Goal: Task Accomplishment & Management: Manage account settings

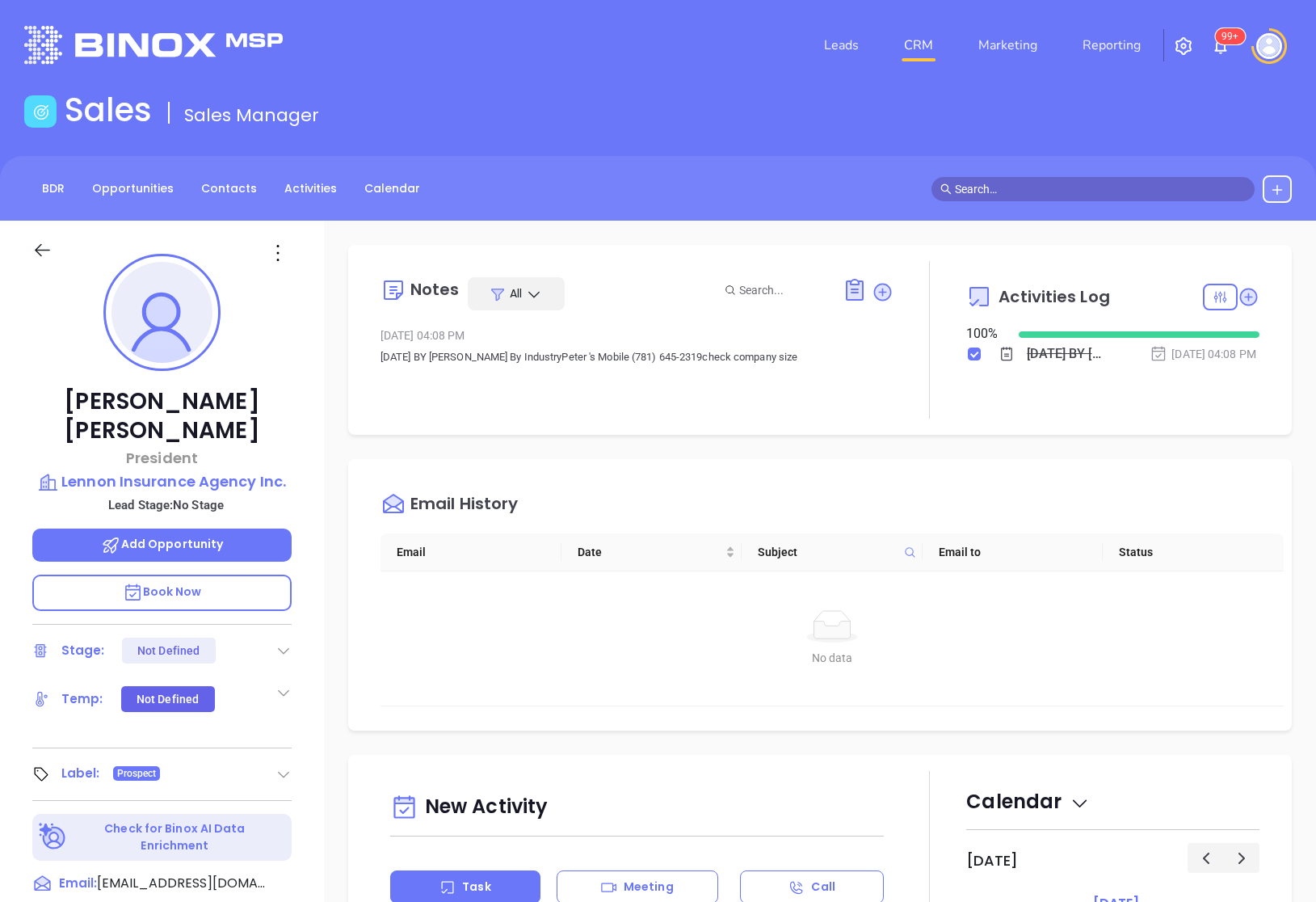
scroll to position [470, 0]
click at [46, 246] on icon at bounding box center [42, 250] width 20 height 20
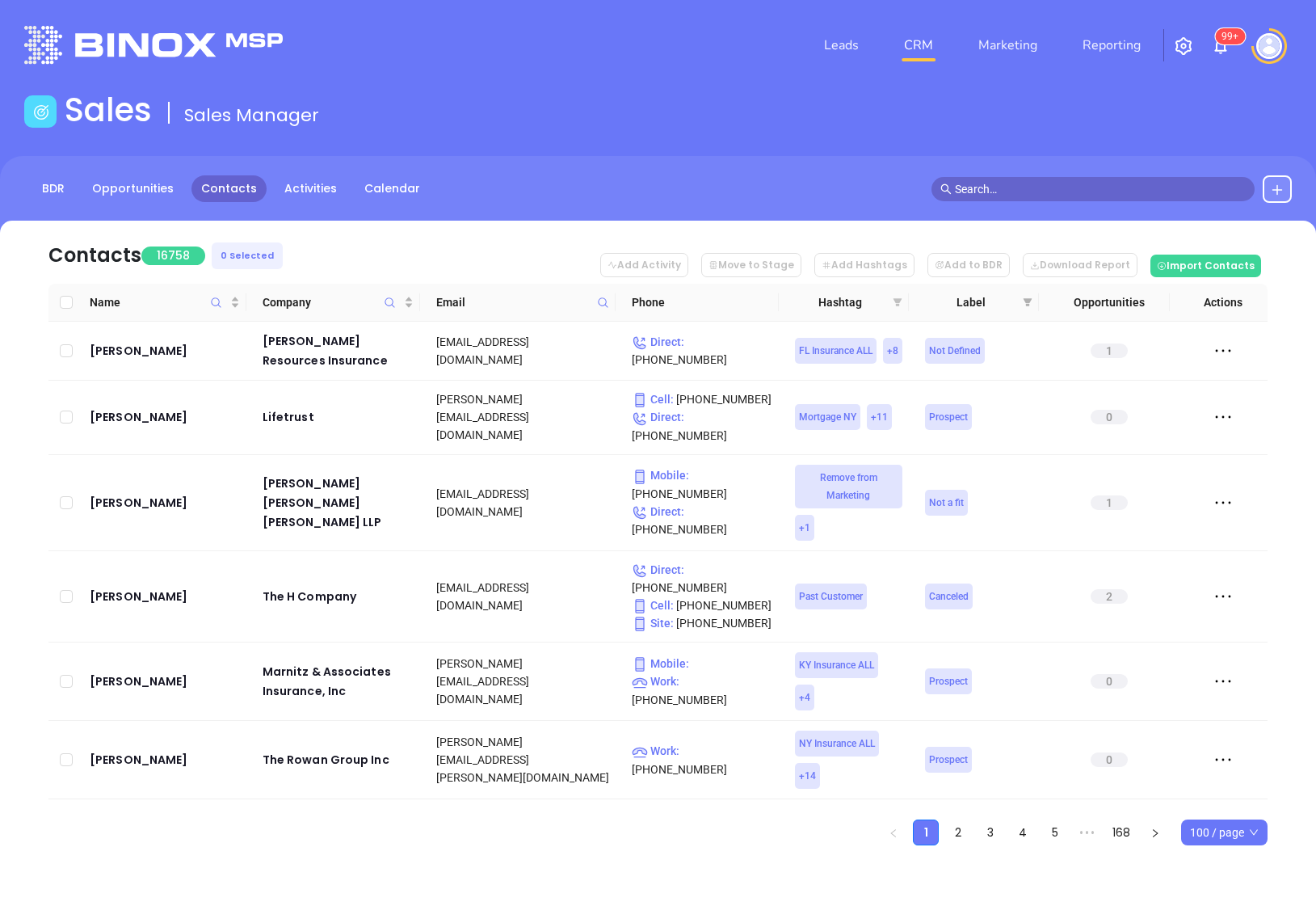
click at [896, 306] on icon "filter" at bounding box center [897, 302] width 9 height 8
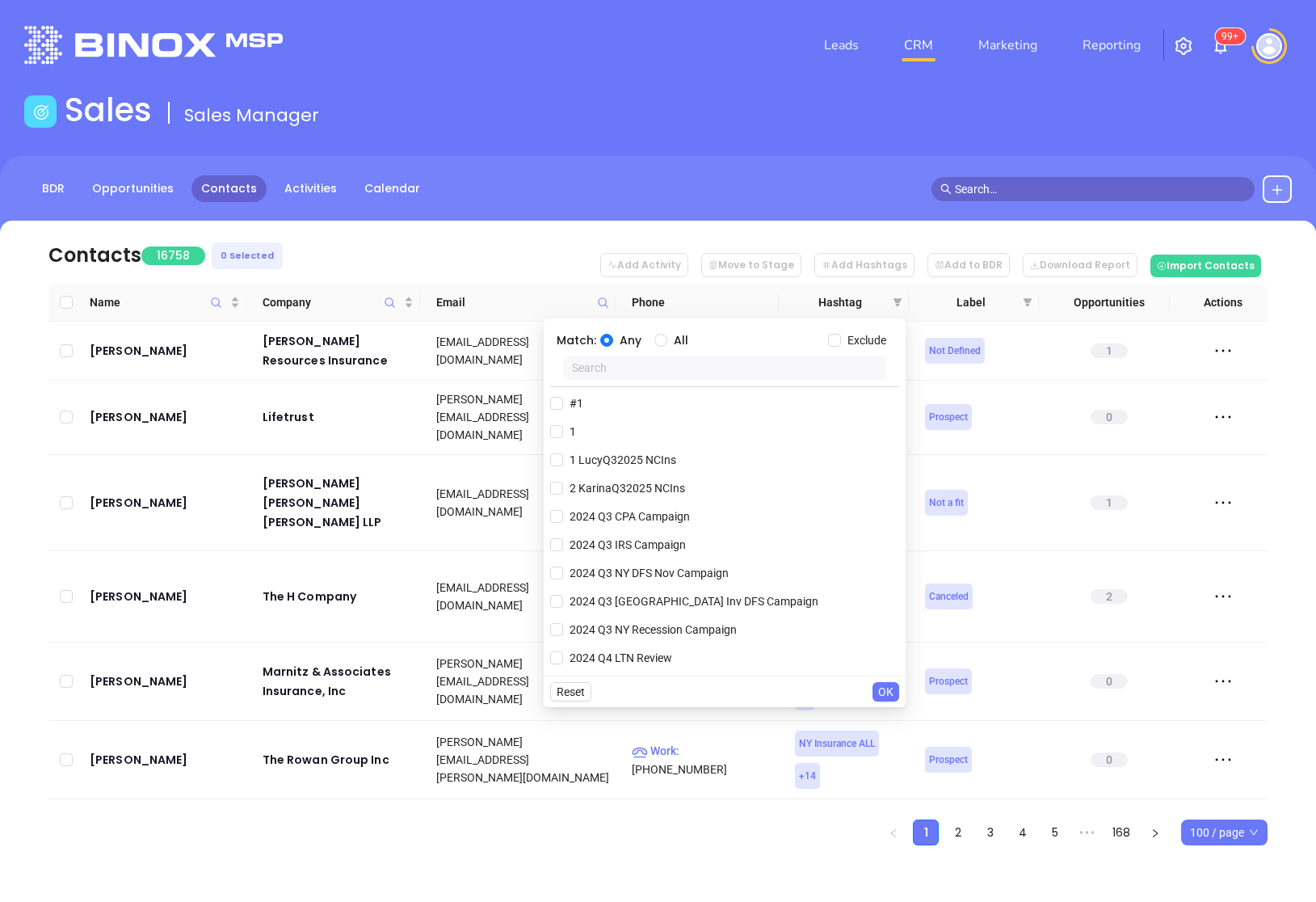
click at [676, 373] on input "text" at bounding box center [724, 368] width 323 height 24
paste input "2KarinaQ32025 MAIns"
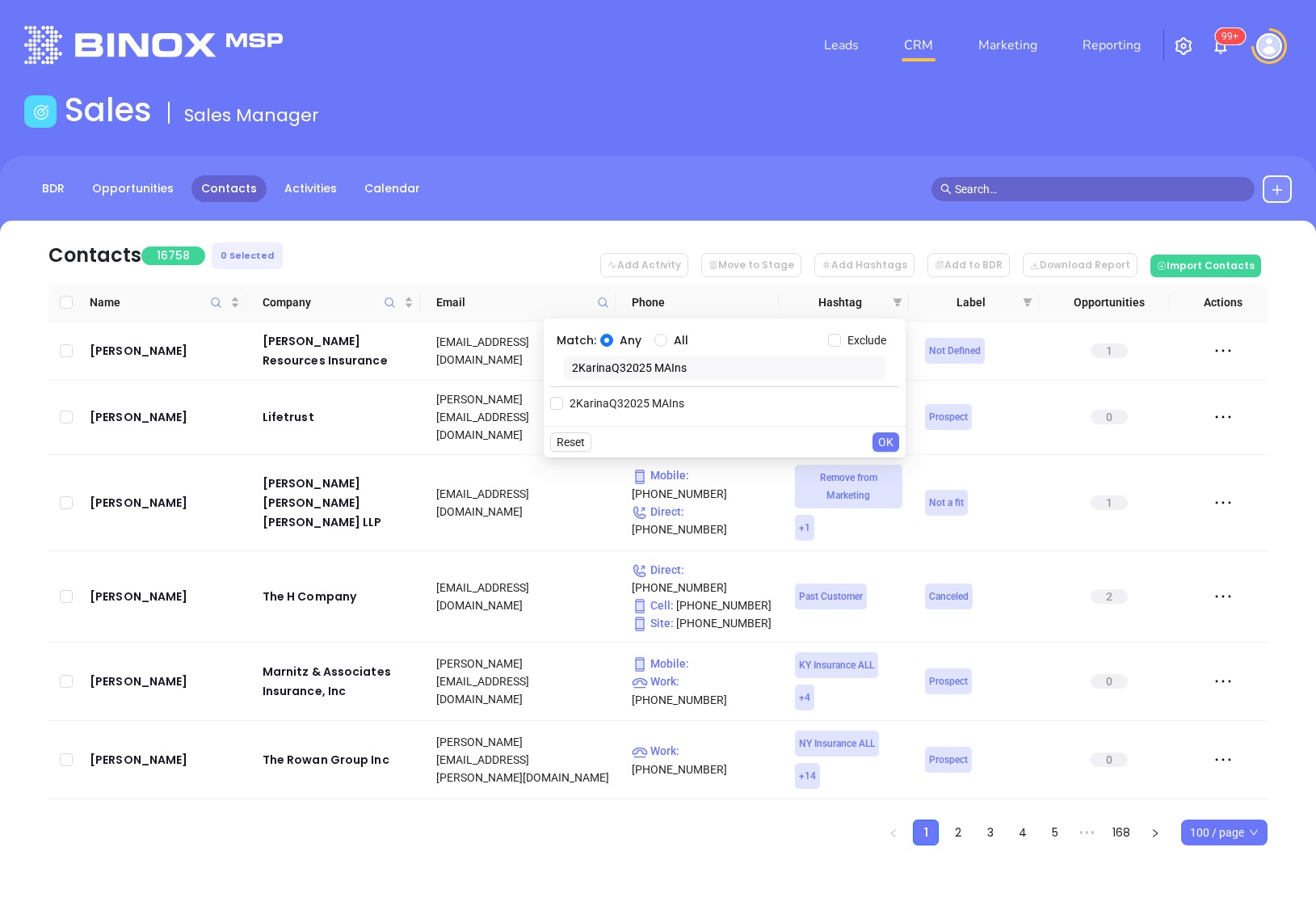
type input "2KarinaQ32025 MAIns"
click at [638, 390] on div "2KarinaQ32025 MAIns" at bounding box center [724, 402] width 349 height 33
click at [638, 395] on span "2KarinaQ32025 MAIns" at bounding box center [627, 403] width 127 height 18
click at [563, 397] on input "2KarinaQ32025 MAIns" at bounding box center [556, 403] width 13 height 13
checkbox input "true"
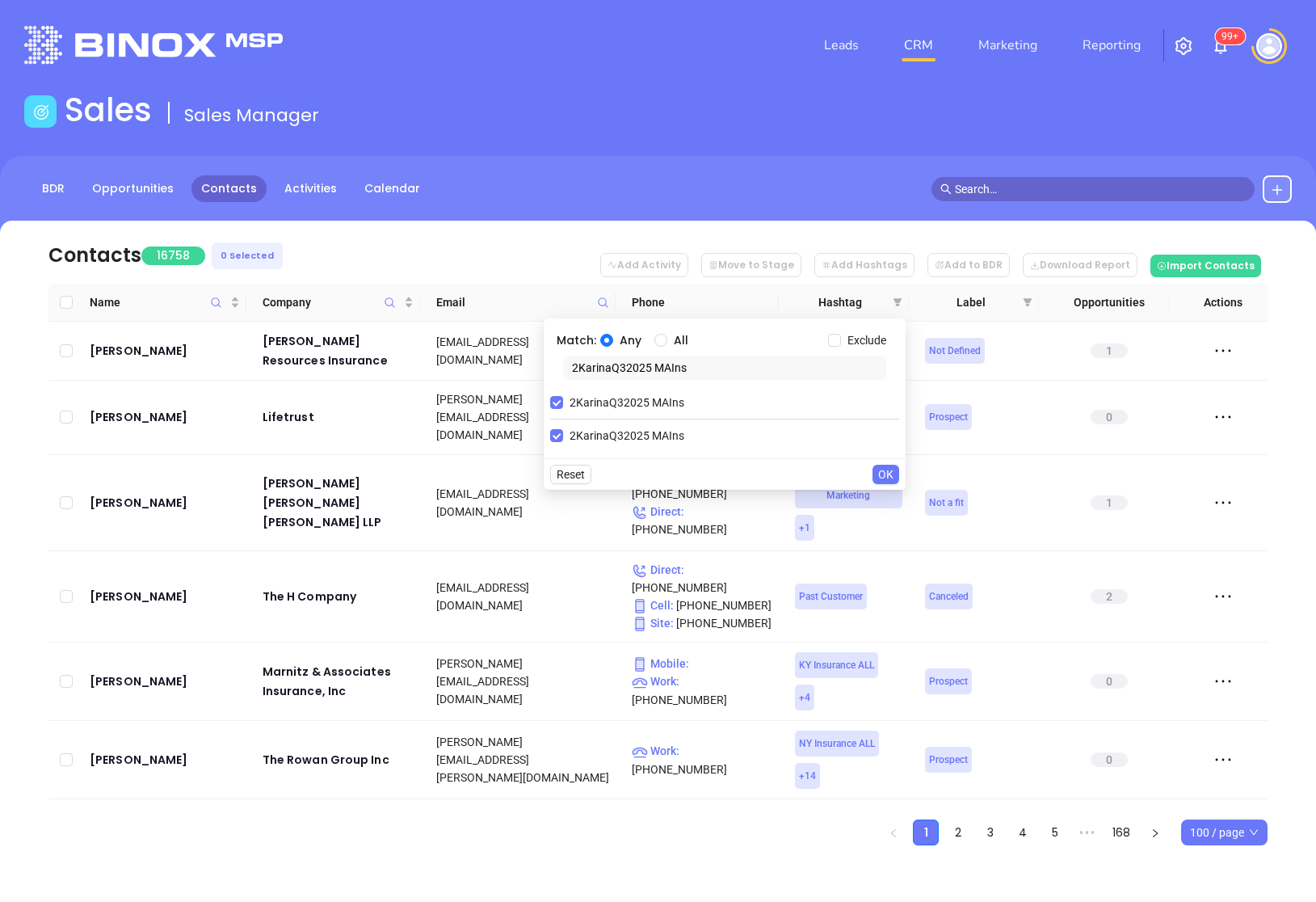
click at [891, 477] on span "OK" at bounding box center [886, 474] width 16 height 18
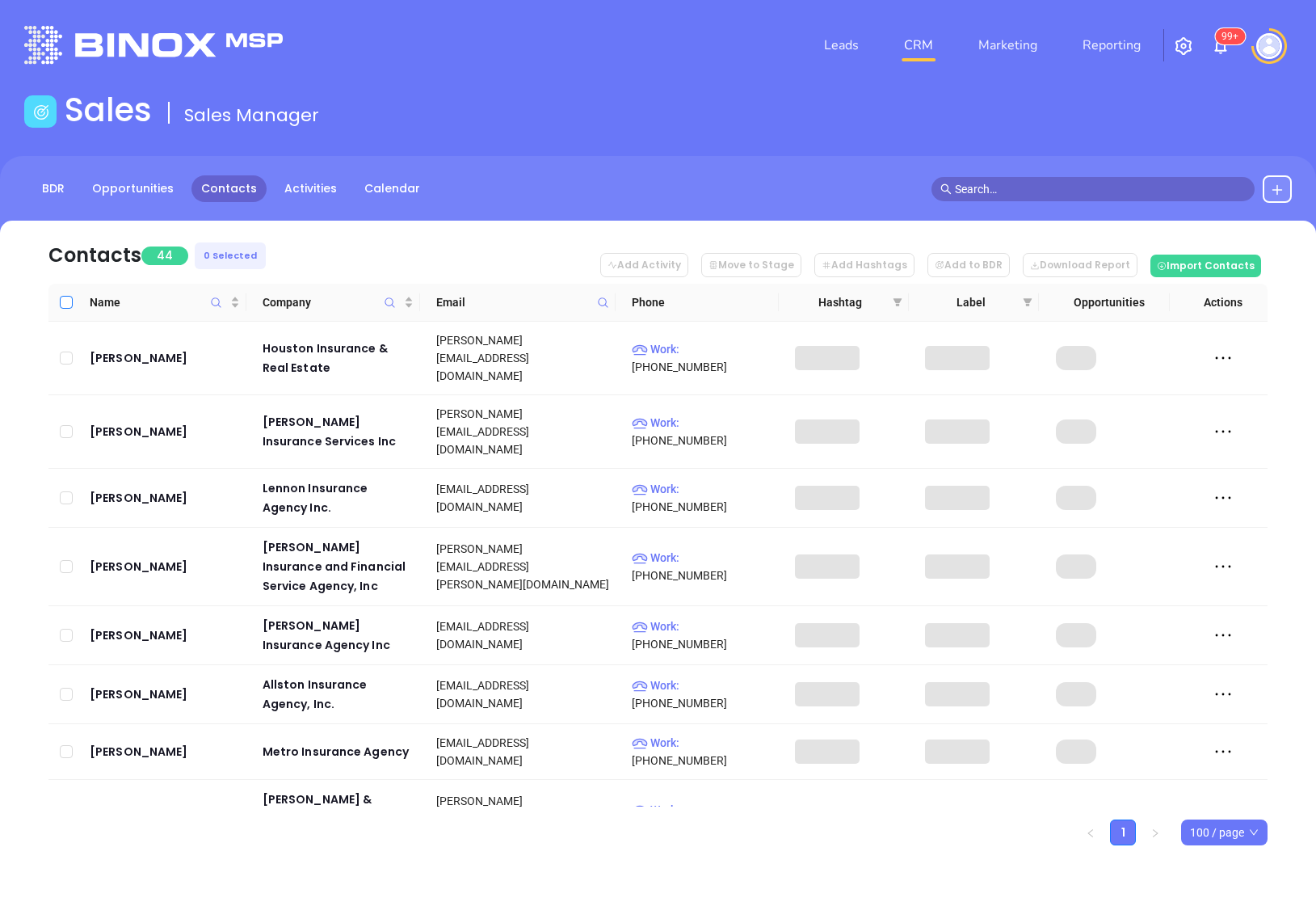
click at [64, 306] on input "Select all" at bounding box center [65, 302] width 13 height 13
checkbox input "true"
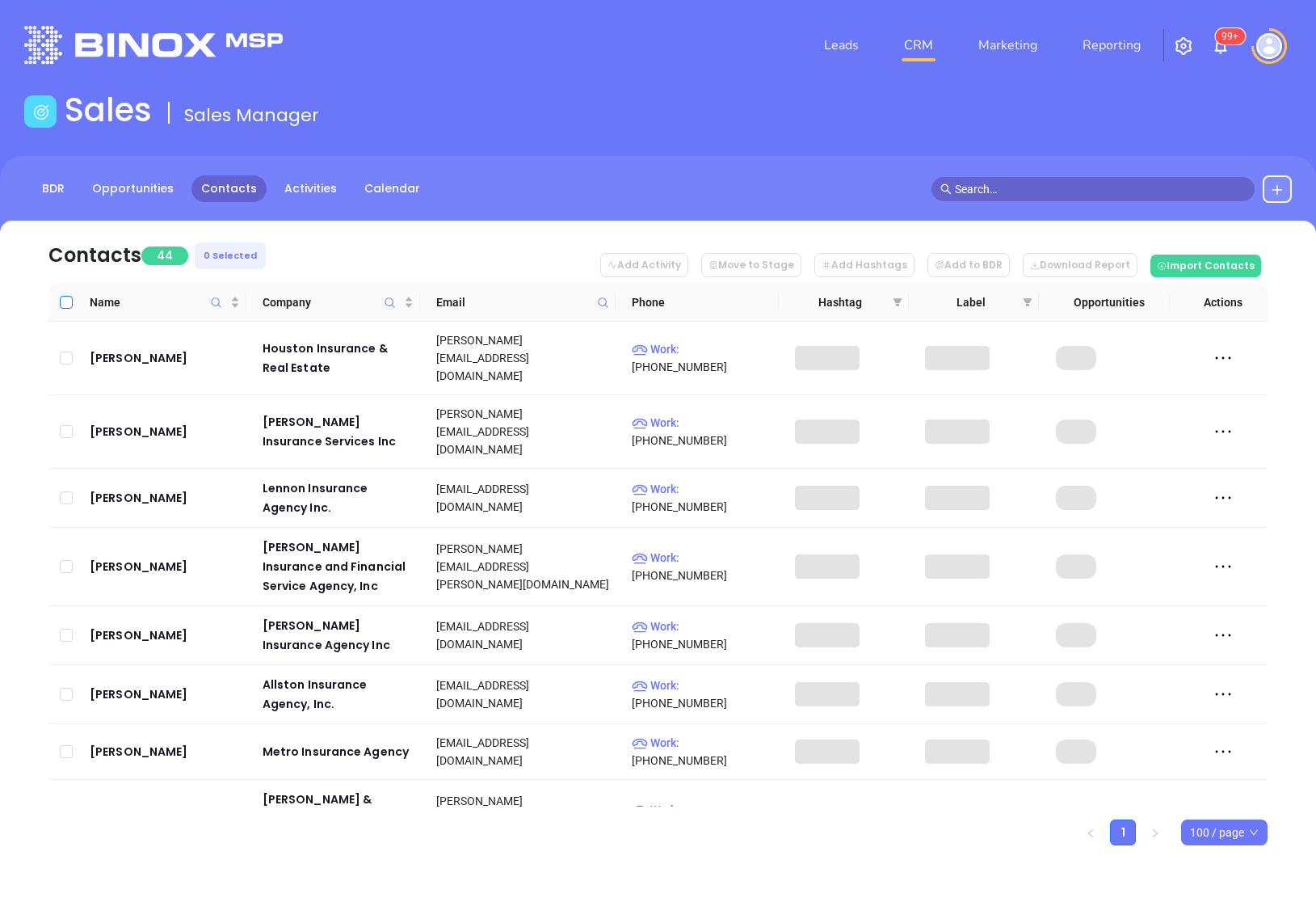
checkbox input "true"
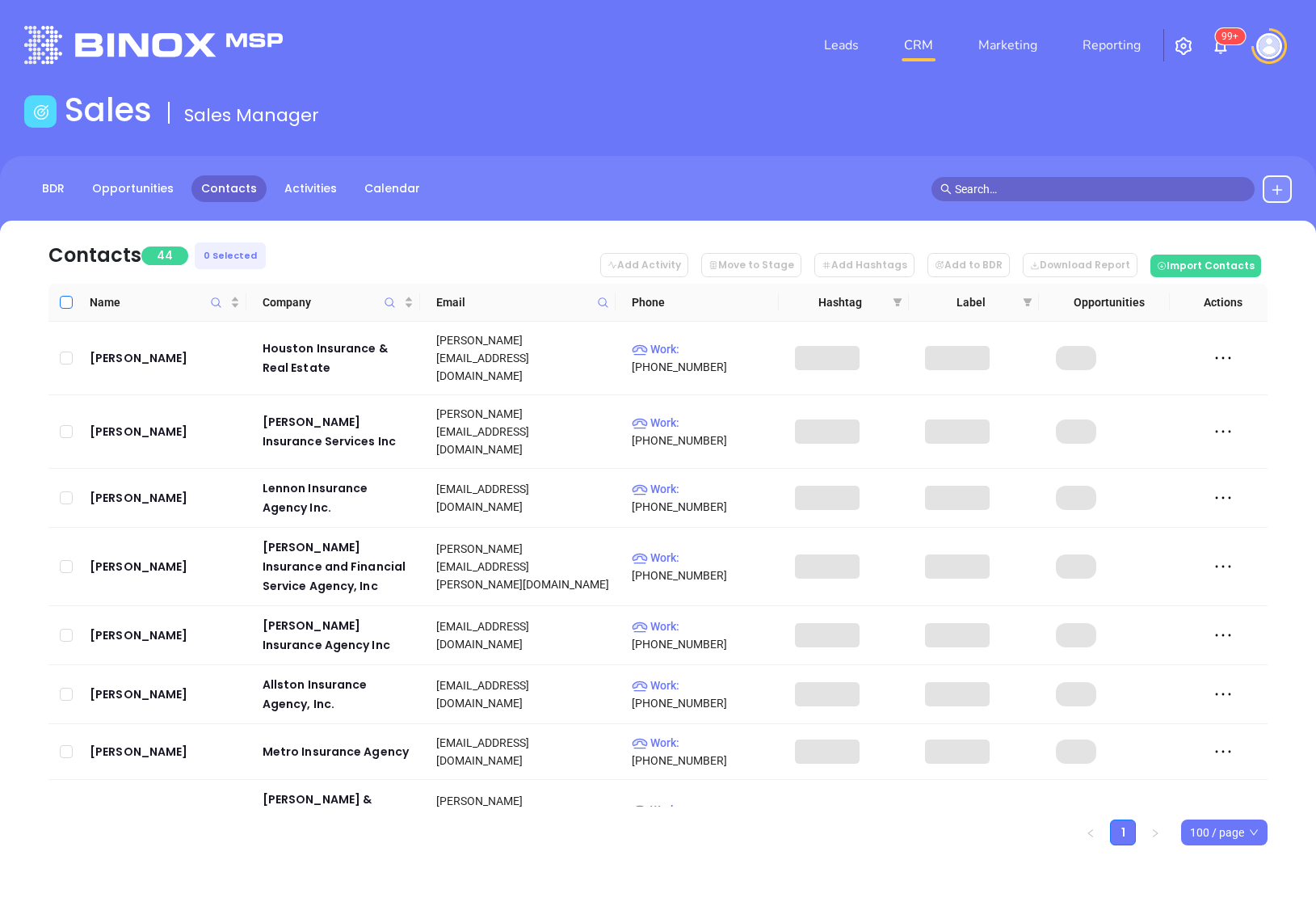
checkbox input "true"
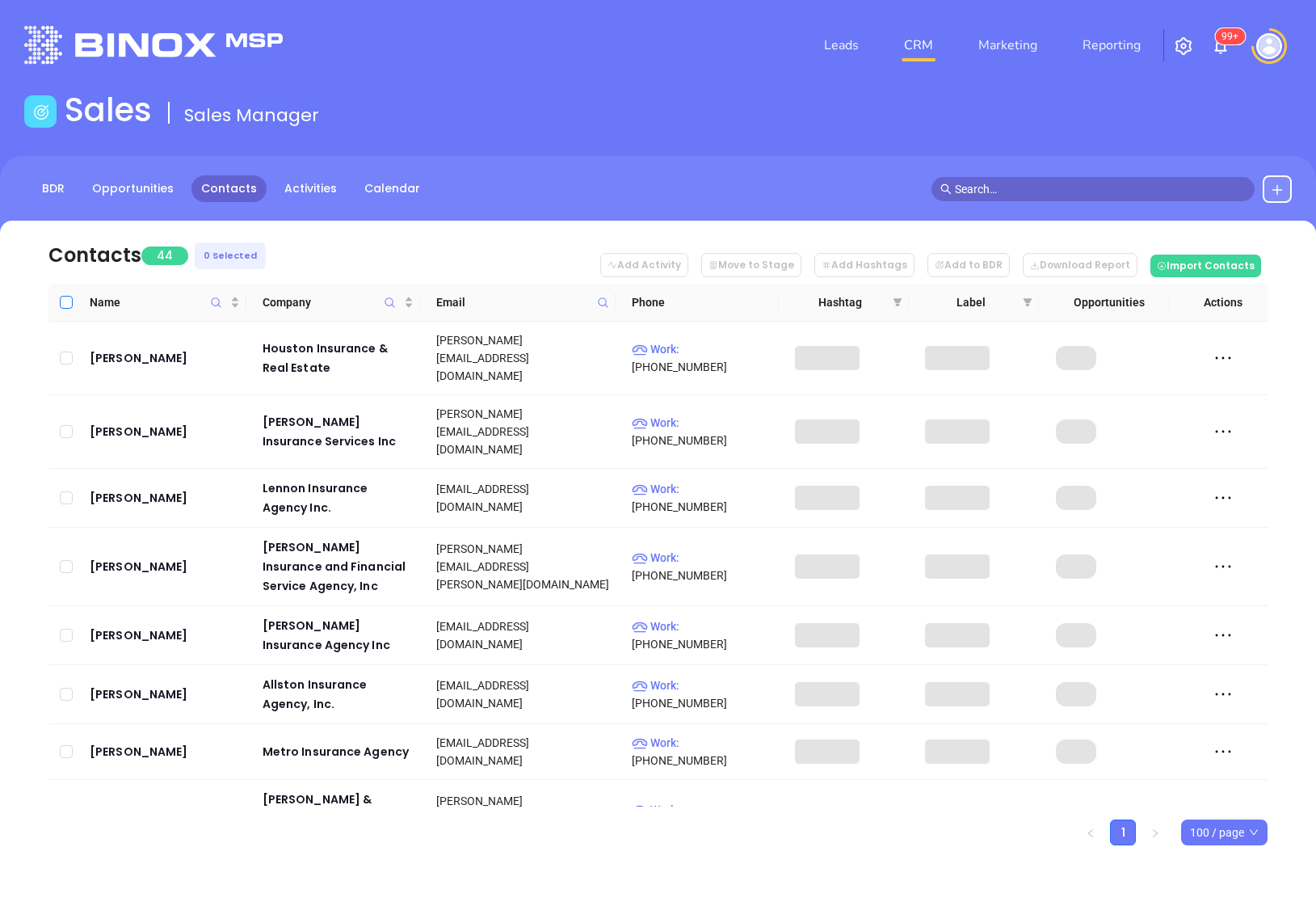
checkbox input "true"
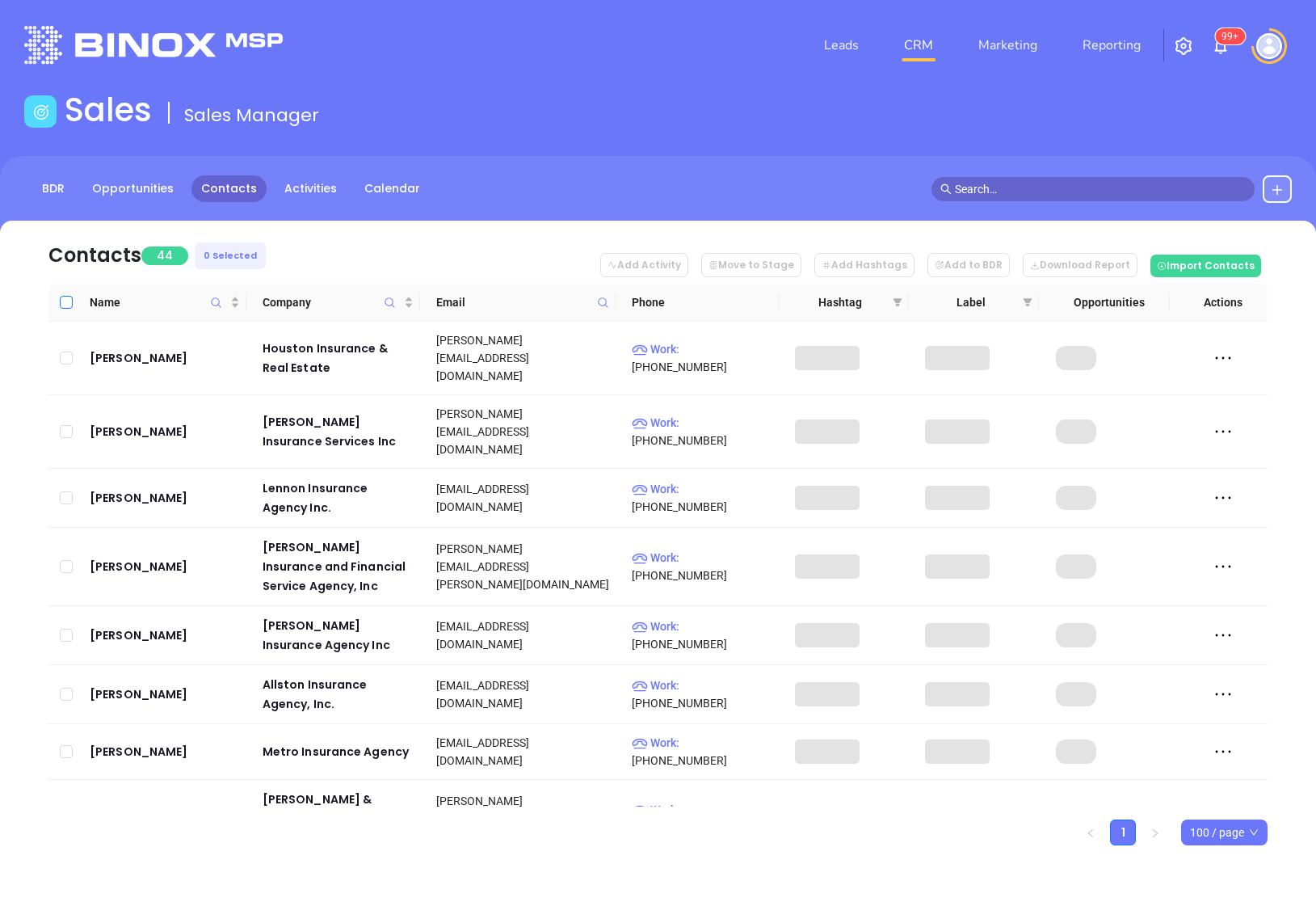
checkbox input "true"
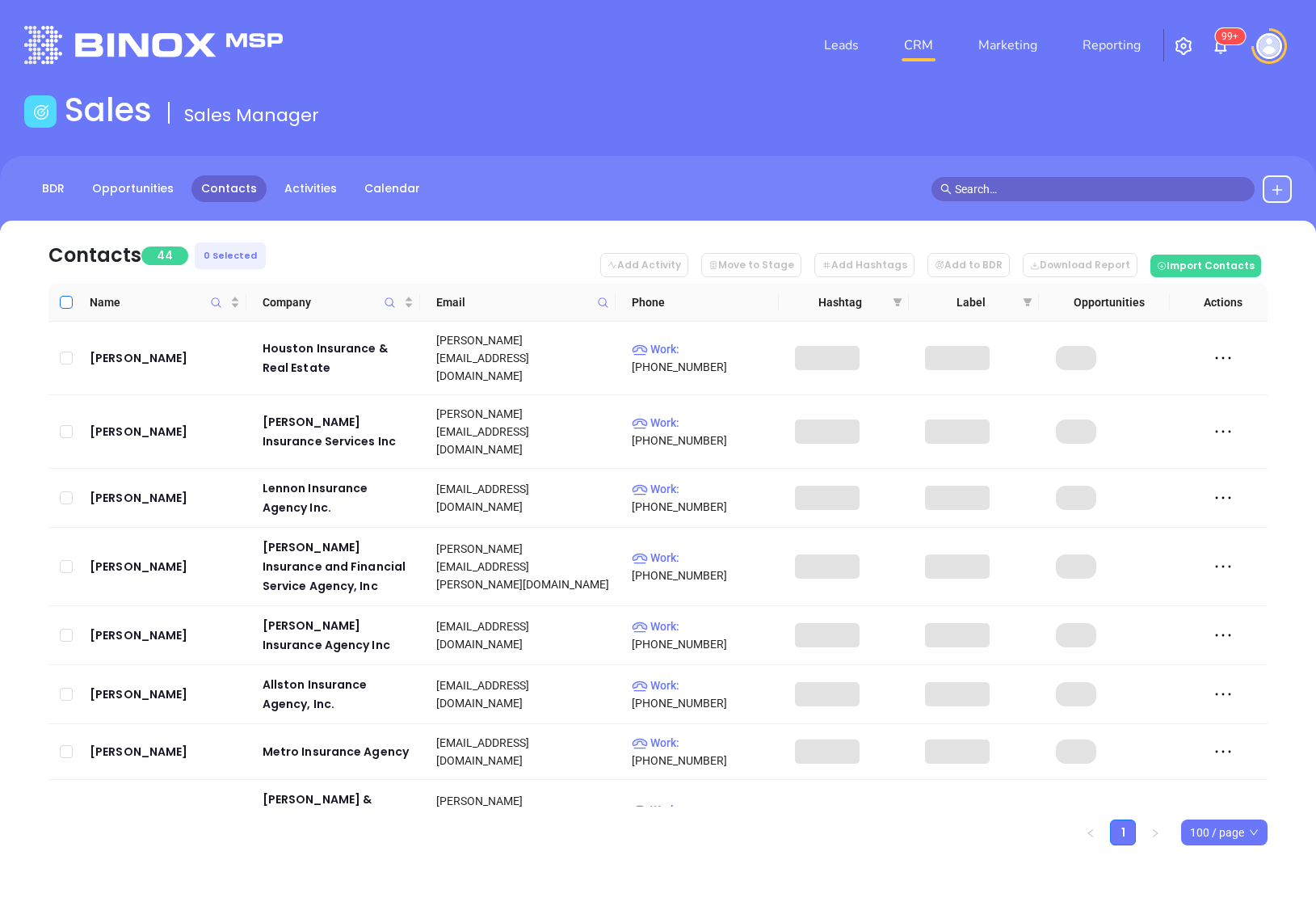
checkbox input "true"
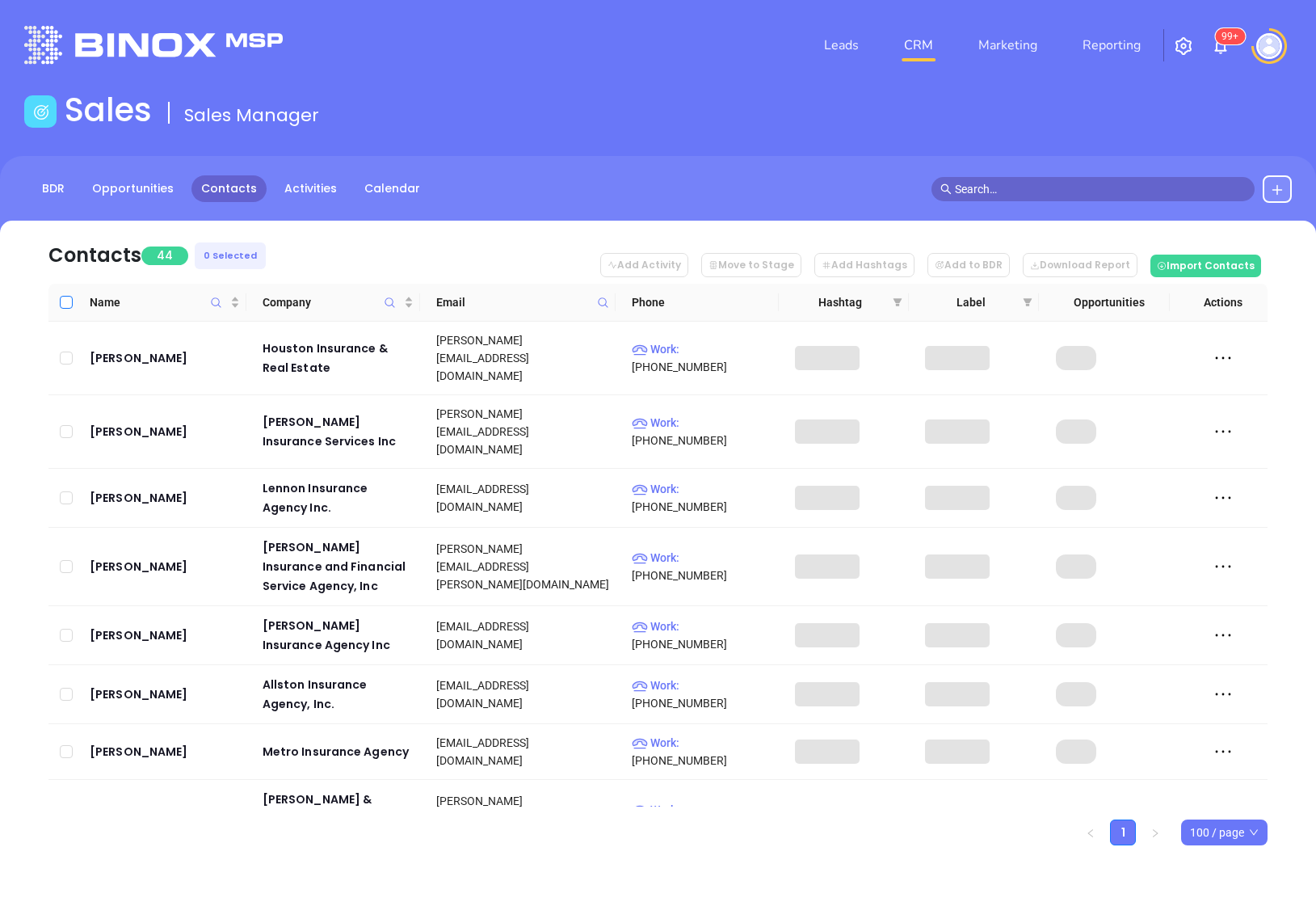
checkbox input "true"
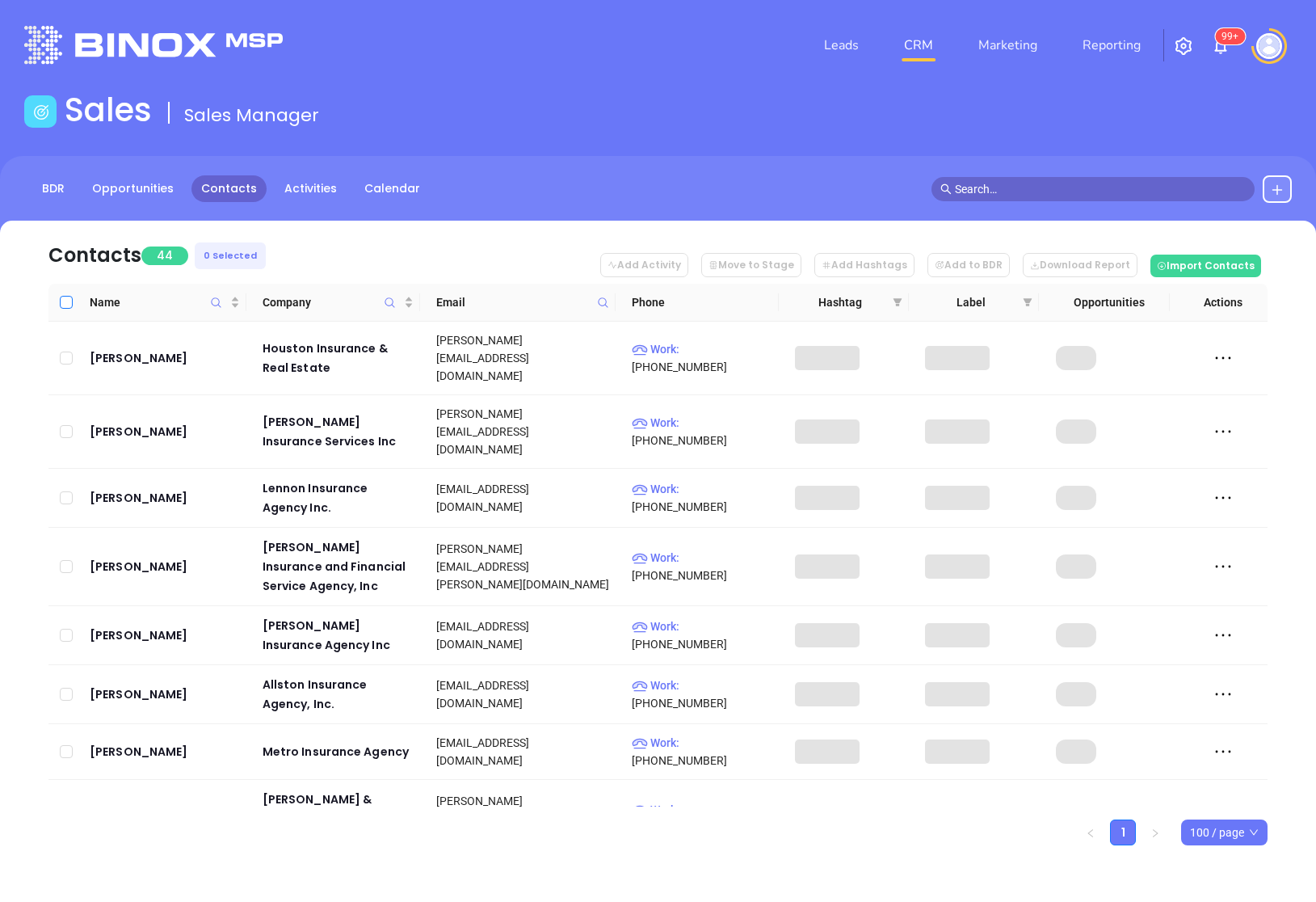
checkbox input "true"
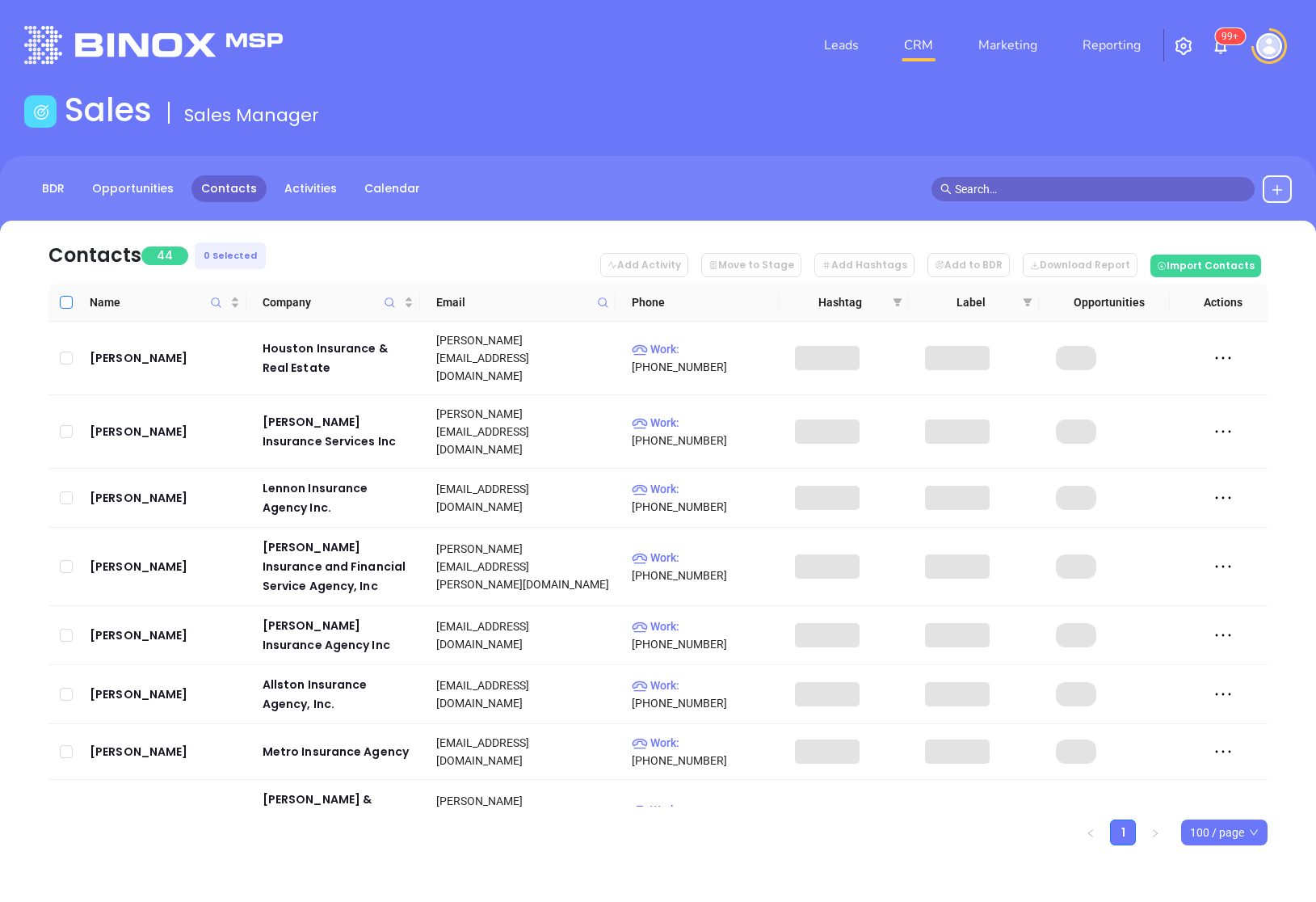
checkbox input "true"
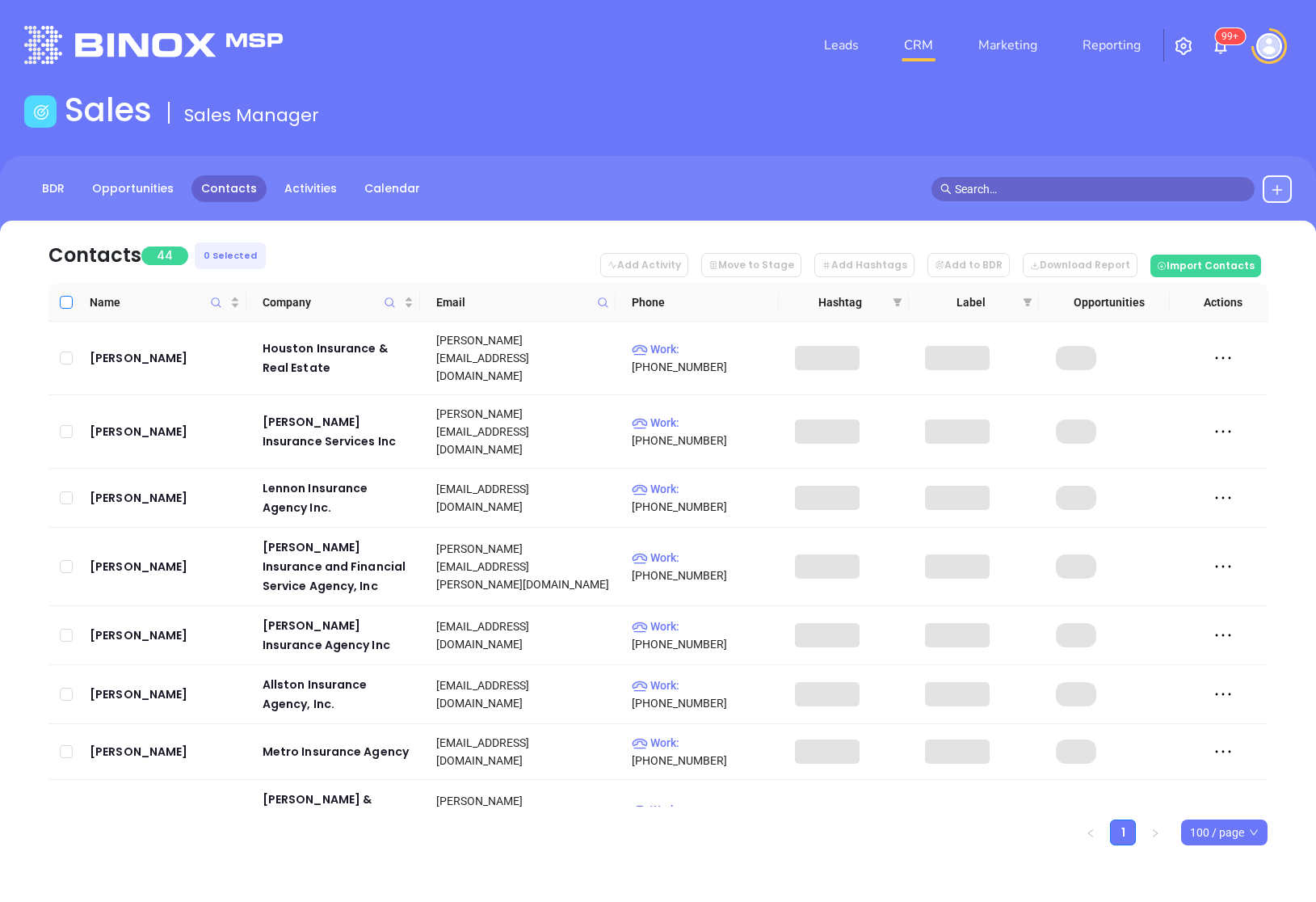
checkbox input "true"
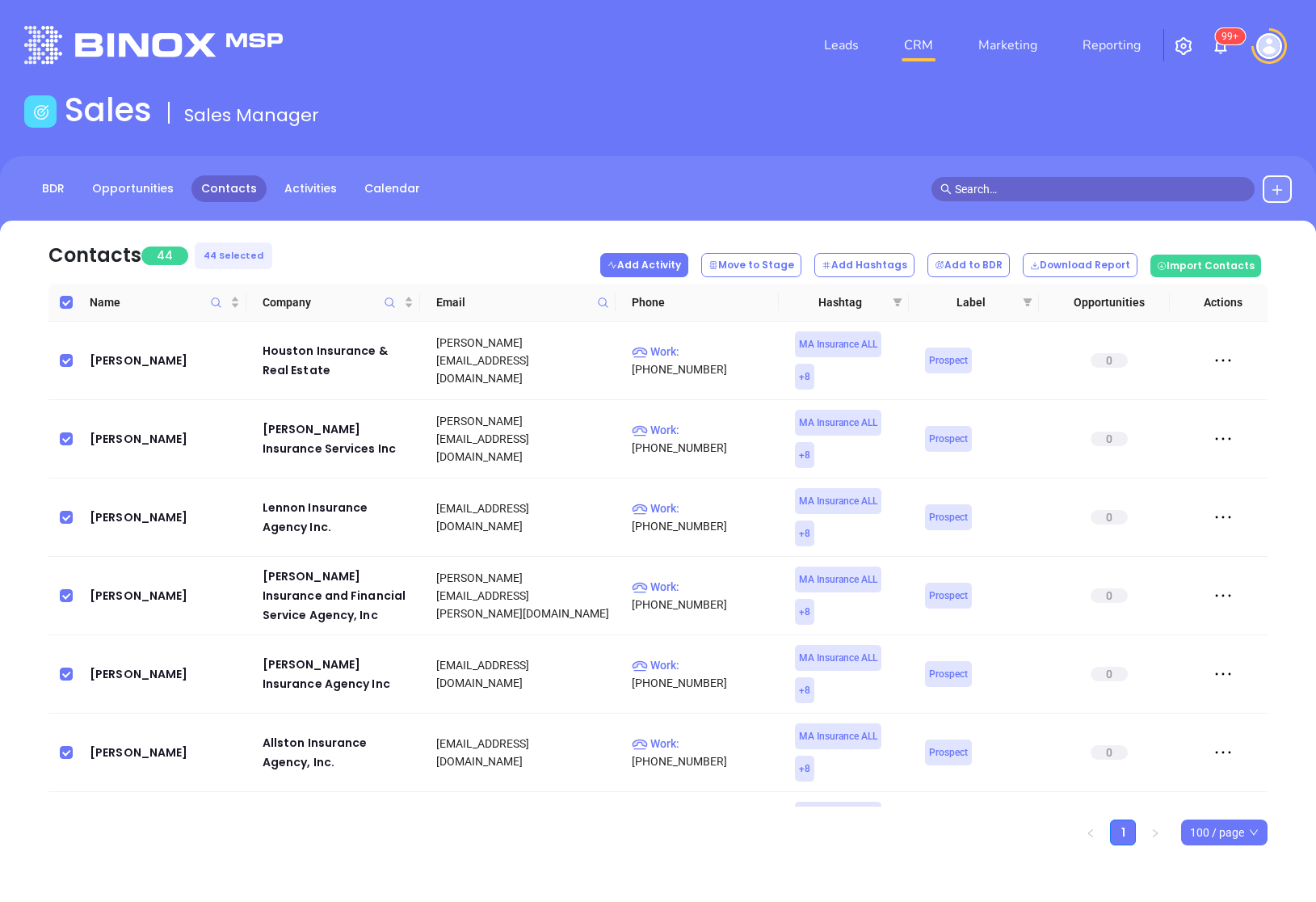
click at [680, 259] on button "Add Activity" at bounding box center [644, 265] width 88 height 24
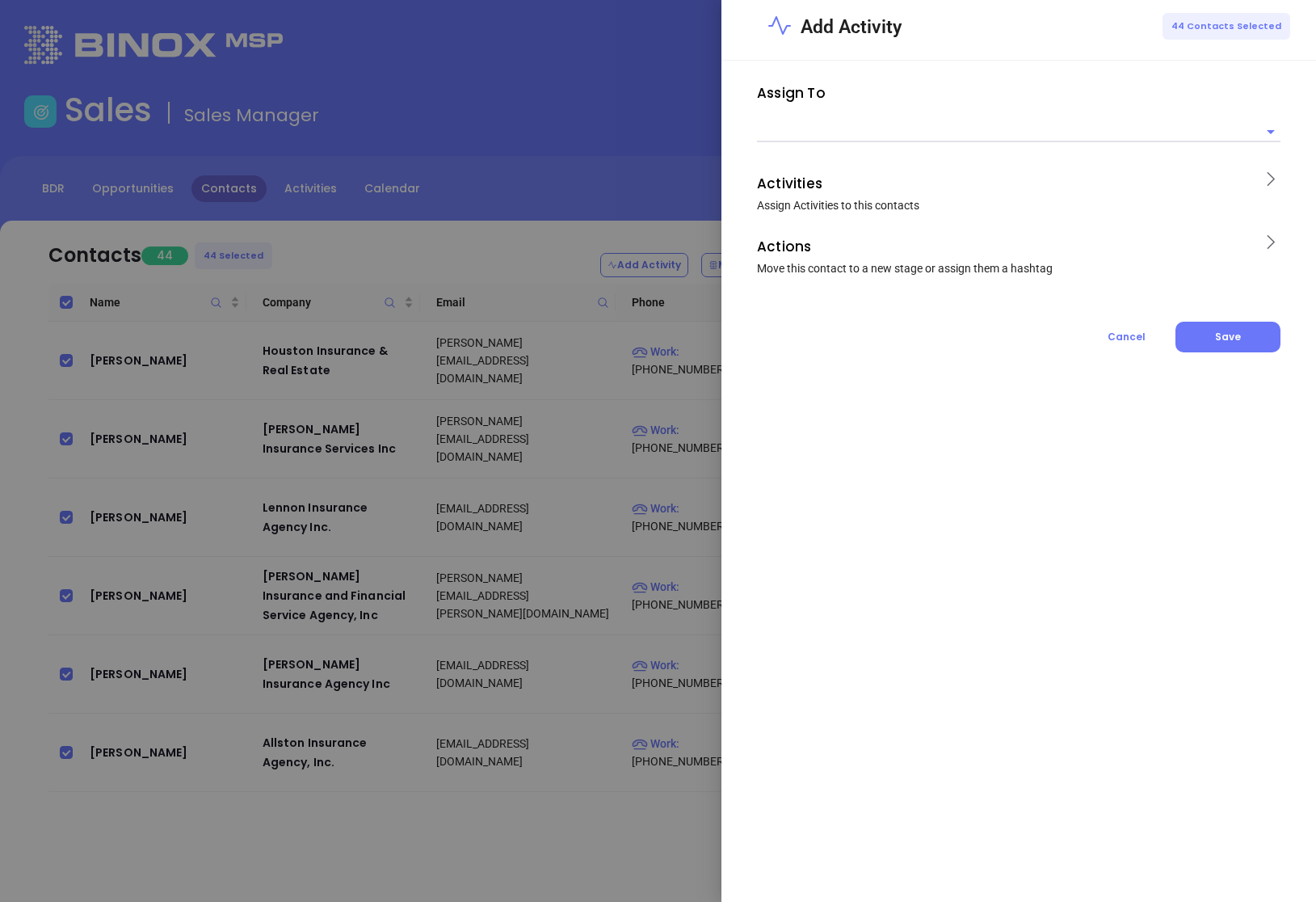
click at [897, 132] on input "text" at bounding box center [1007, 131] width 500 height 20
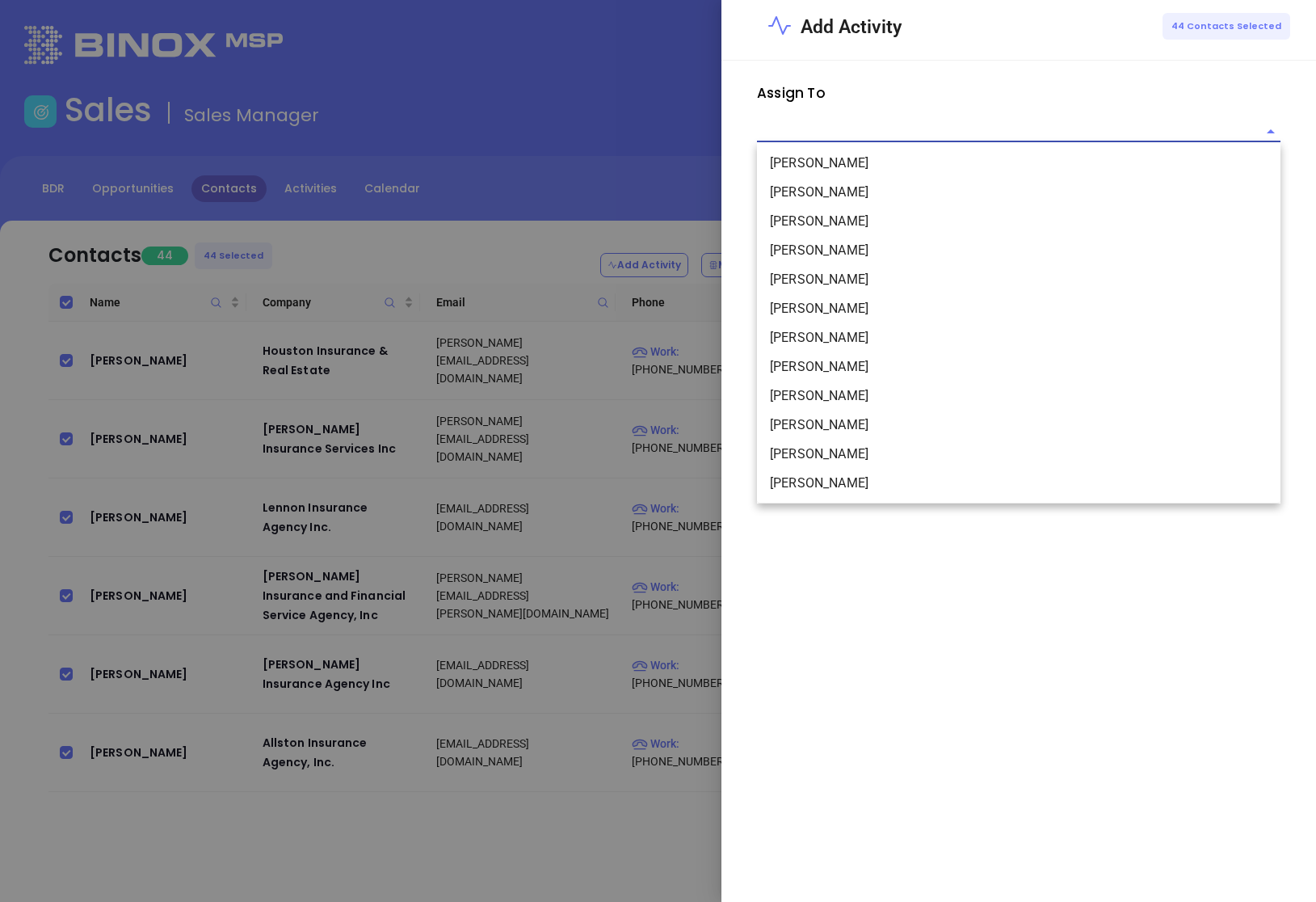
paste input "2KarinaQ32025 MAIns"
type input "2KarinaQ32025 MAIns"
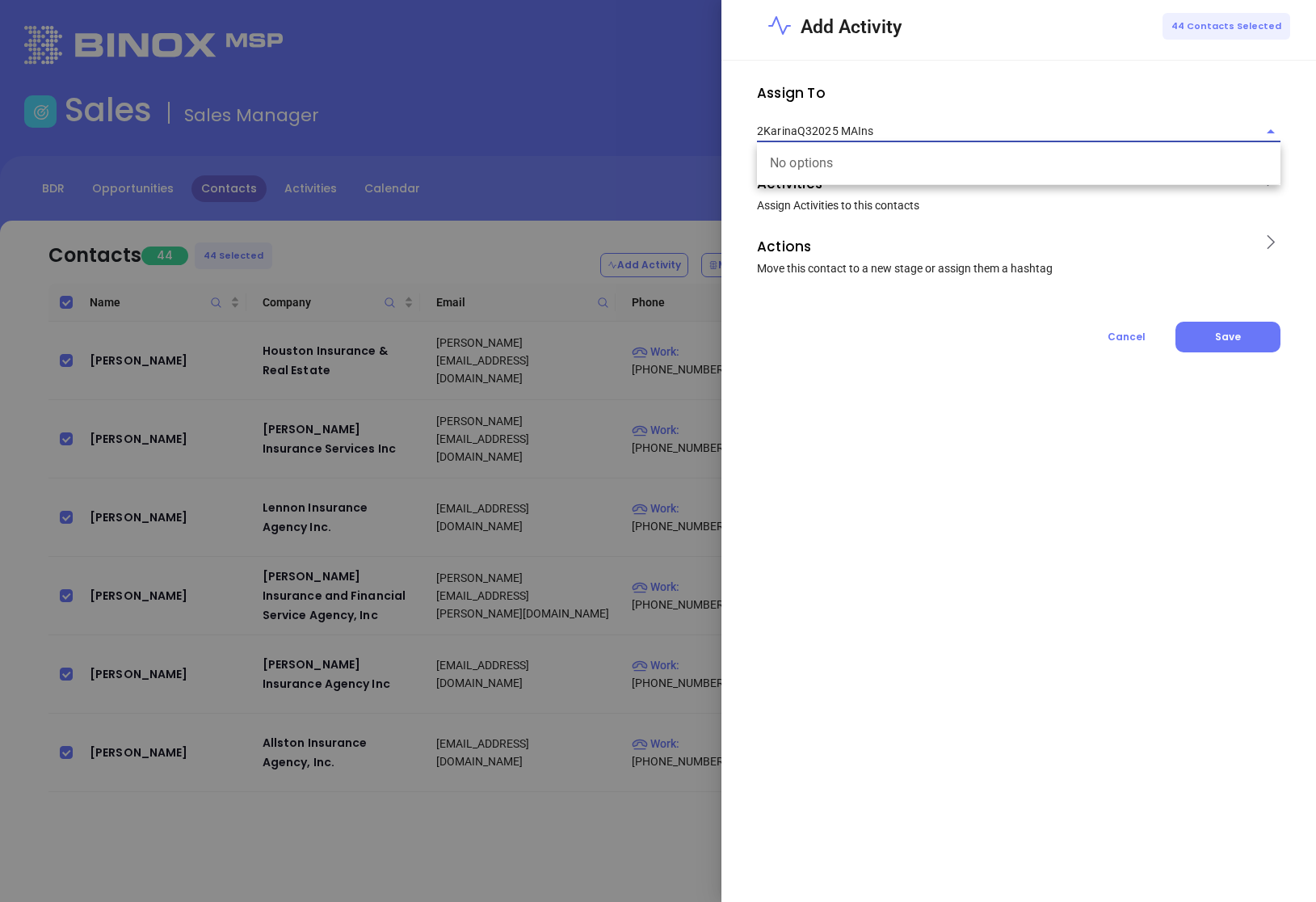
drag, startPoint x: 872, startPoint y: 128, endPoint x: 651, endPoint y: 129, distance: 221.0
click at [651, 129] on div "Add Activity 44 Contacts Selected Assign To 2KarinaQ32025 MAIns No options Acti…" at bounding box center [658, 451] width 1316 height 902
click at [852, 163] on li "[PERSON_NAME]" at bounding box center [1019, 164] width 524 height 29
type input "[PERSON_NAME]"
click at [857, 191] on p "Activities" at bounding box center [1003, 184] width 494 height 26
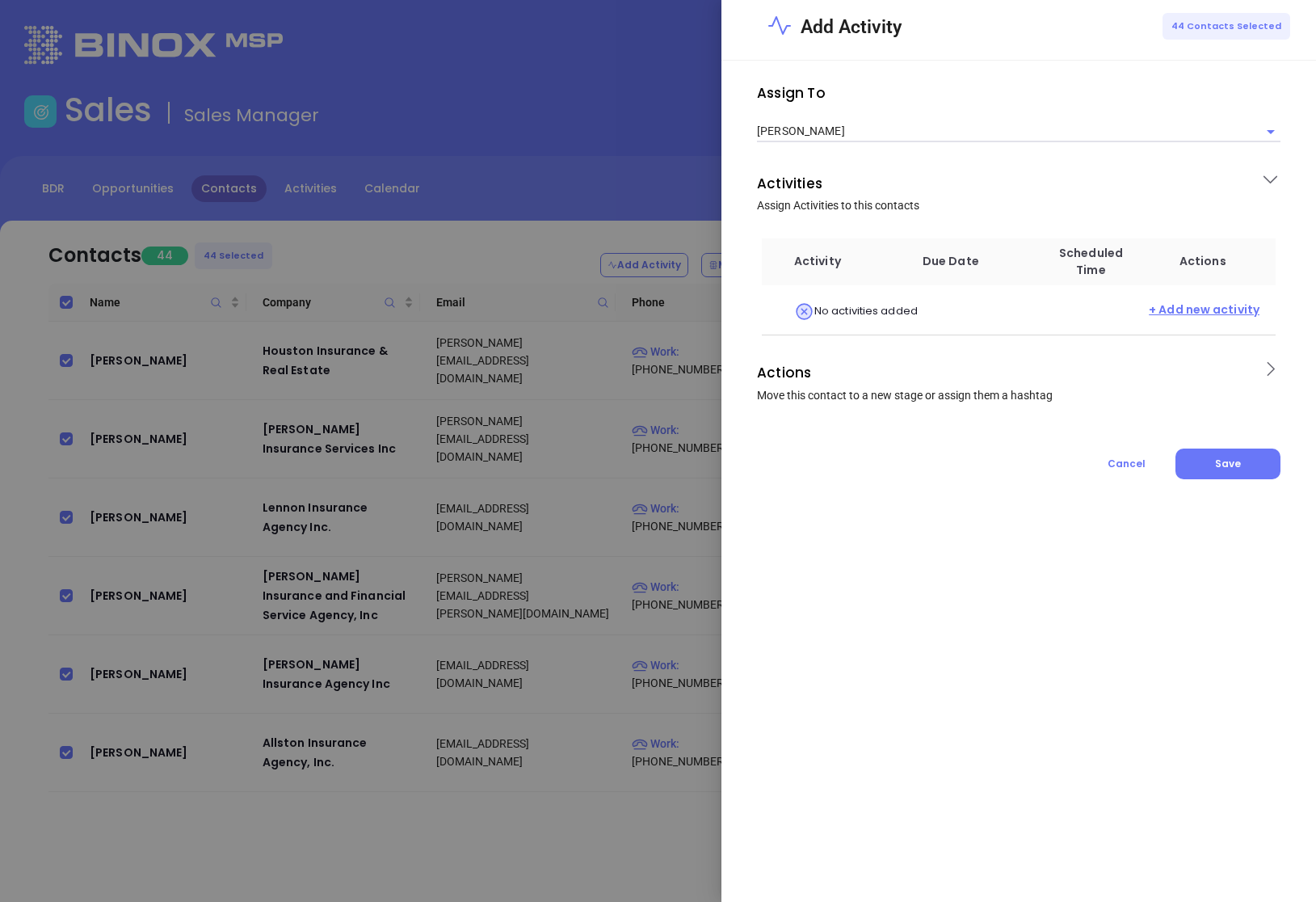
click at [1203, 309] on span "+ Add new activity" at bounding box center [1204, 311] width 111 height 20
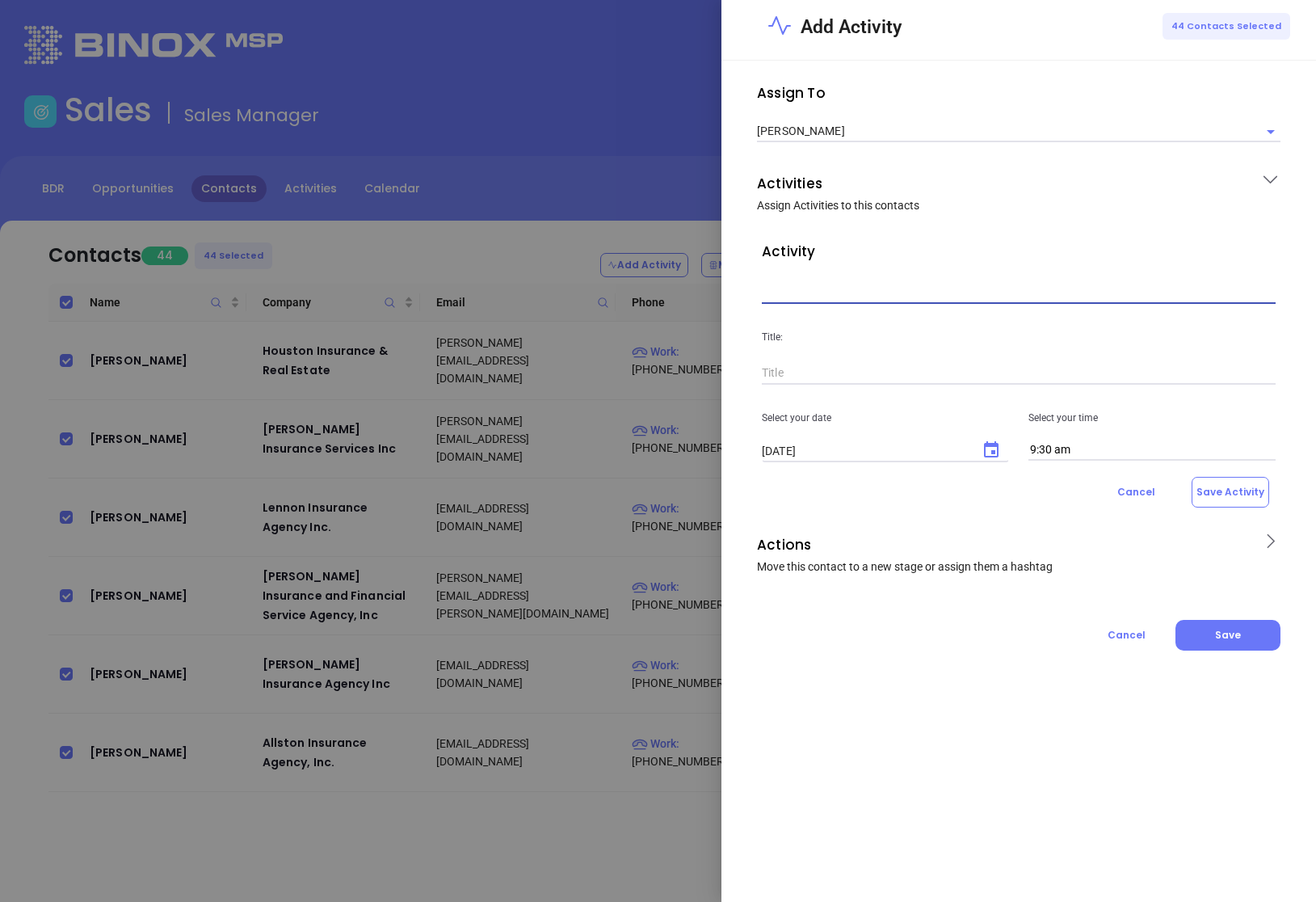
click at [911, 289] on input "text" at bounding box center [1019, 292] width 514 height 24
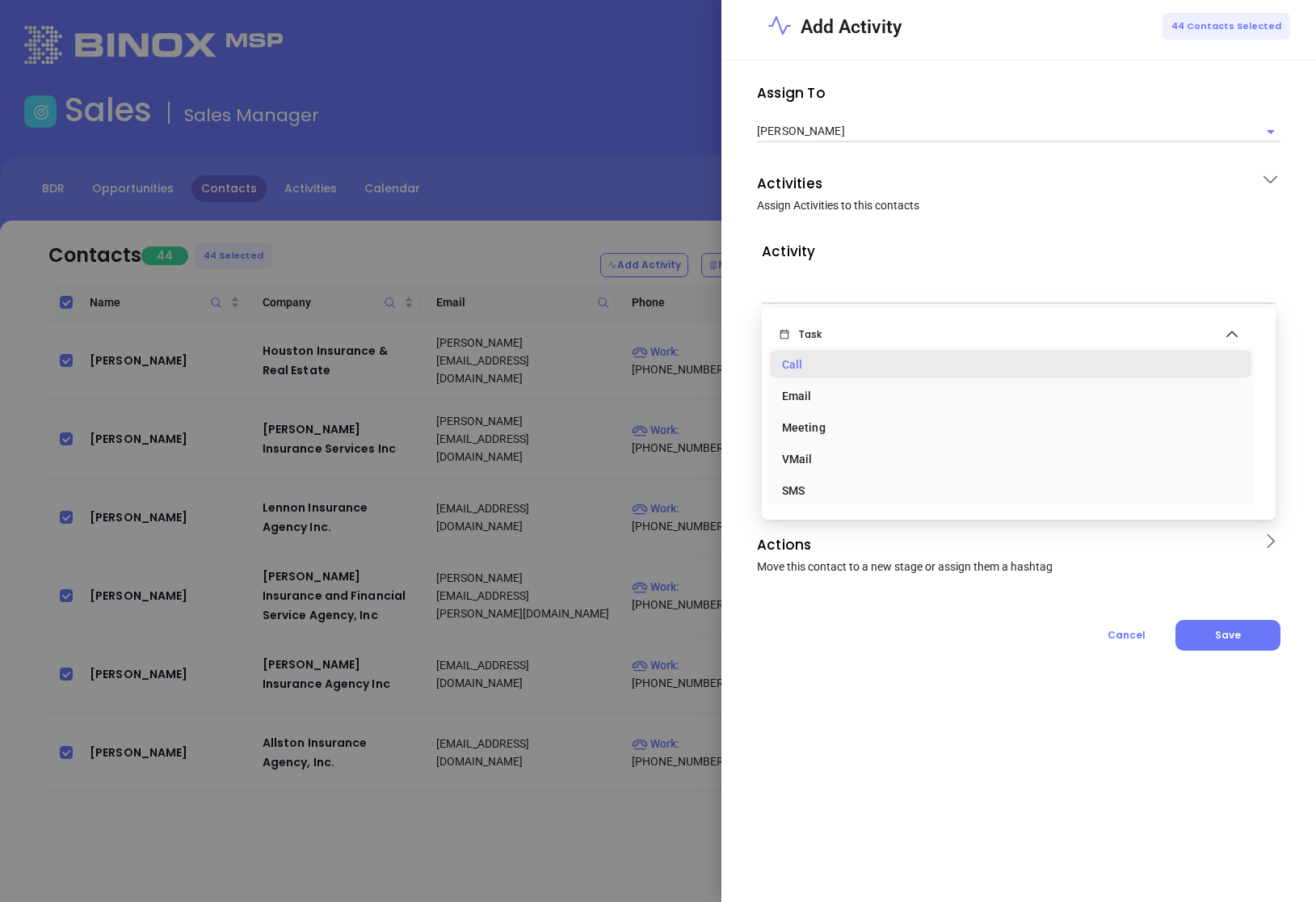
click at [815, 373] on div "Call" at bounding box center [1010, 364] width 456 height 33
type input "Task Call"
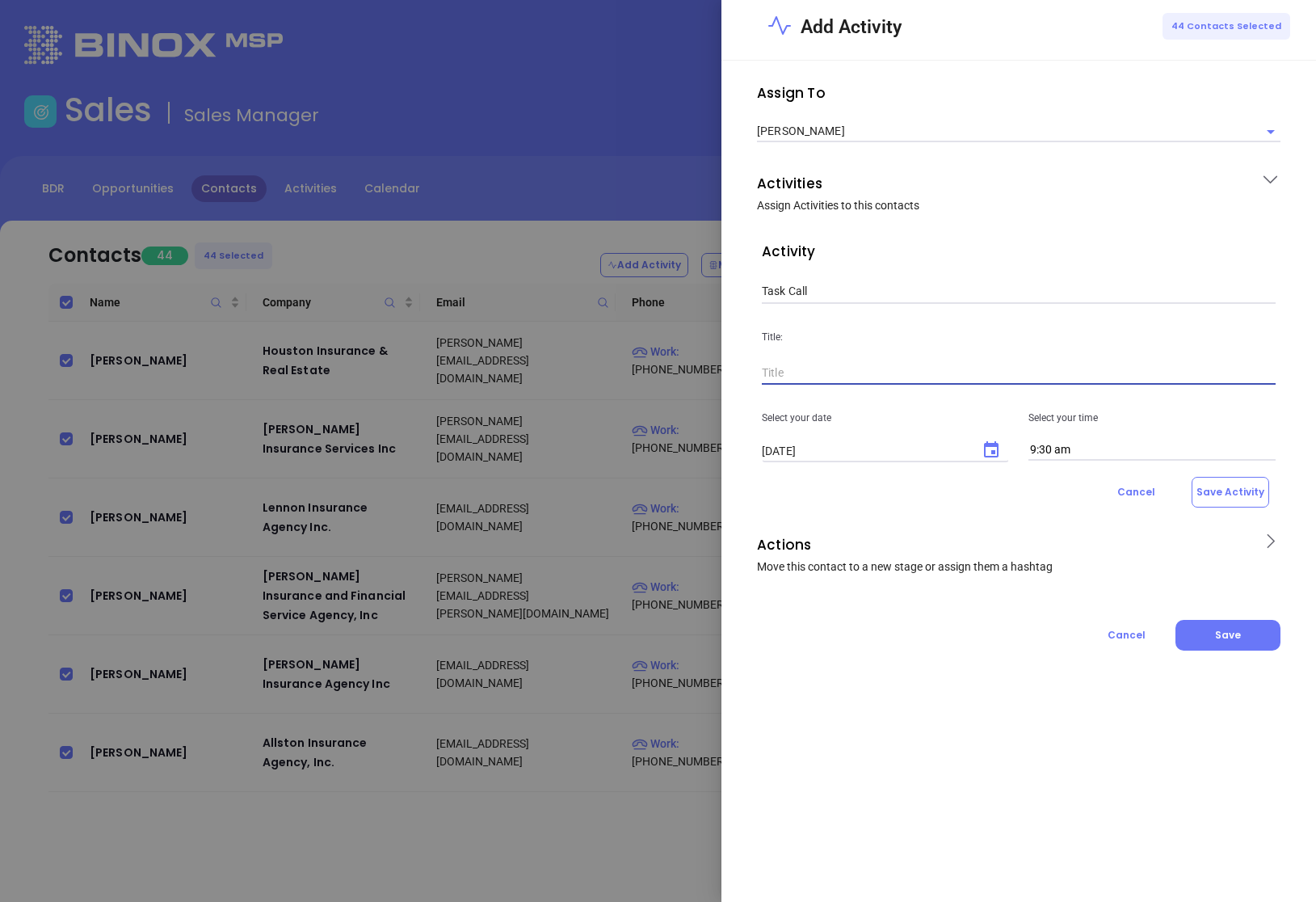
click at [823, 380] on input "text" at bounding box center [1019, 373] width 514 height 24
type input "1st call MA INS lead"
click at [997, 451] on icon "Choose date, selected date is Oct 7, 2025" at bounding box center [990, 449] width 15 height 16
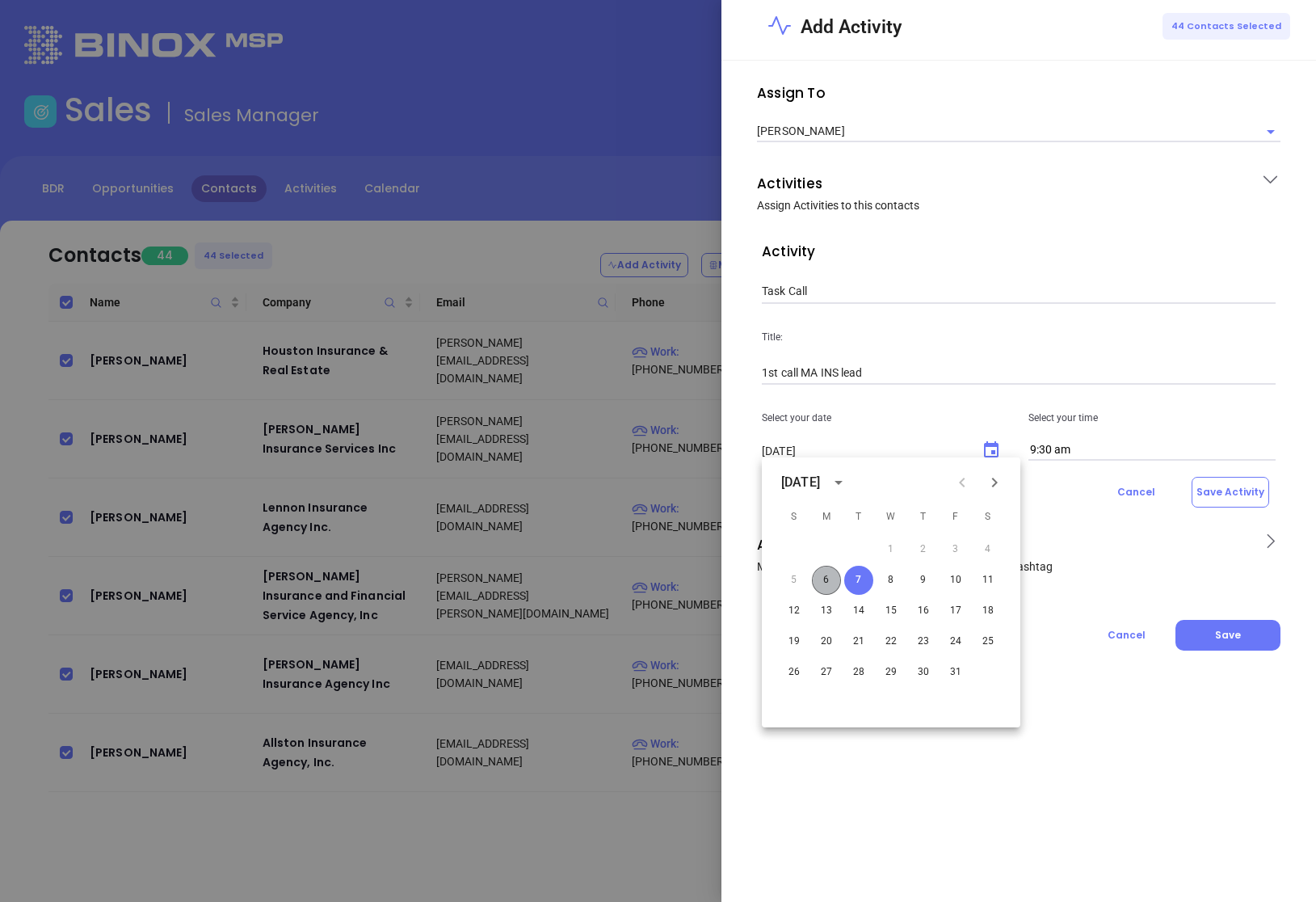
click at [831, 575] on button "6" at bounding box center [827, 581] width 29 height 29
type input "[DATE]"
click at [1053, 495] on div "Cancel Save Activity" at bounding box center [1019, 492] width 514 height 31
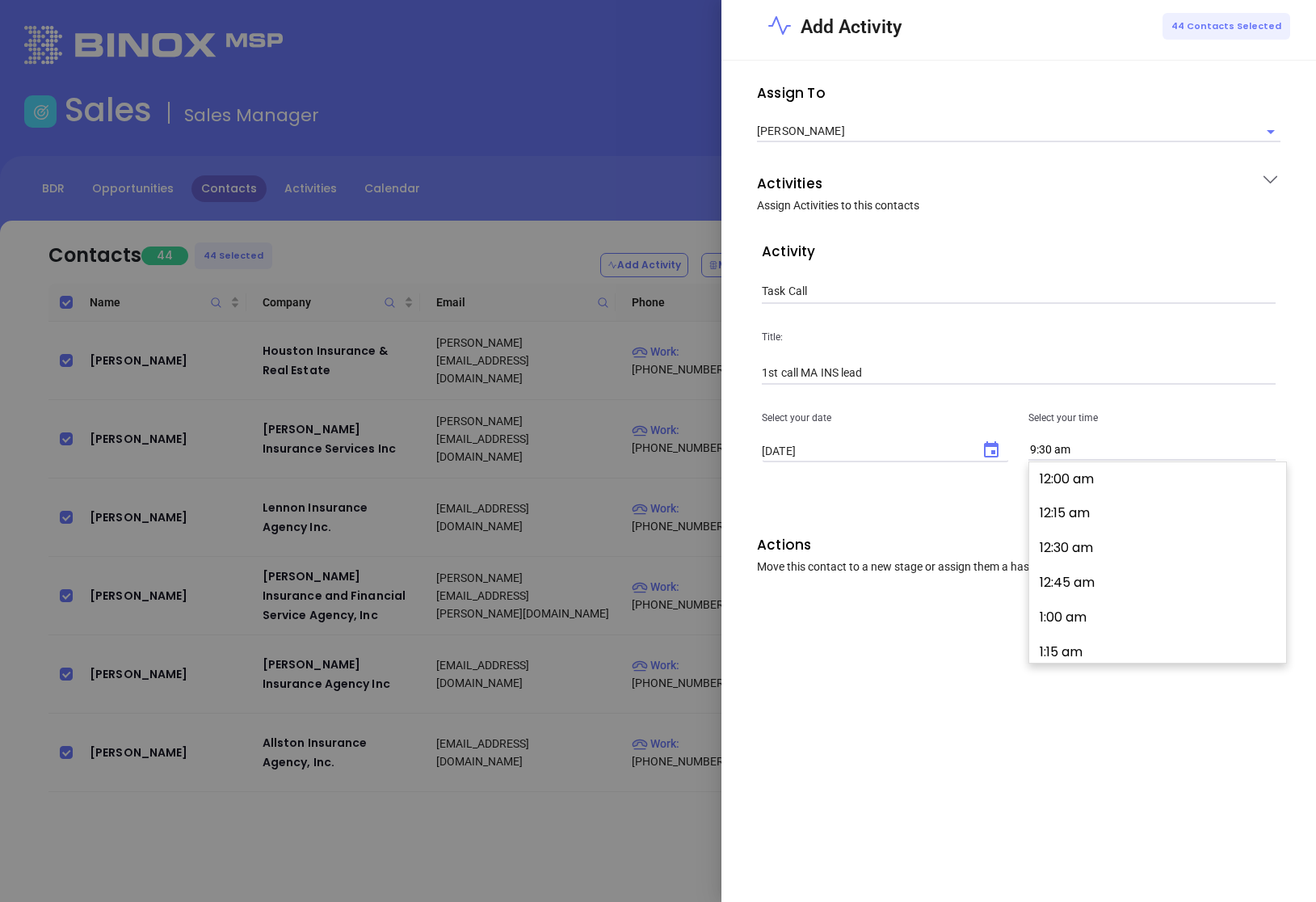
click at [1051, 445] on input "9:30 am" at bounding box center [1152, 450] width 247 height 21
click at [1092, 560] on button "2:00 pm" at bounding box center [1160, 564] width 251 height 34
type input "2:00 pm"
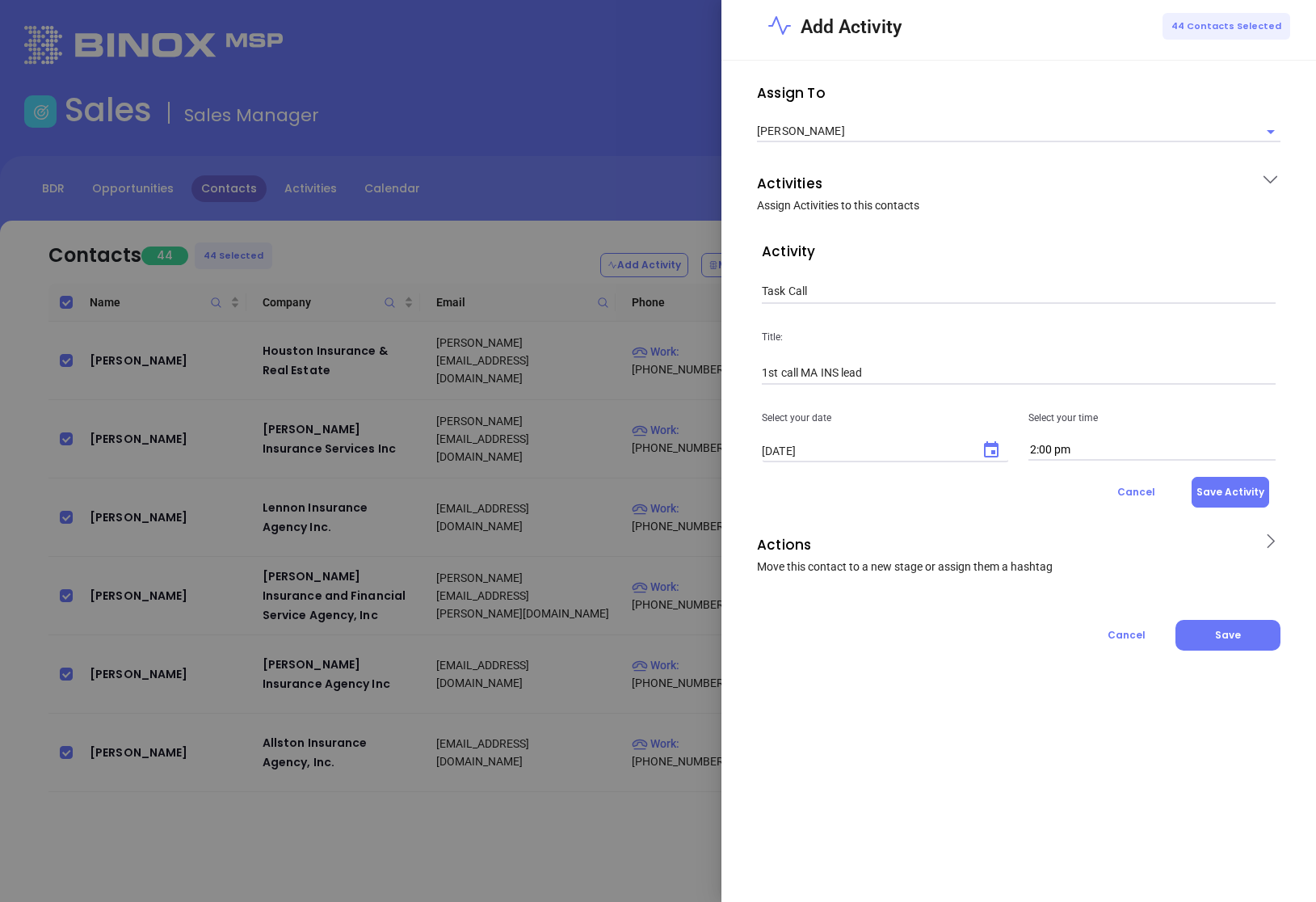
click at [1220, 492] on button "Save Activity" at bounding box center [1231, 492] width 78 height 31
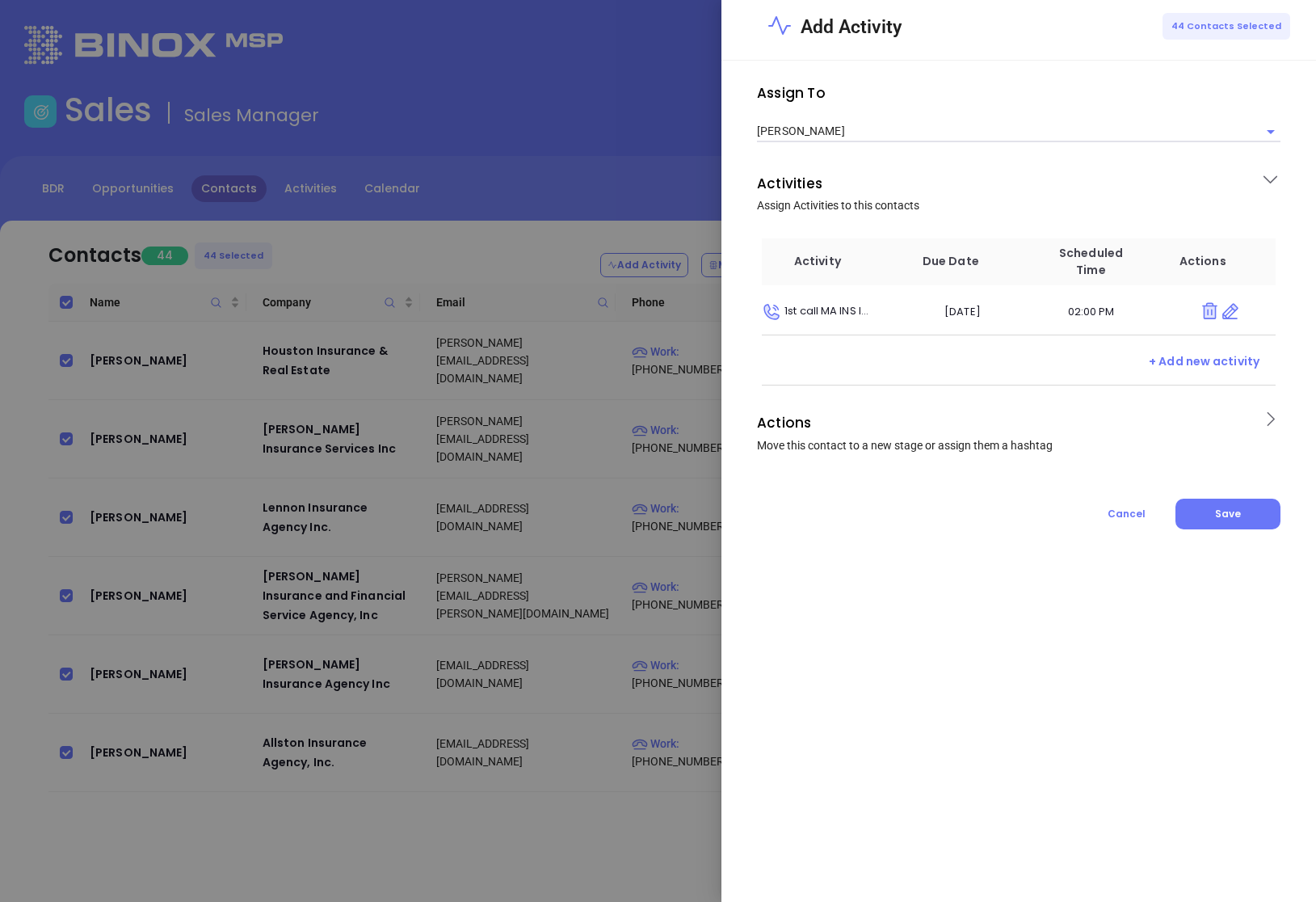
click at [1120, 441] on span "Actions Move this contact to a new stage or assign them a hashtag" at bounding box center [1003, 432] width 494 height 44
click at [1020, 532] on div "Move to Stage" at bounding box center [1018, 517] width 533 height 78
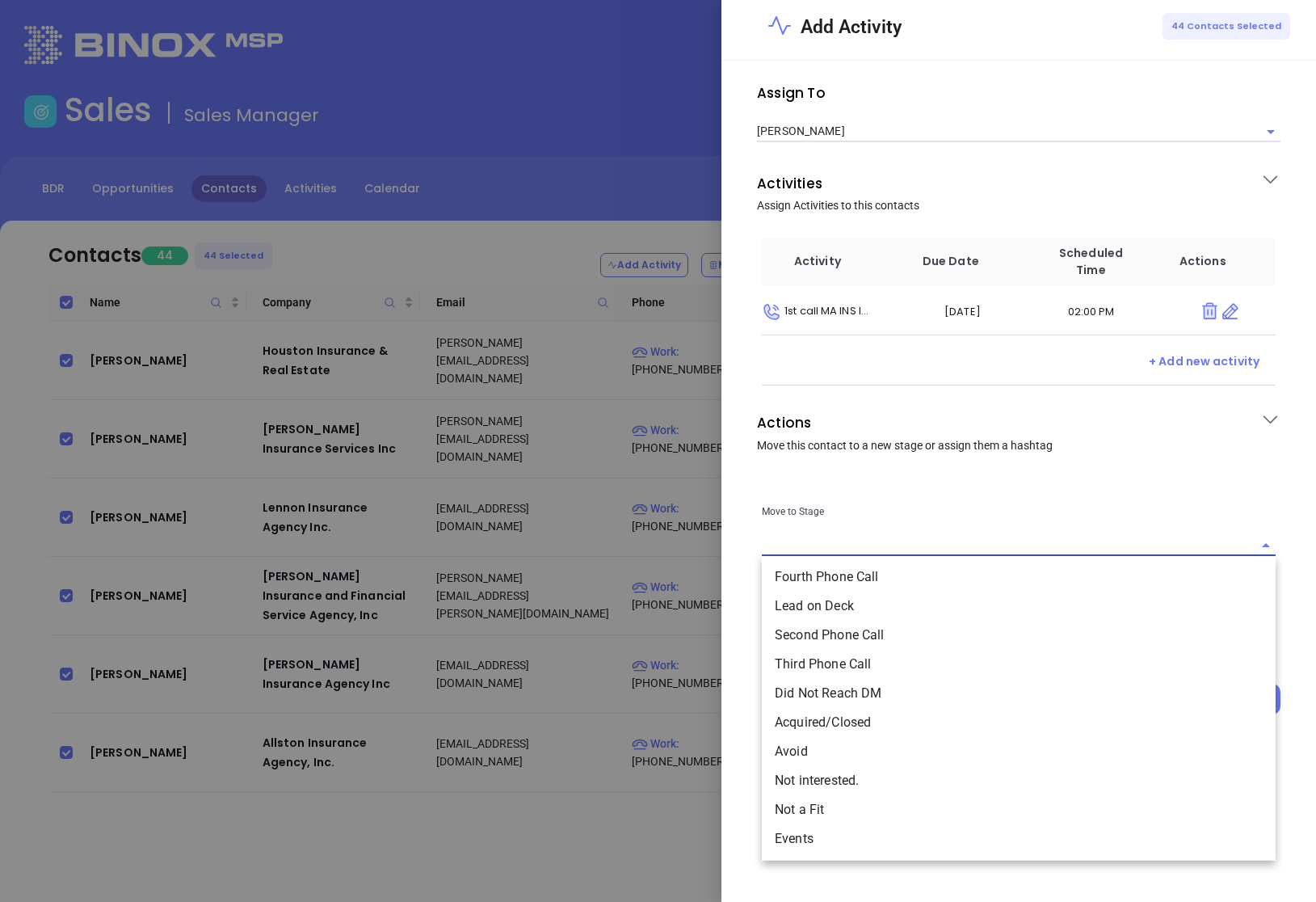
click at [1002, 549] on input "text" at bounding box center [1007, 545] width 489 height 20
click at [948, 599] on li "Lead on Deck" at bounding box center [1019, 607] width 514 height 29
type input "Lead on Deck"
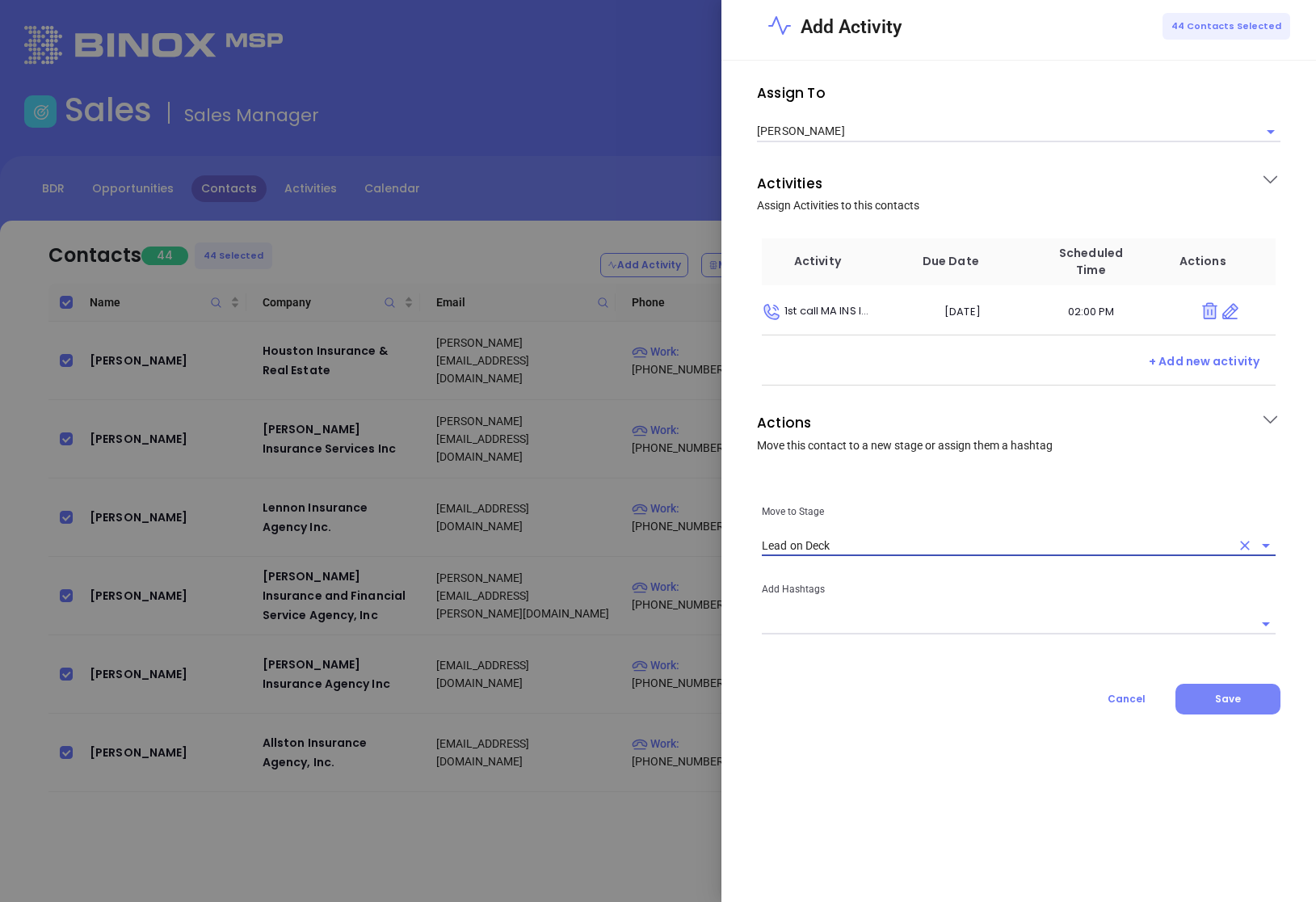
click at [1256, 698] on button "Save" at bounding box center [1228, 700] width 105 height 31
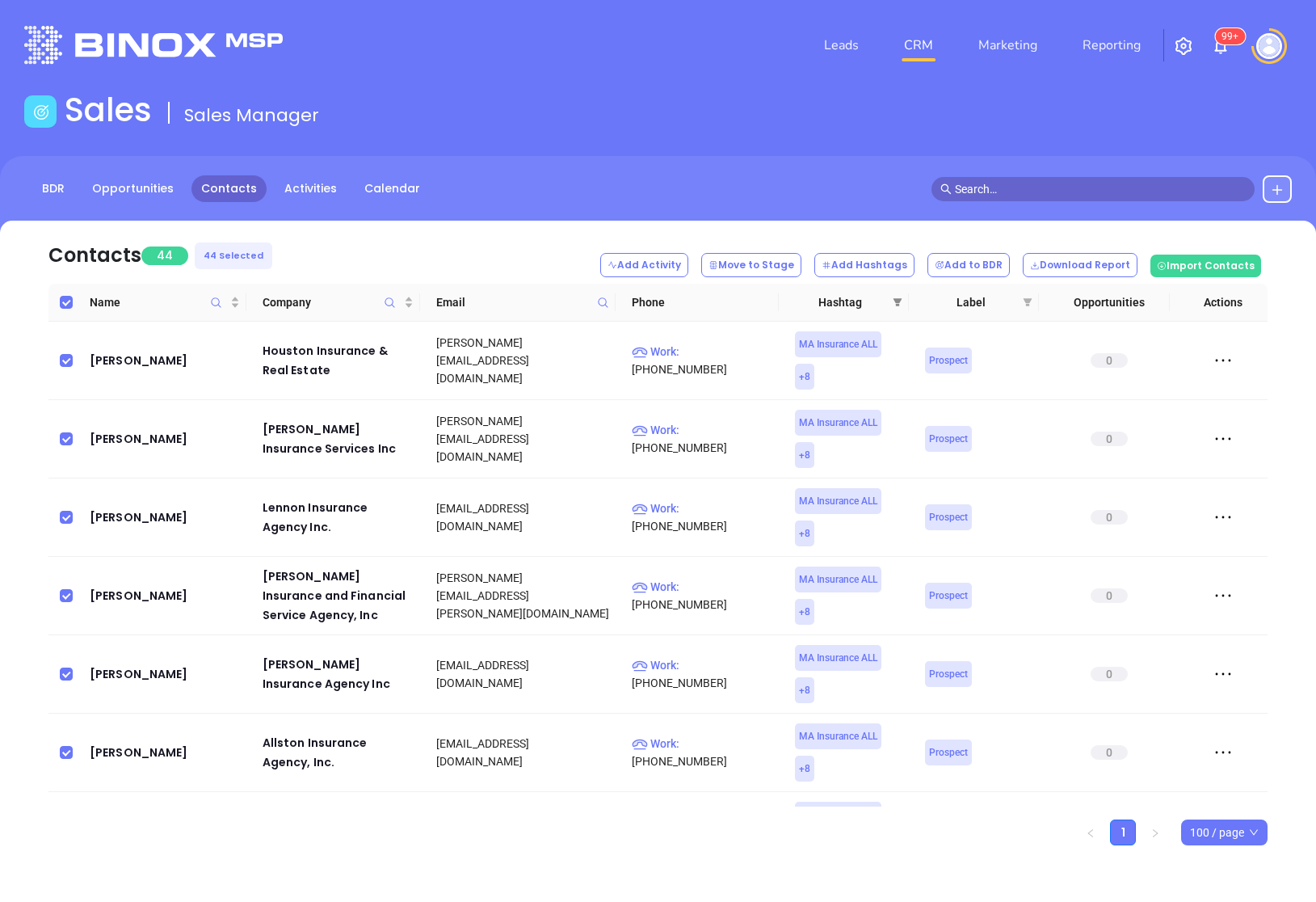
click at [893, 302] on icon "filter" at bounding box center [897, 302] width 9 height 9
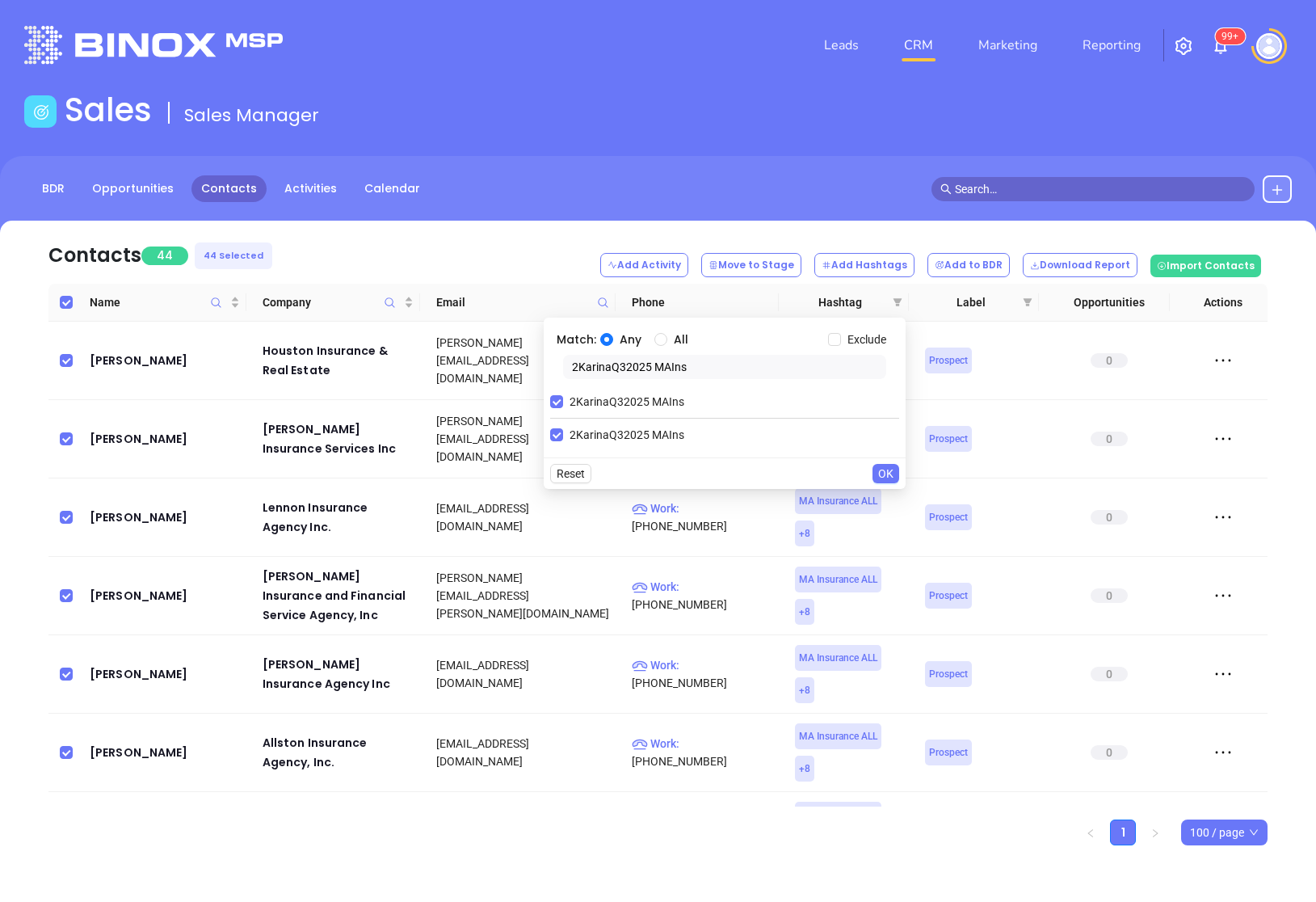
click at [651, 368] on input "2KarinaQ32025 MAIns" at bounding box center [724, 367] width 323 height 24
paste input "[PERSON_NAME]"
type input "2VickyQ32025 MAIns"
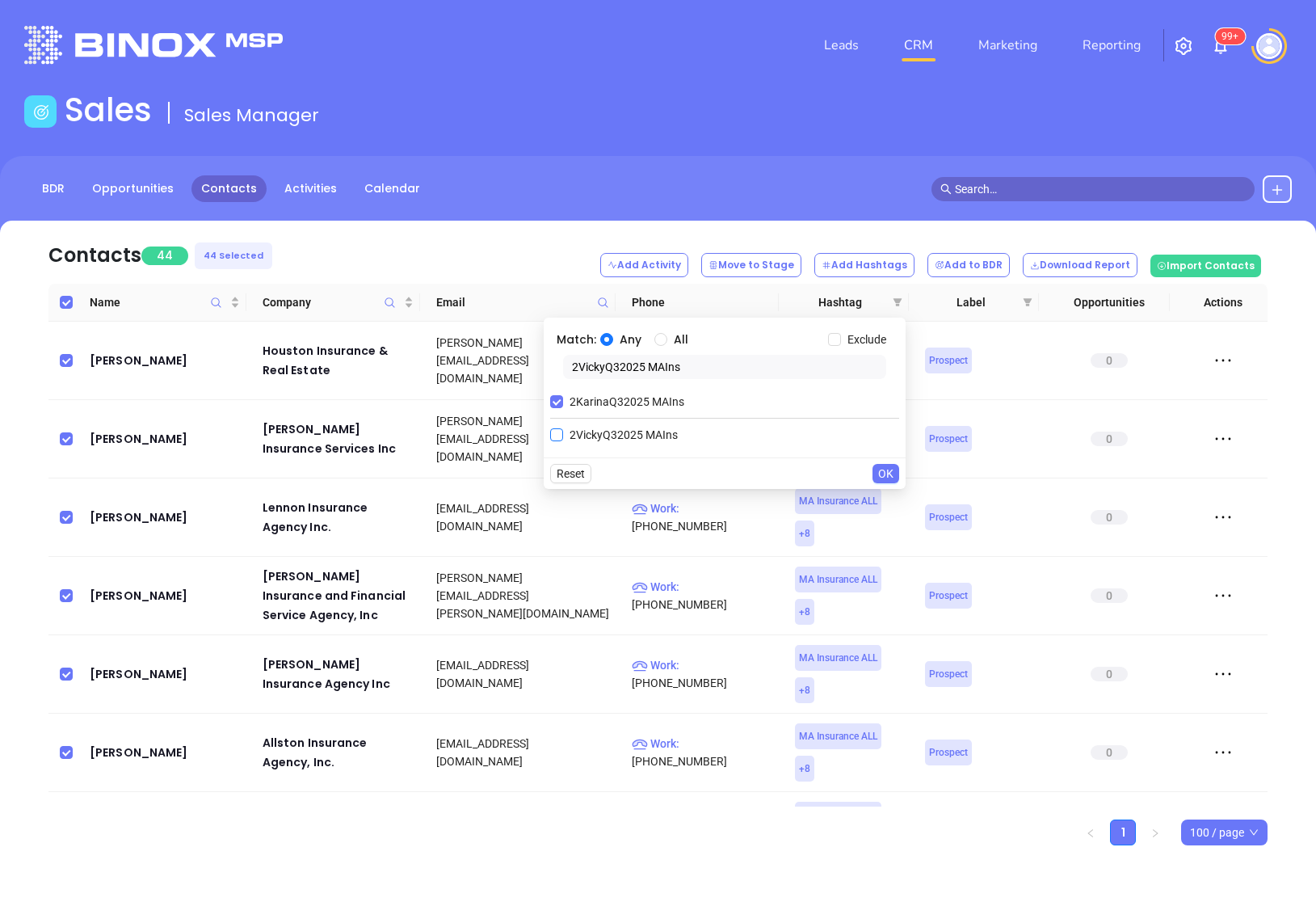
click at [587, 426] on span "2VickyQ32025 MAIns" at bounding box center [624, 434] width 121 height 18
click at [563, 428] on input "2VickyQ32025 MAIns" at bounding box center [556, 434] width 13 height 13
checkbox input "true"
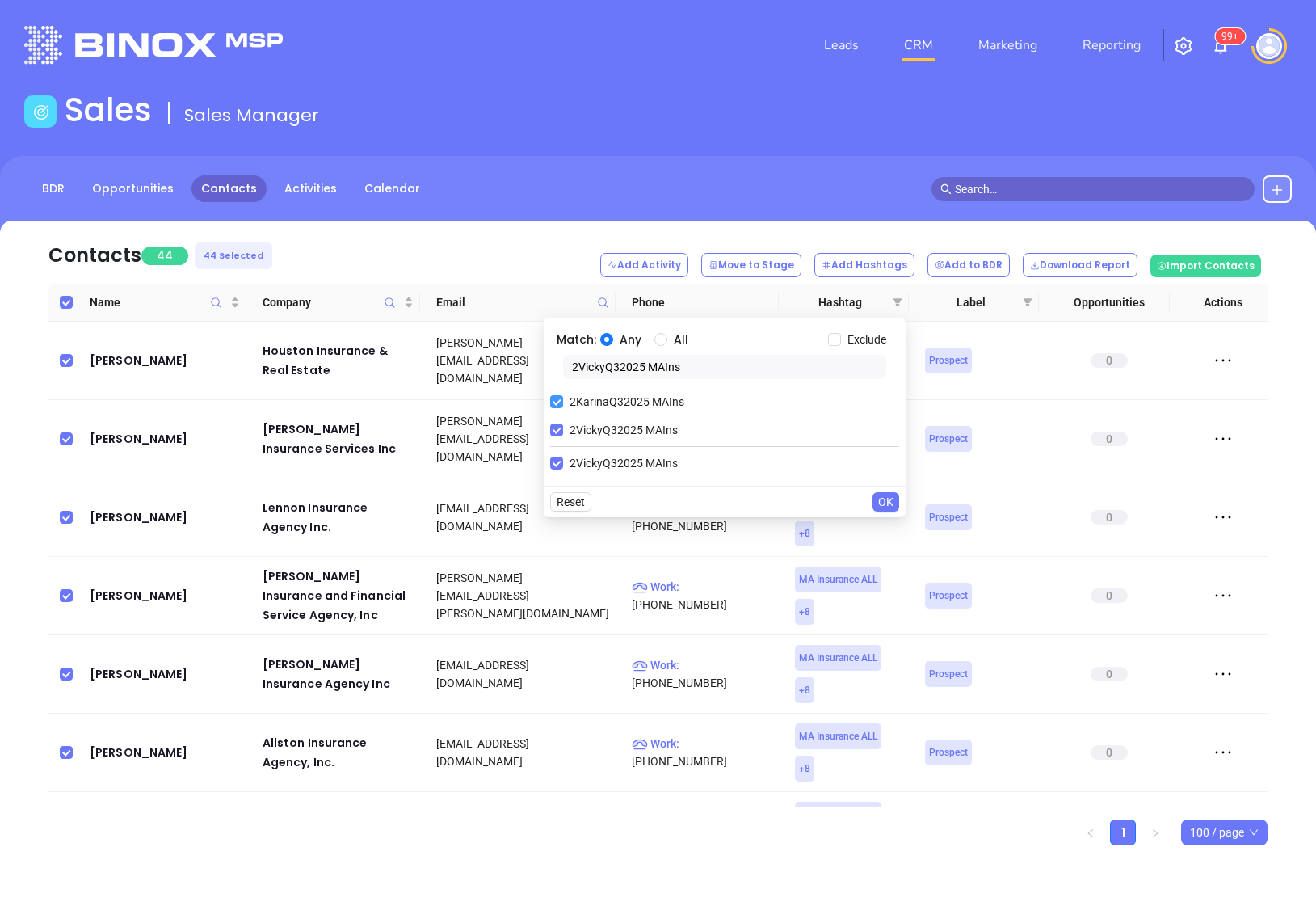
click at [580, 399] on span "2KarinaQ32025 MAIns" at bounding box center [627, 401] width 127 height 18
click at [563, 399] on input "2KarinaQ32025 MAIns" at bounding box center [556, 401] width 13 height 13
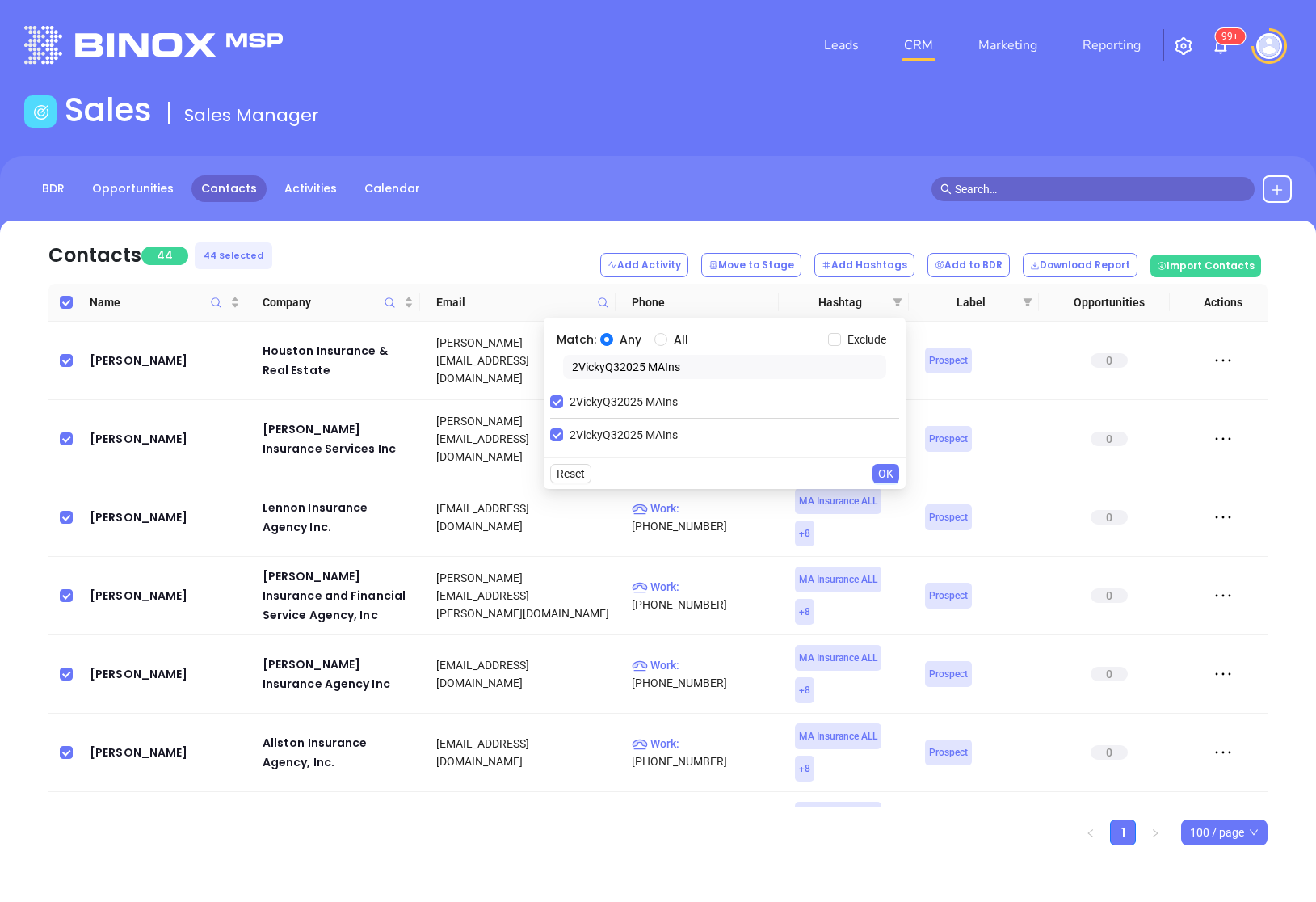
click at [887, 479] on span "OK" at bounding box center [886, 473] width 16 height 18
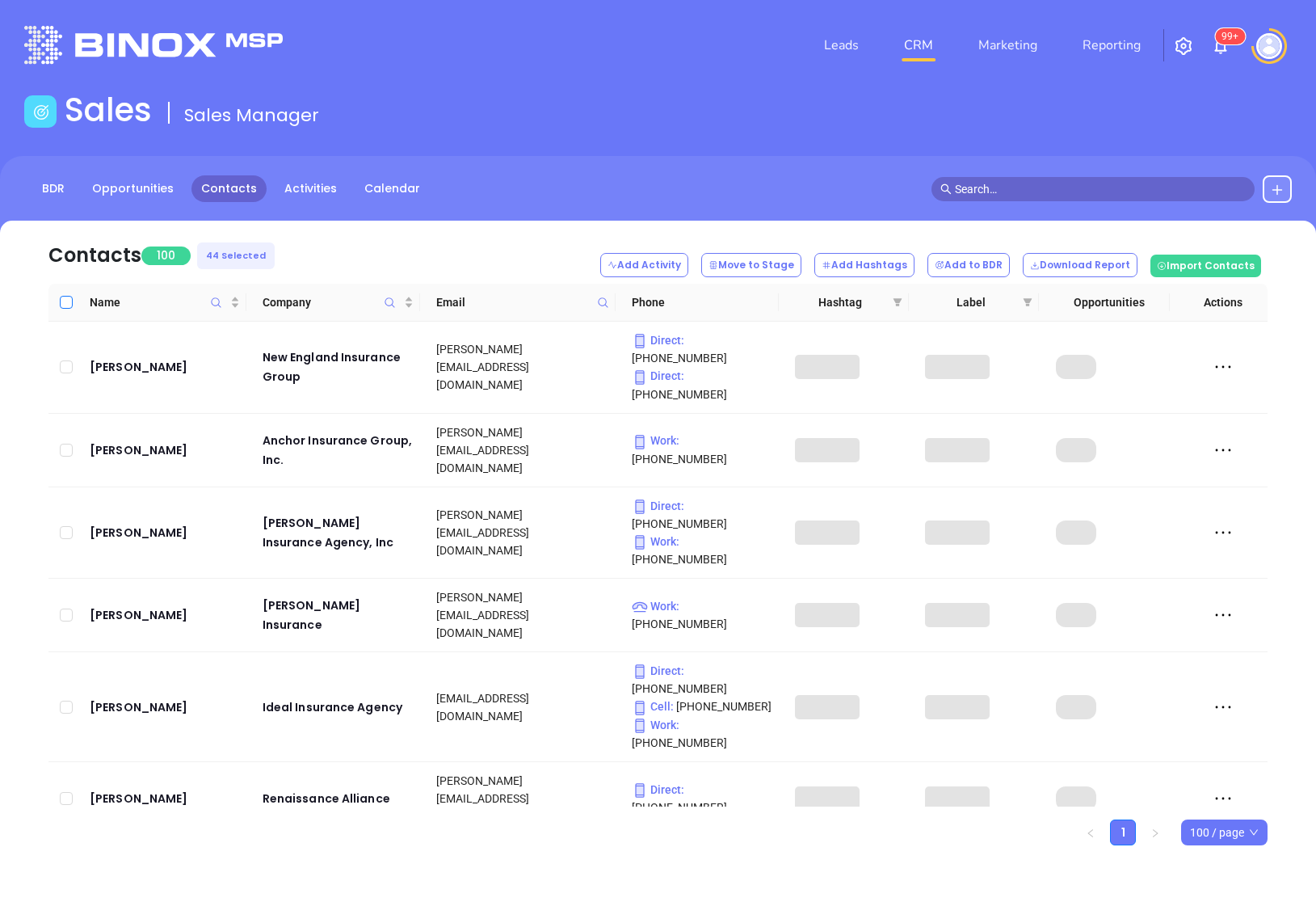
click at [65, 301] on input "Select all" at bounding box center [65, 302] width 13 height 13
checkbox input "true"
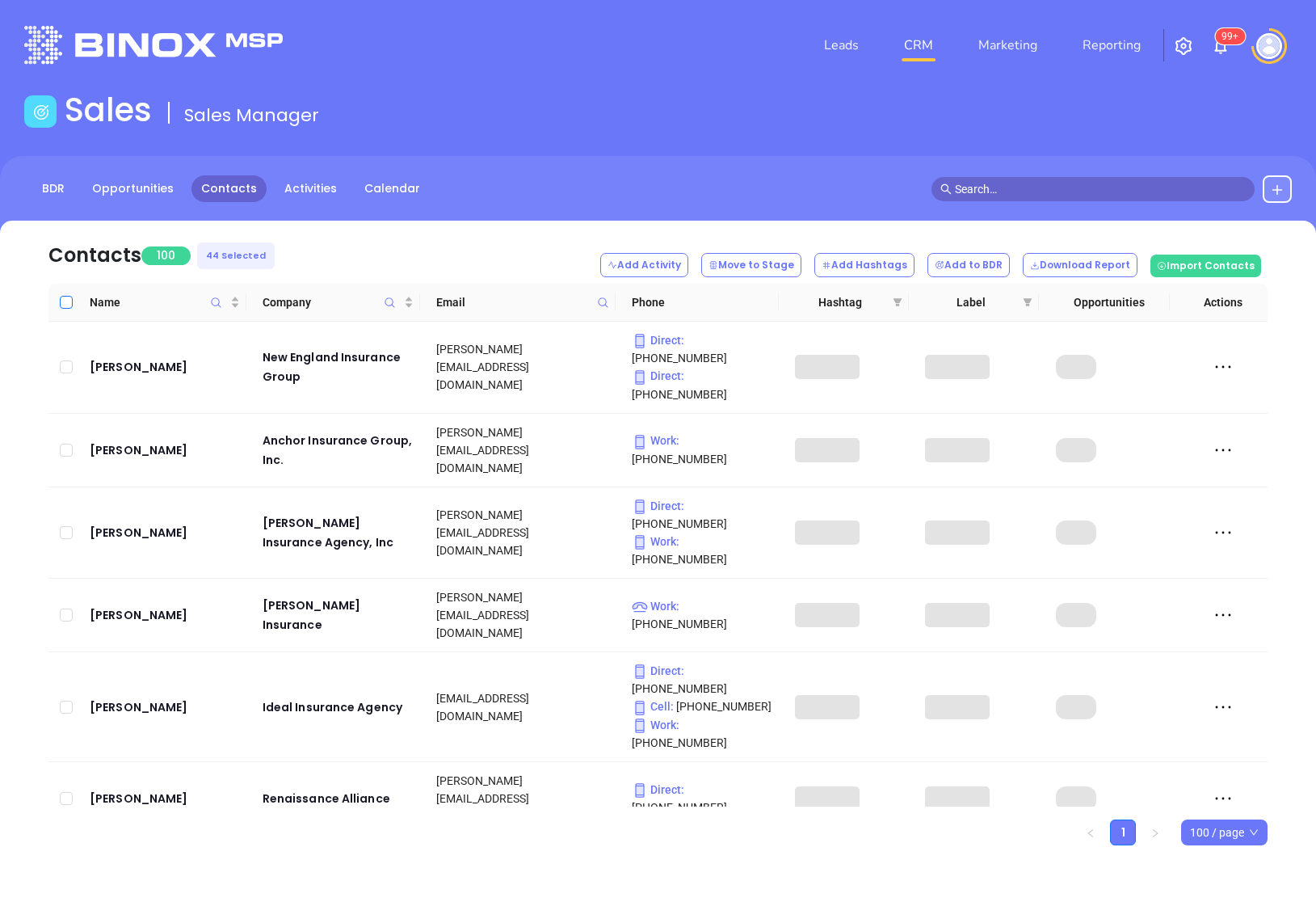
checkbox input "true"
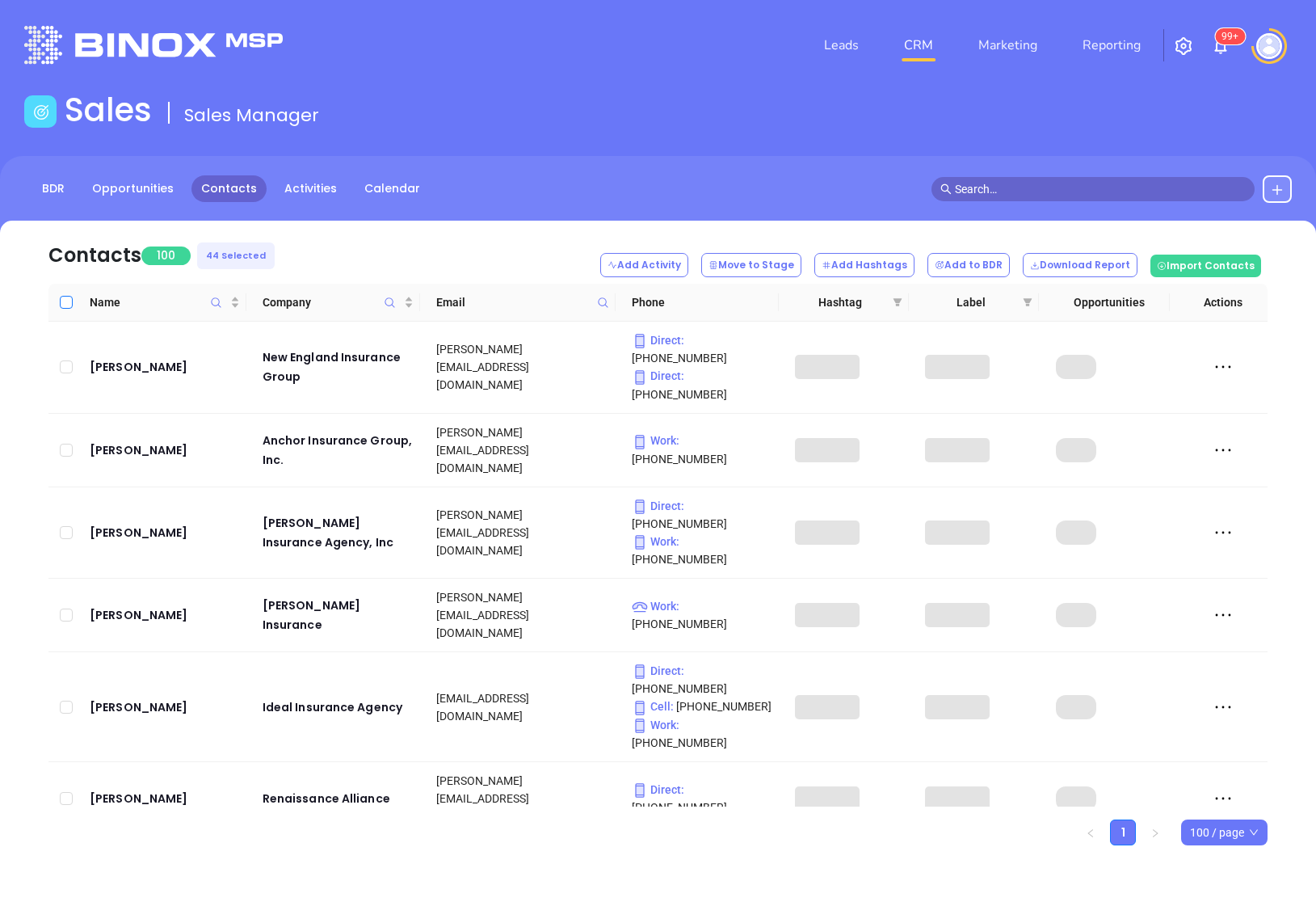
checkbox input "true"
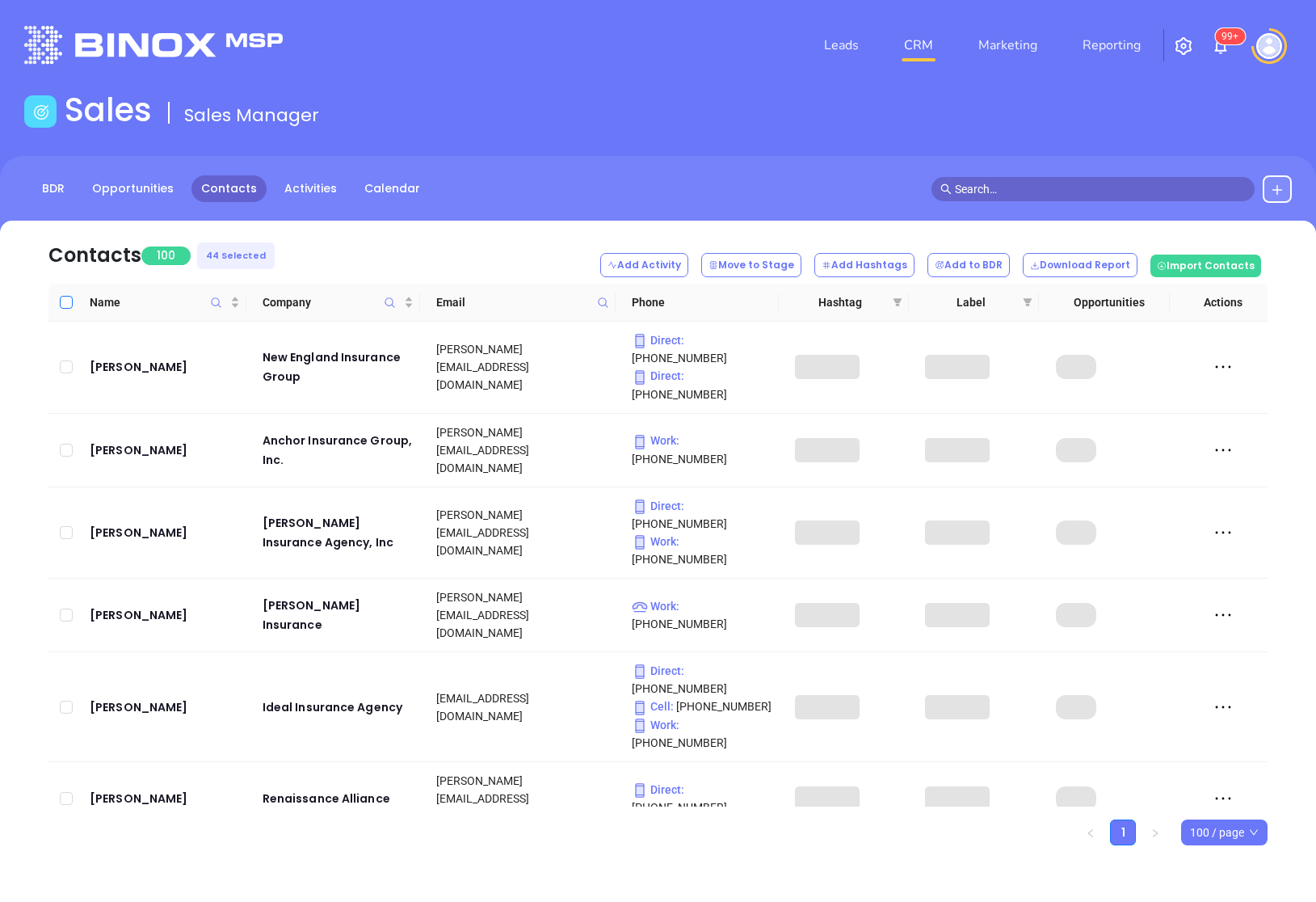
checkbox input "true"
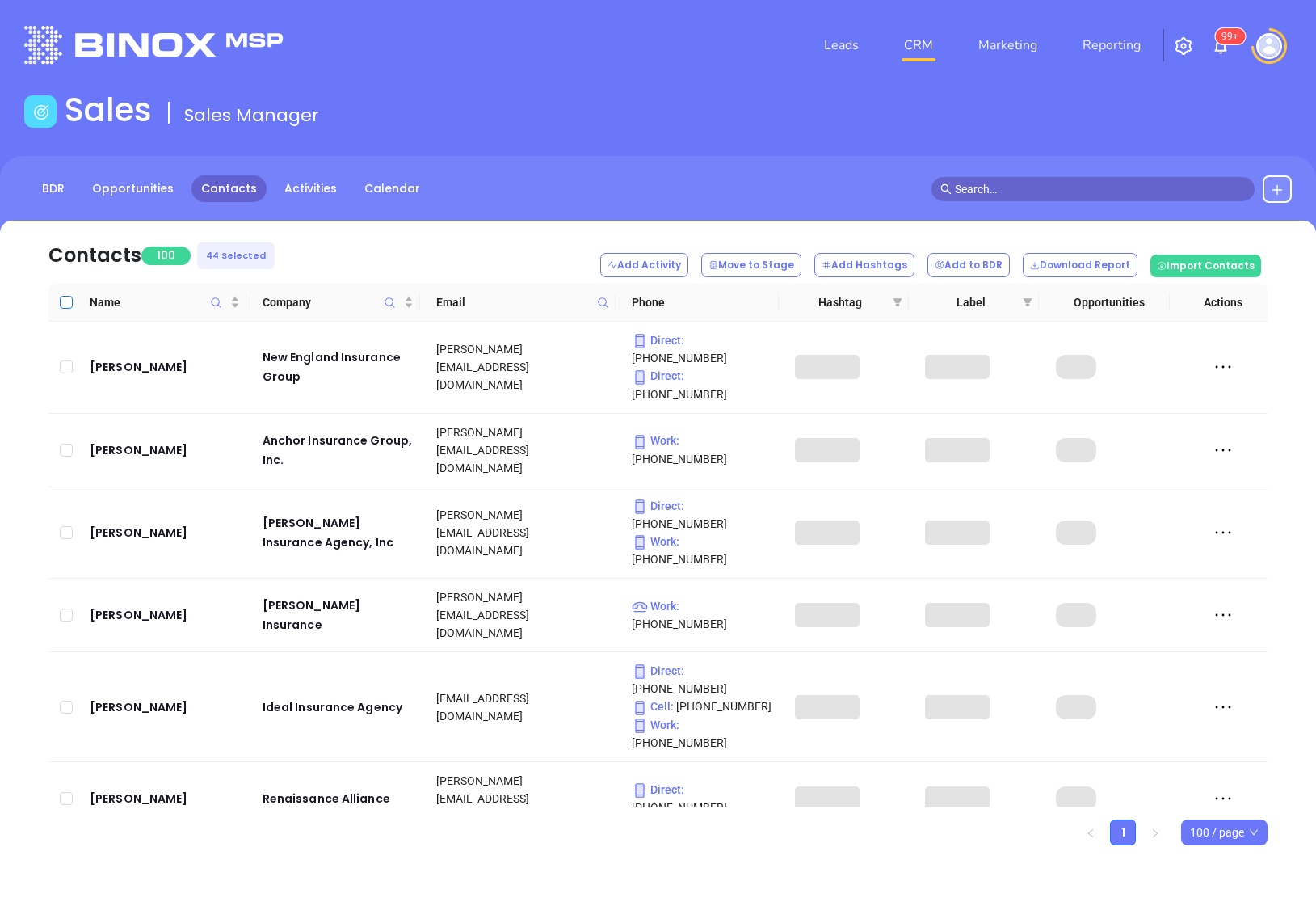
checkbox input "true"
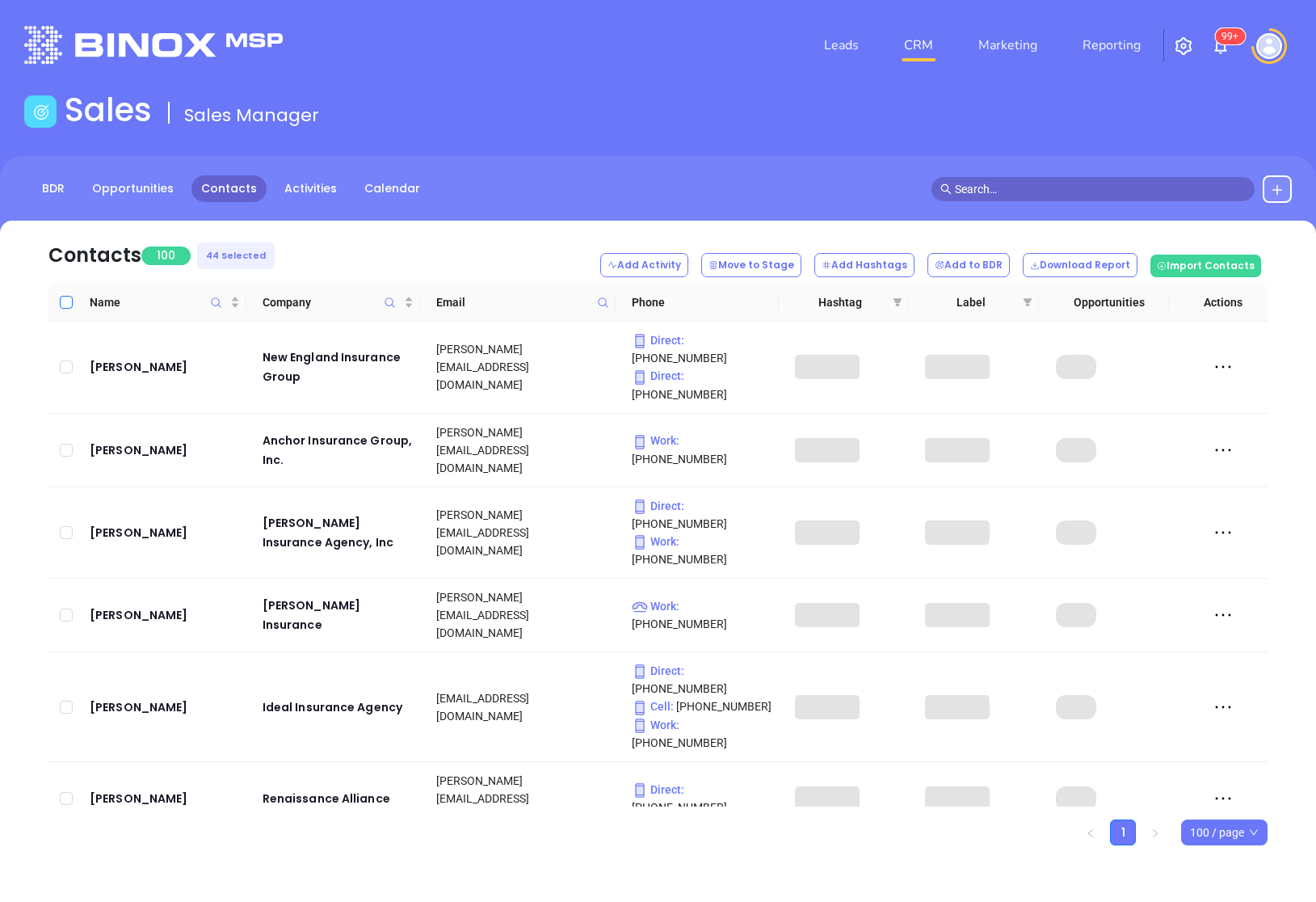
checkbox input "true"
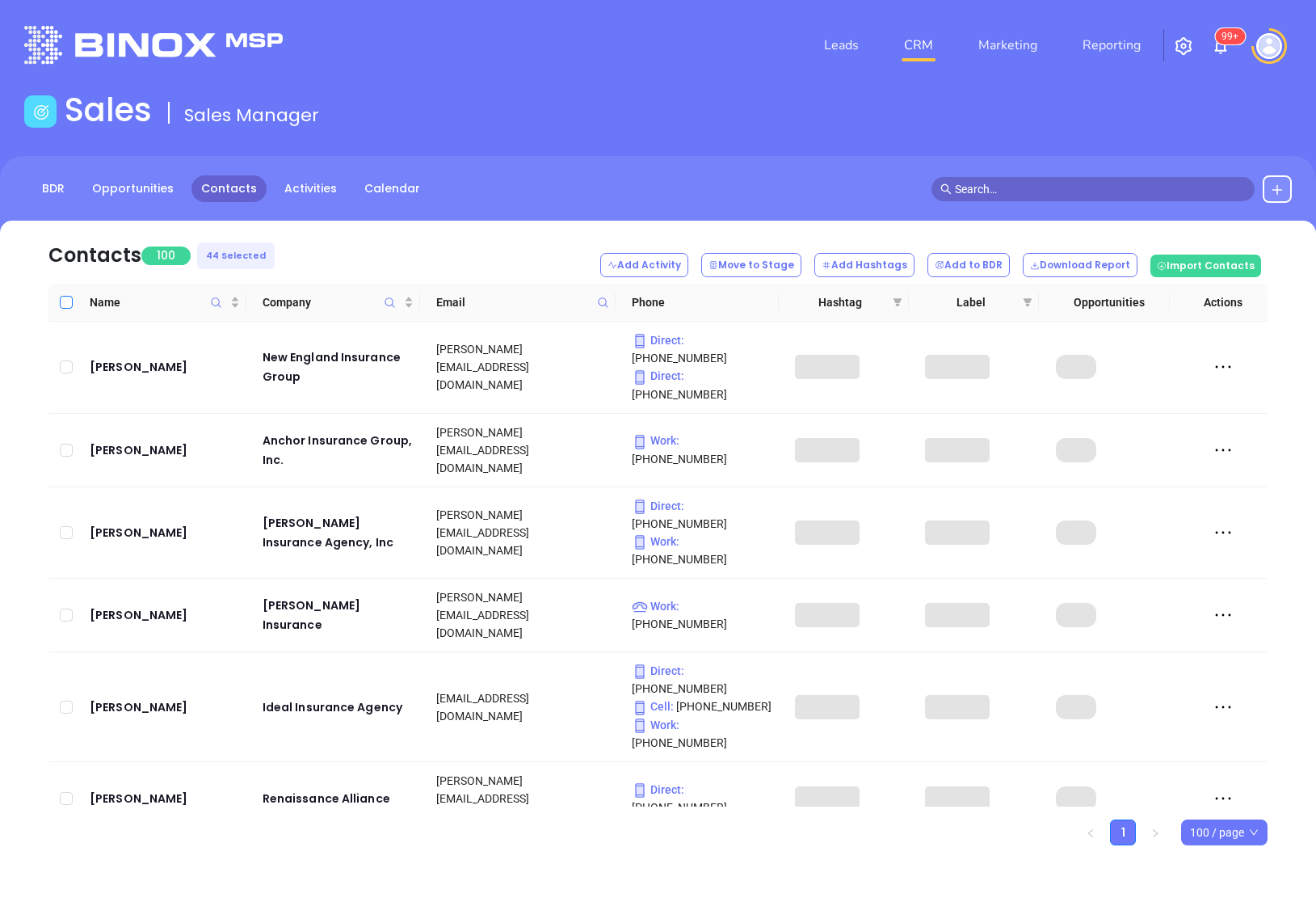
checkbox input "true"
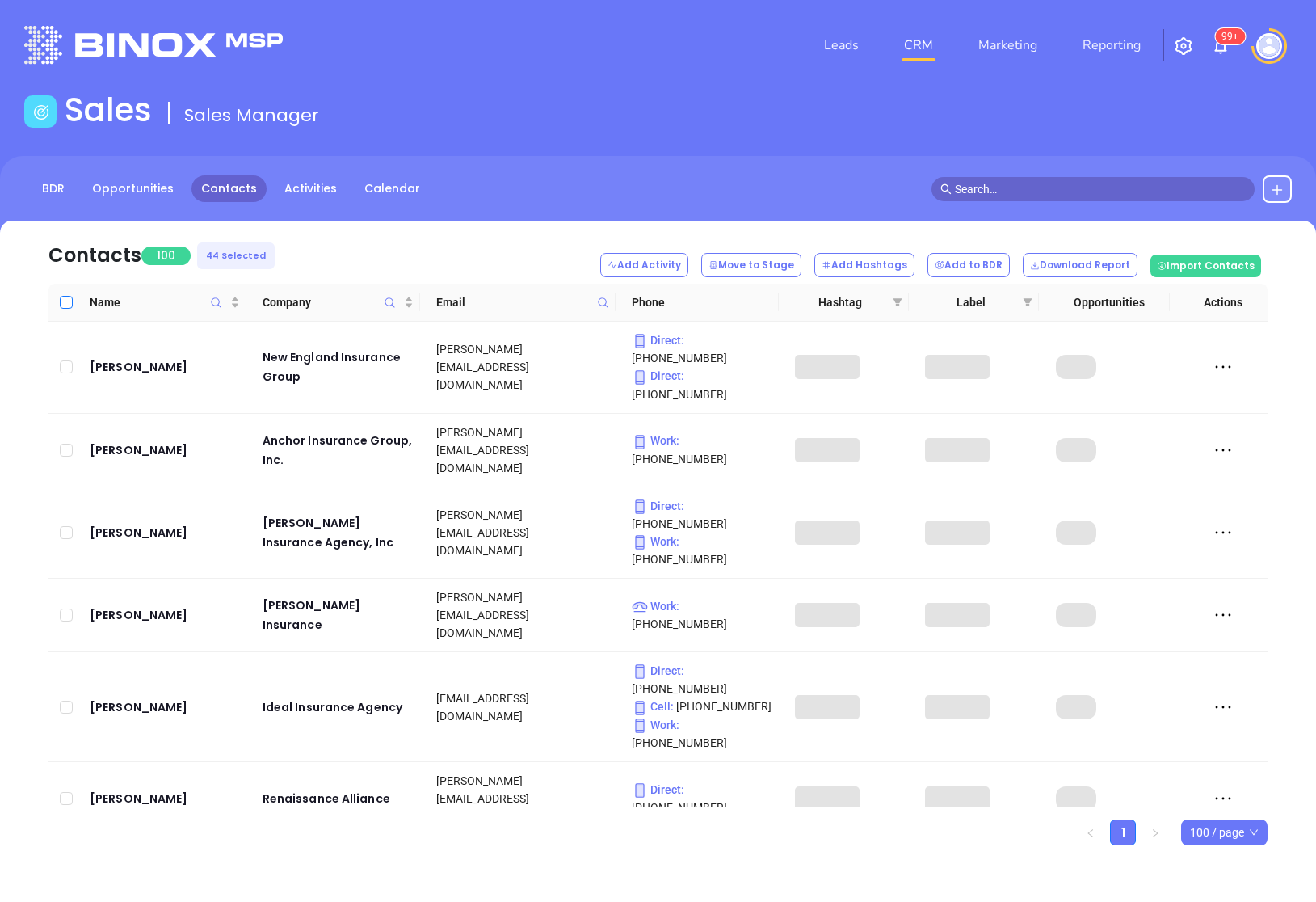
checkbox input "true"
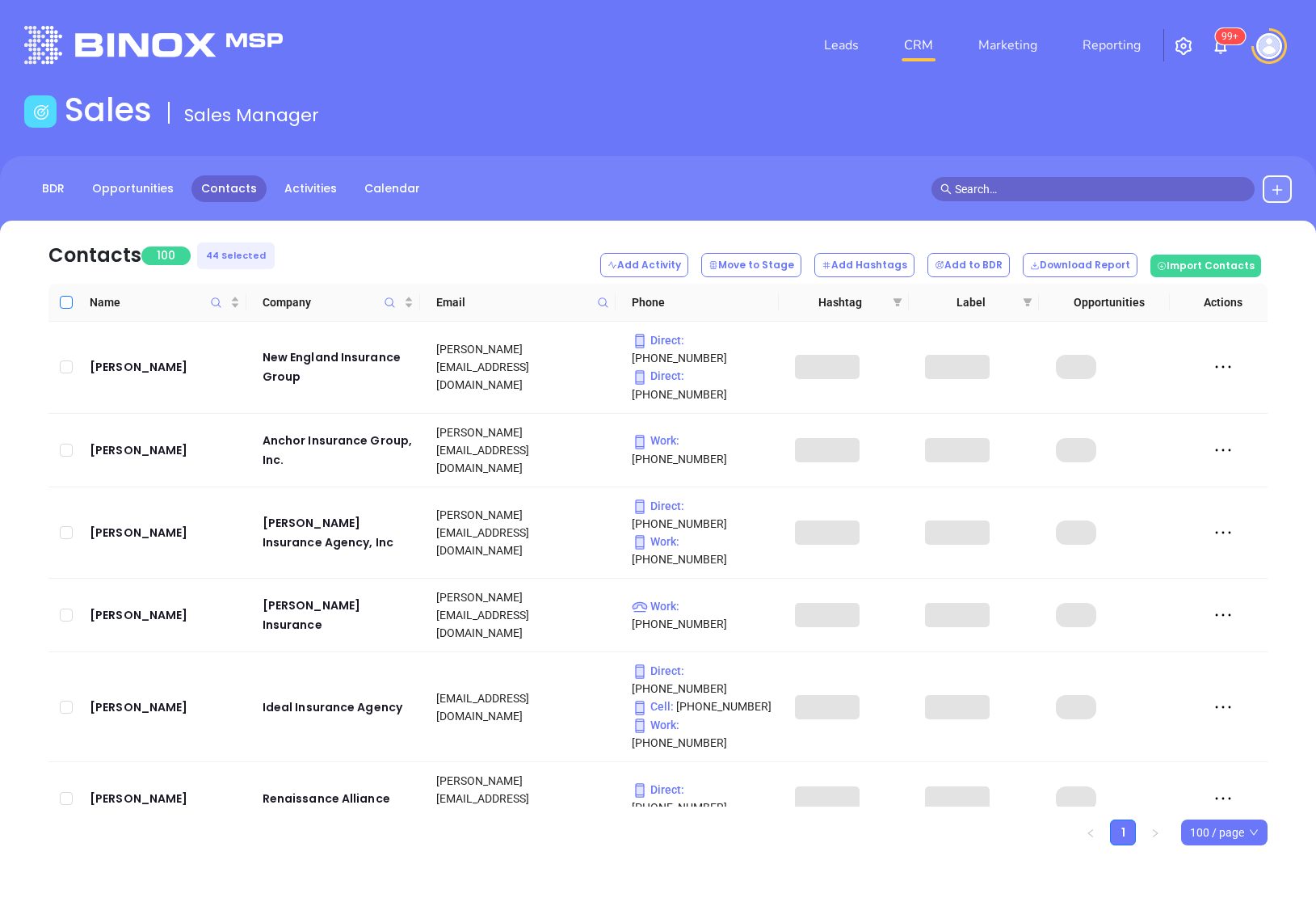
checkbox input "true"
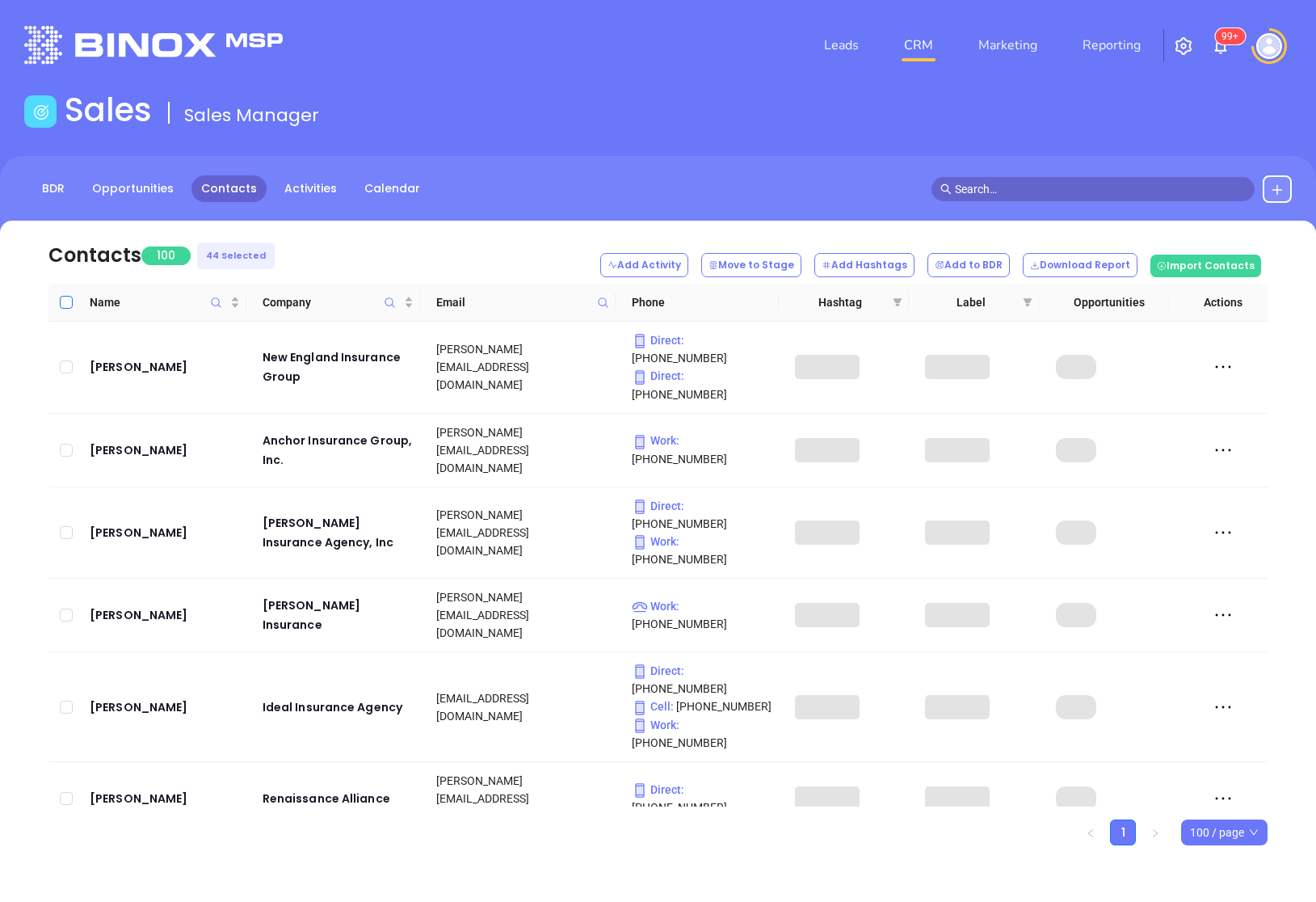
checkbox input "true"
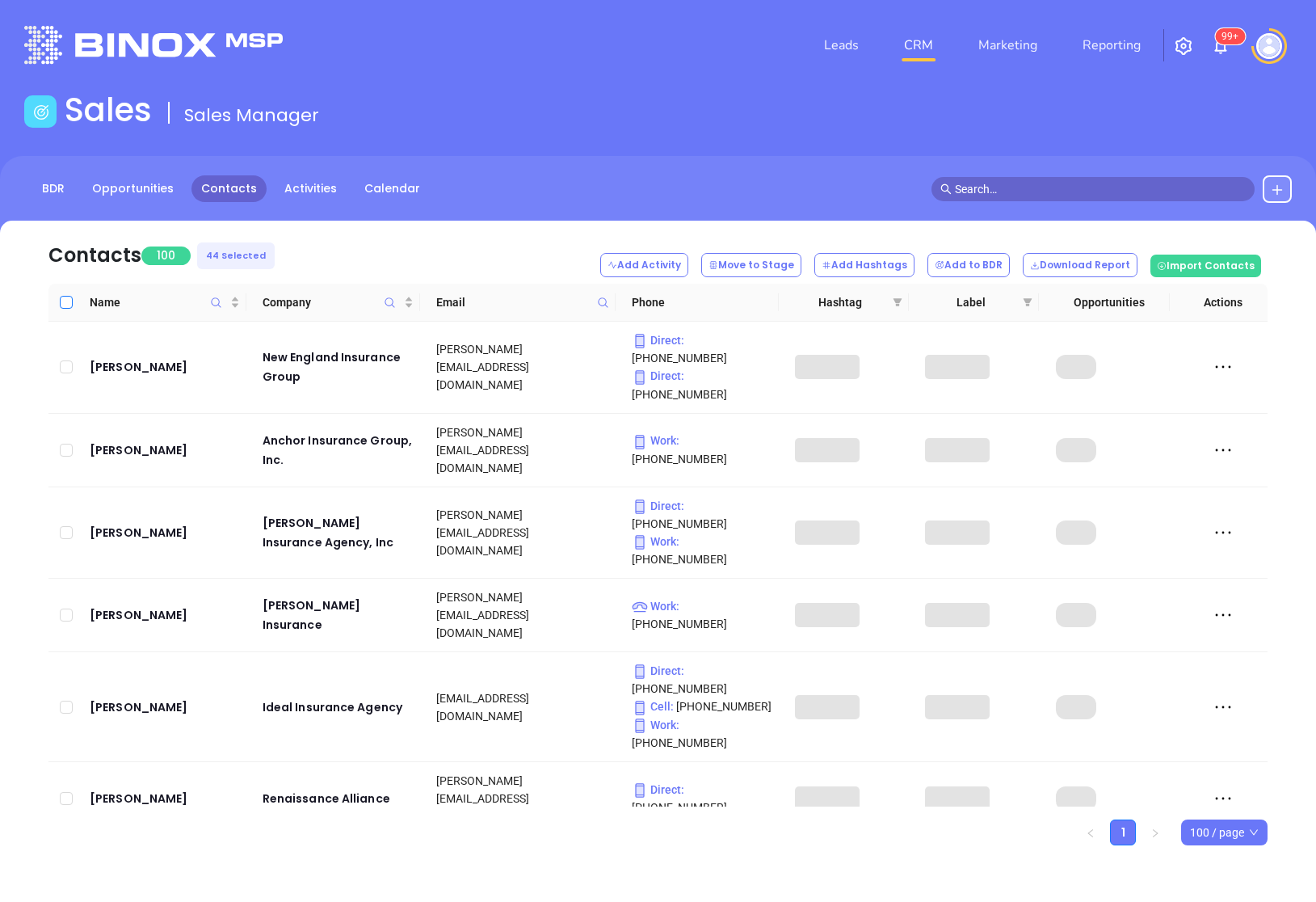
checkbox input "true"
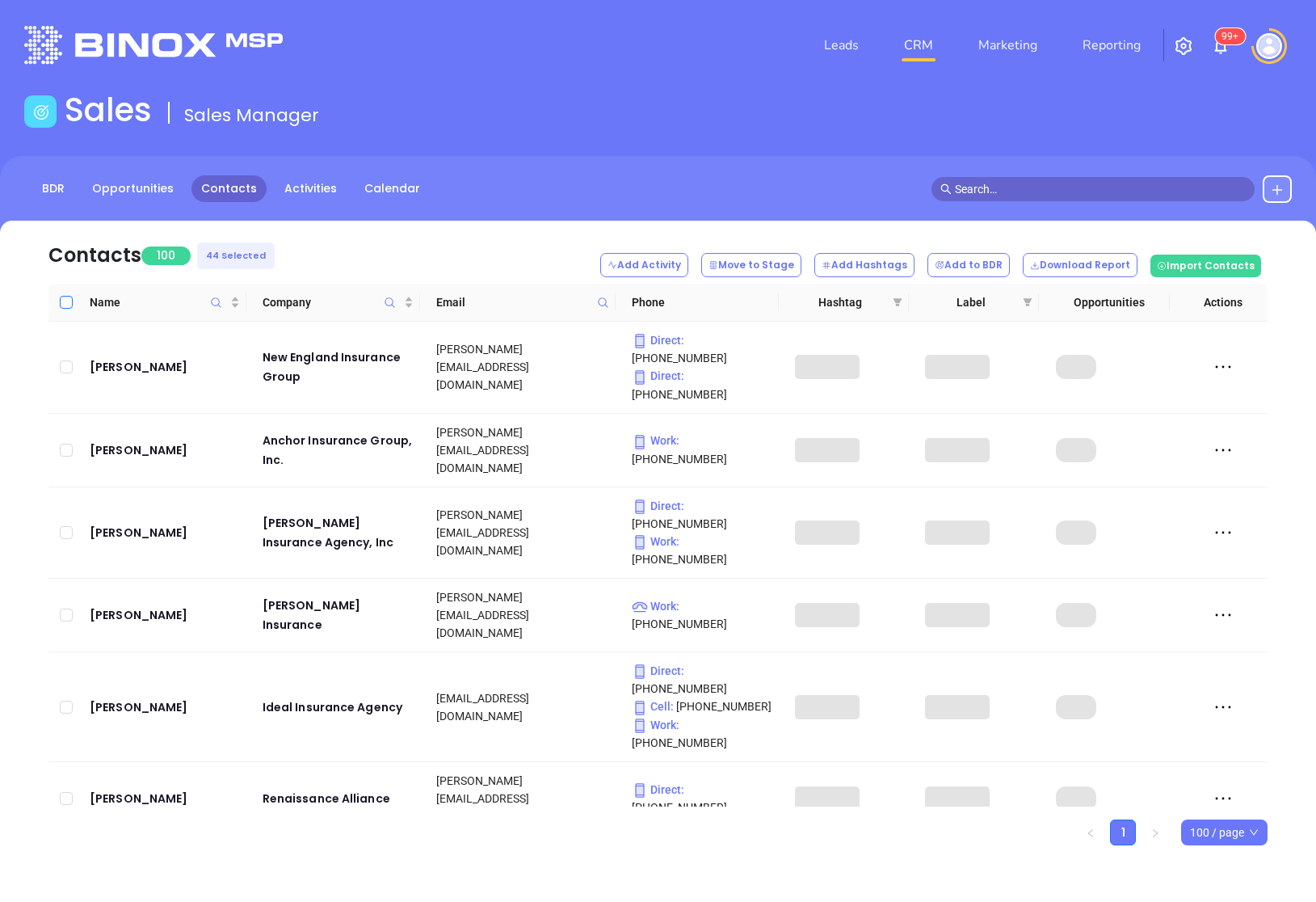
checkbox input "true"
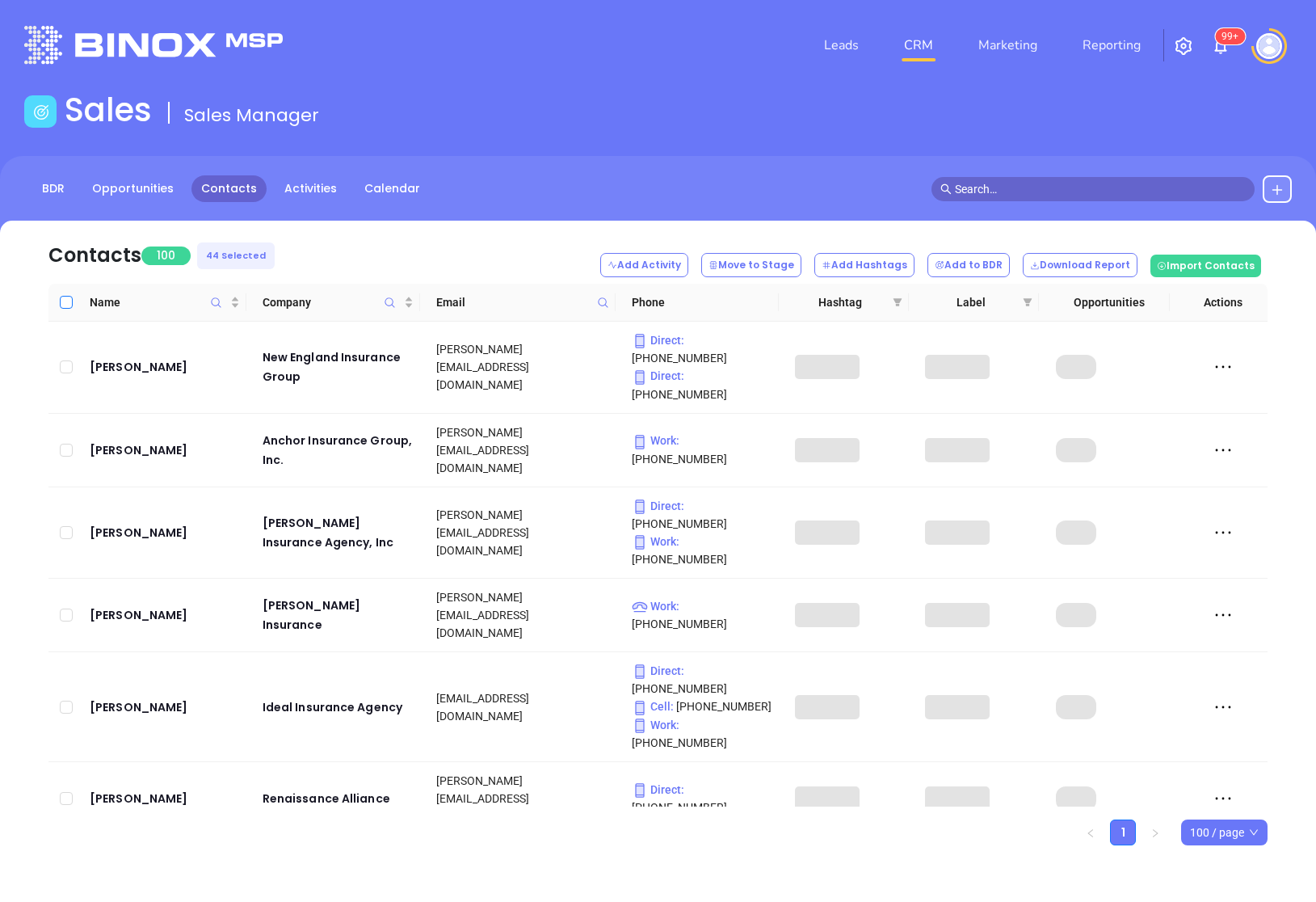
checkbox input "true"
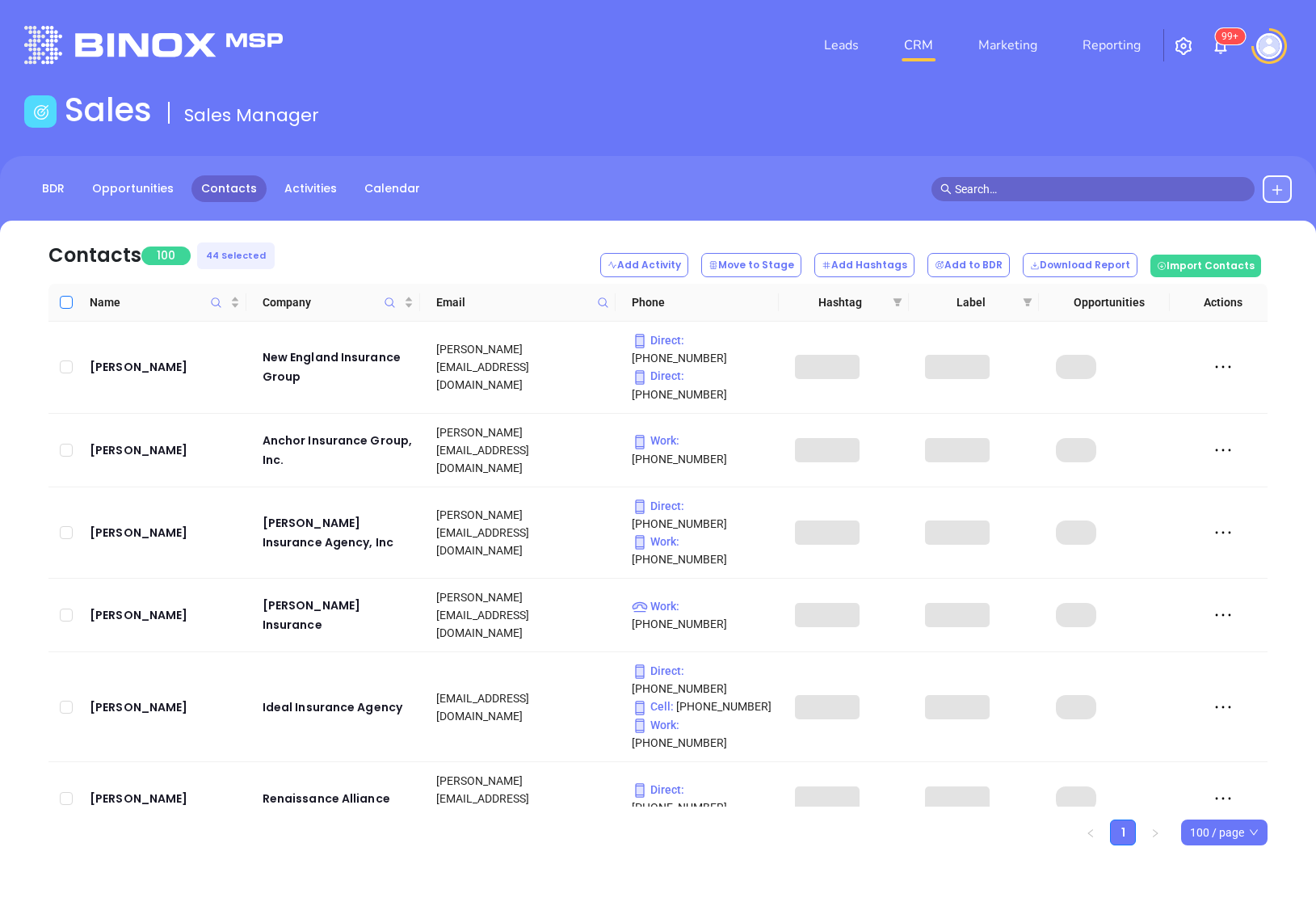
checkbox input "true"
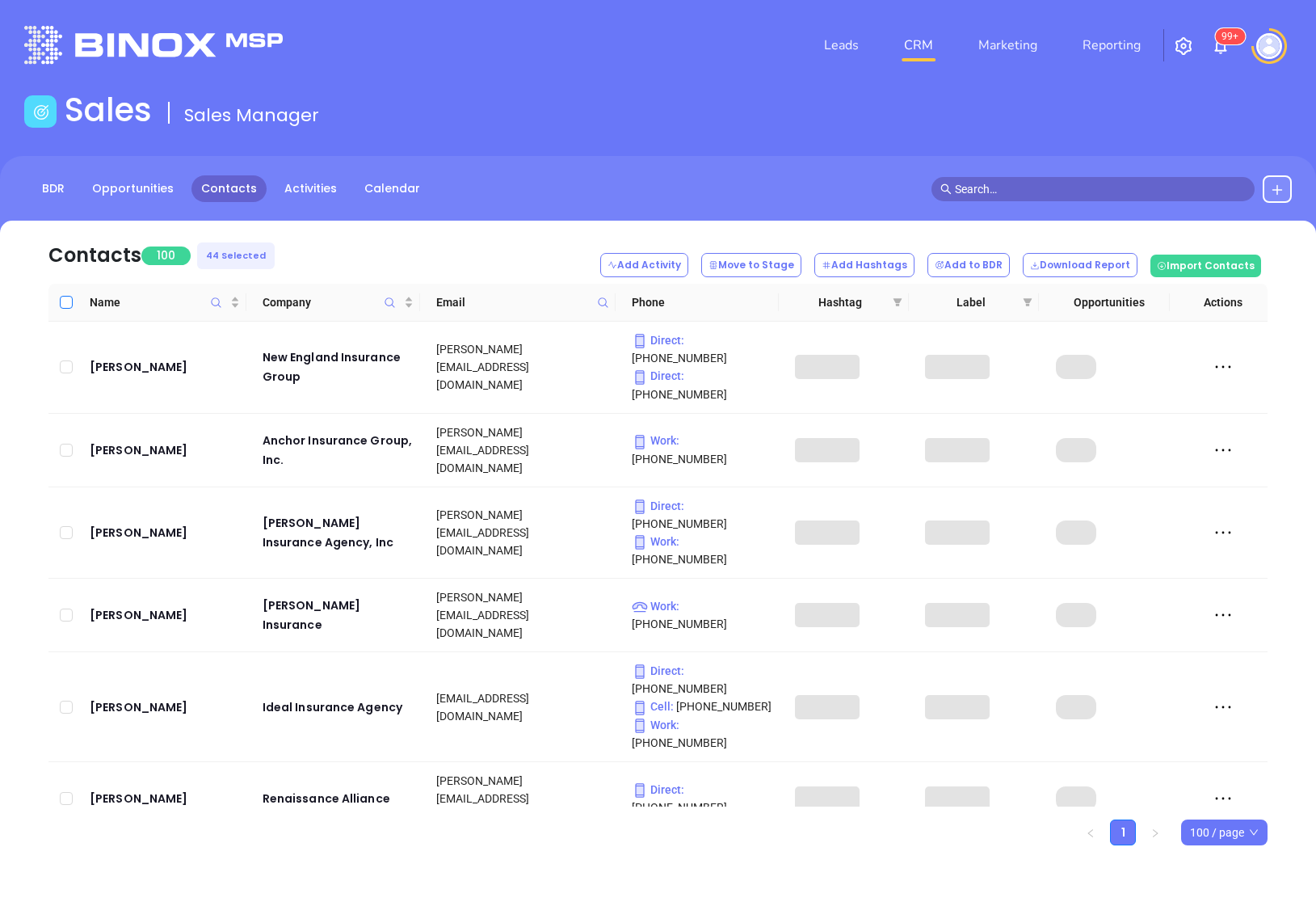
checkbox input "true"
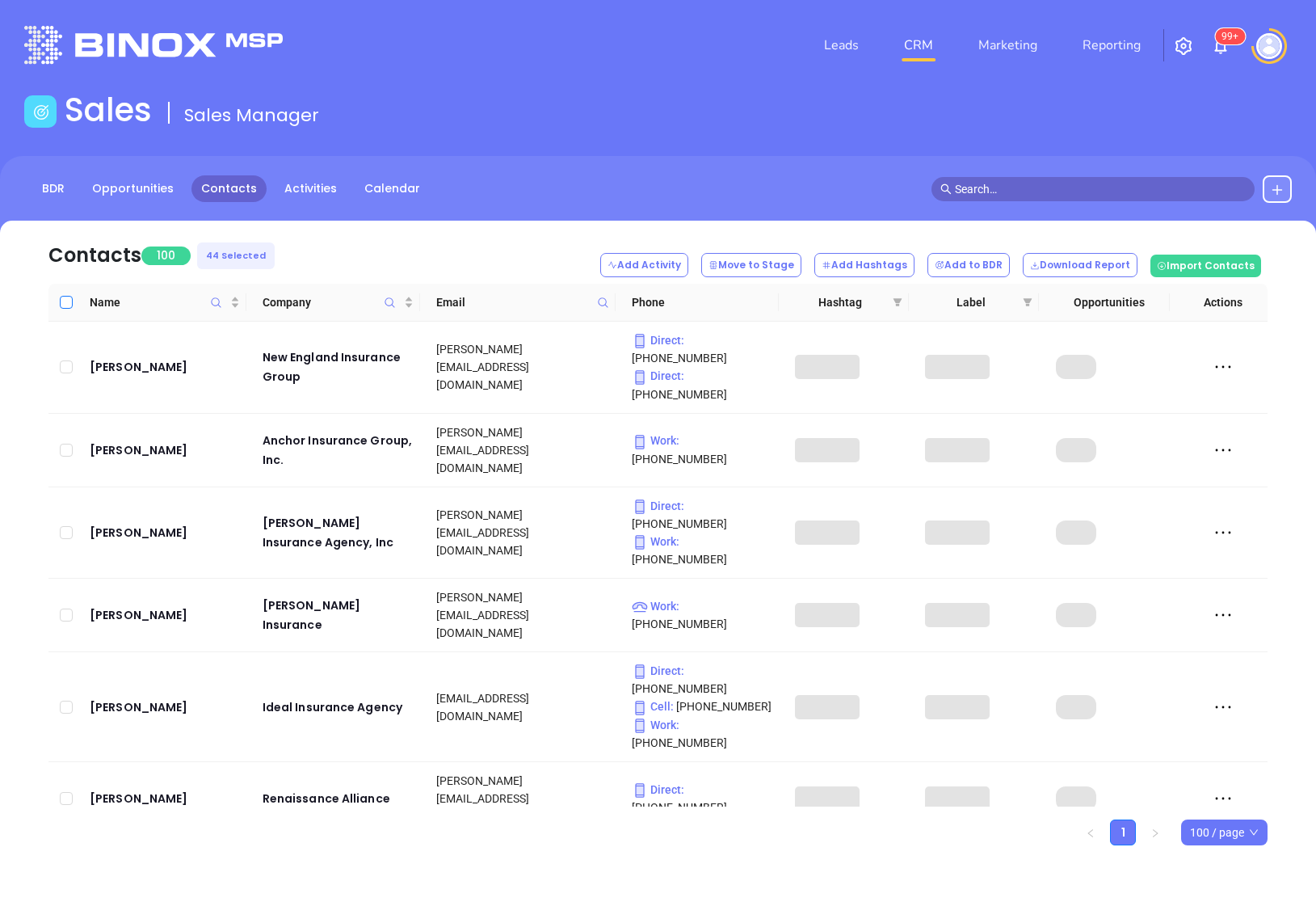
checkbox input "true"
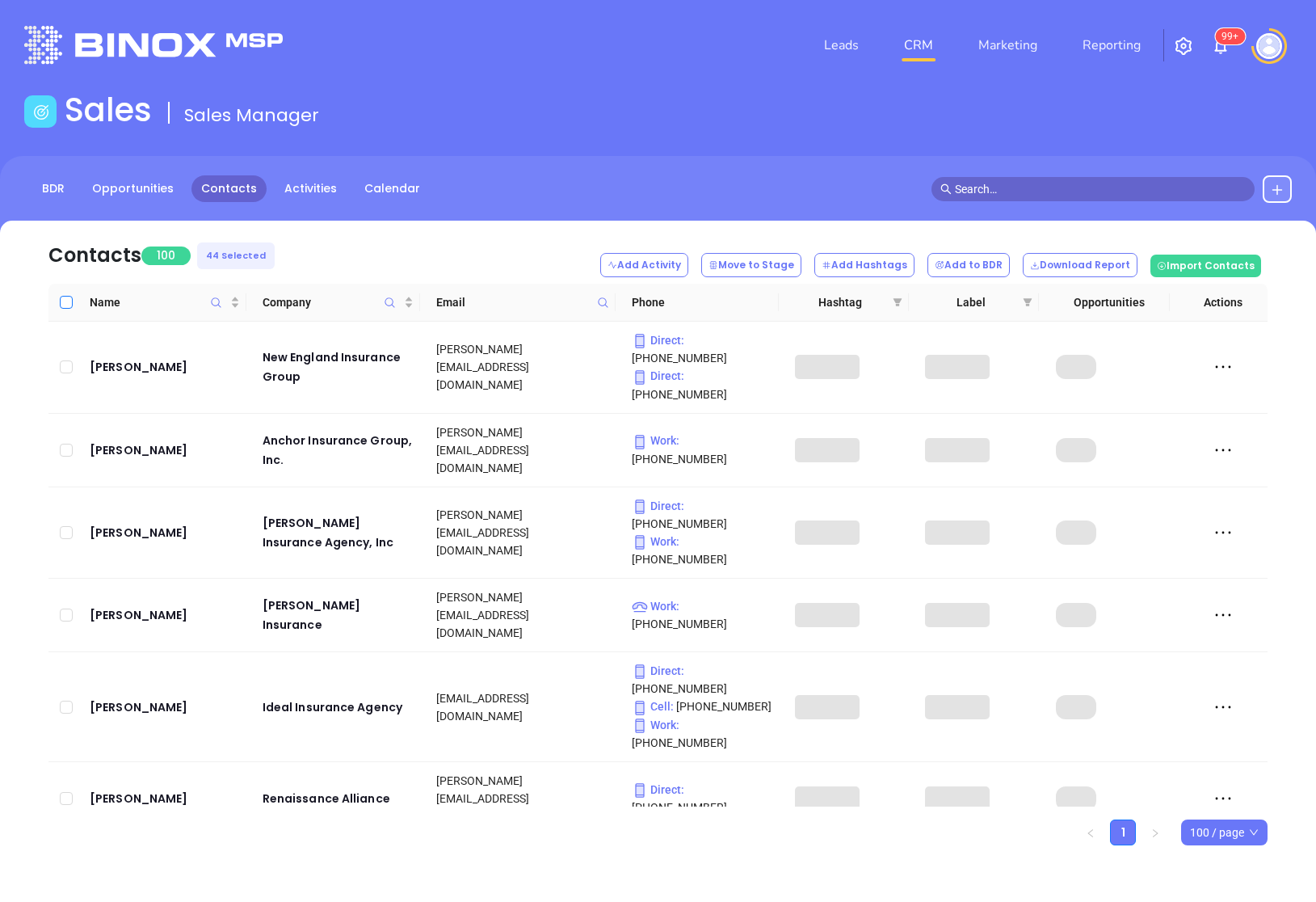
checkbox input "true"
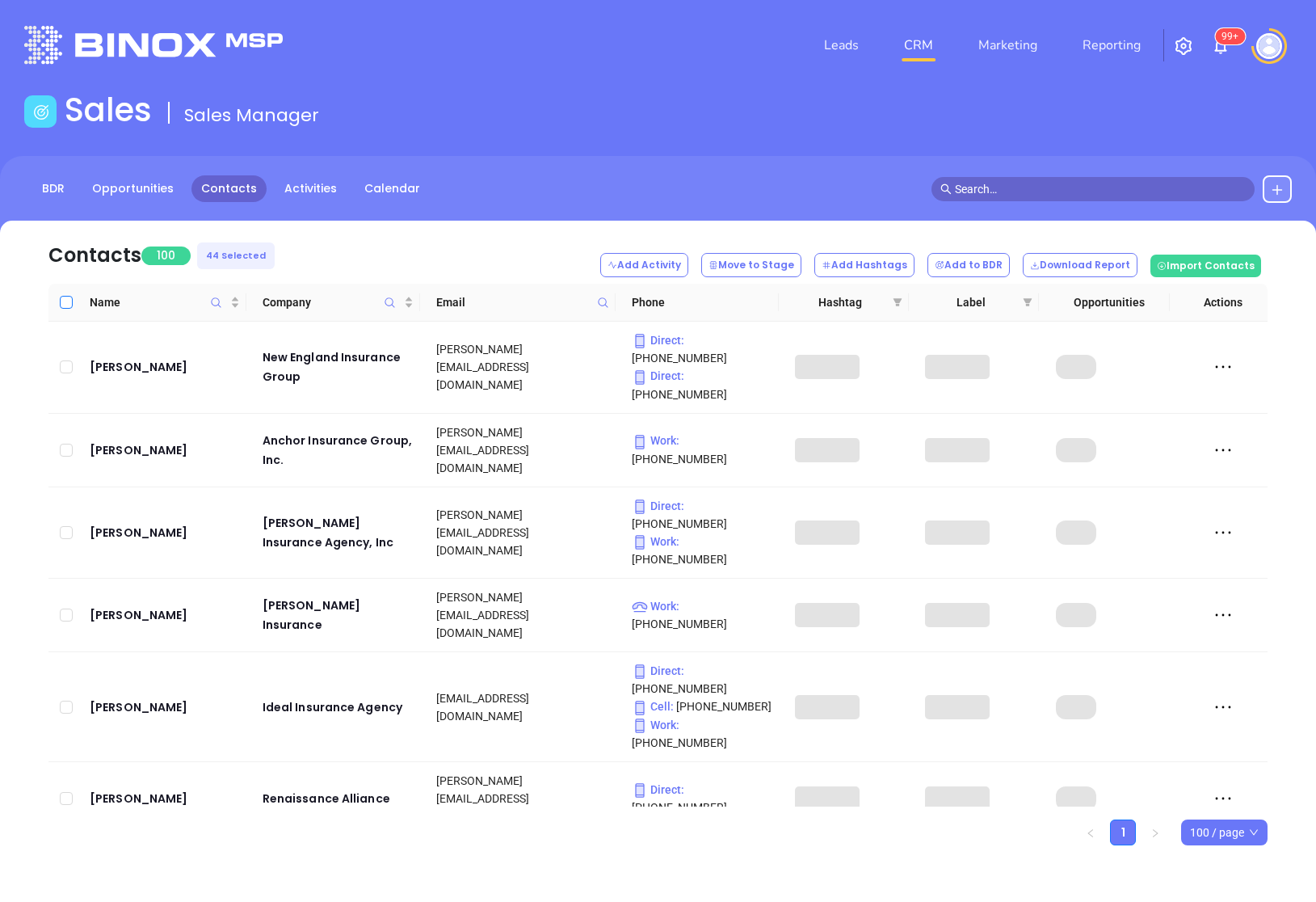
checkbox input "true"
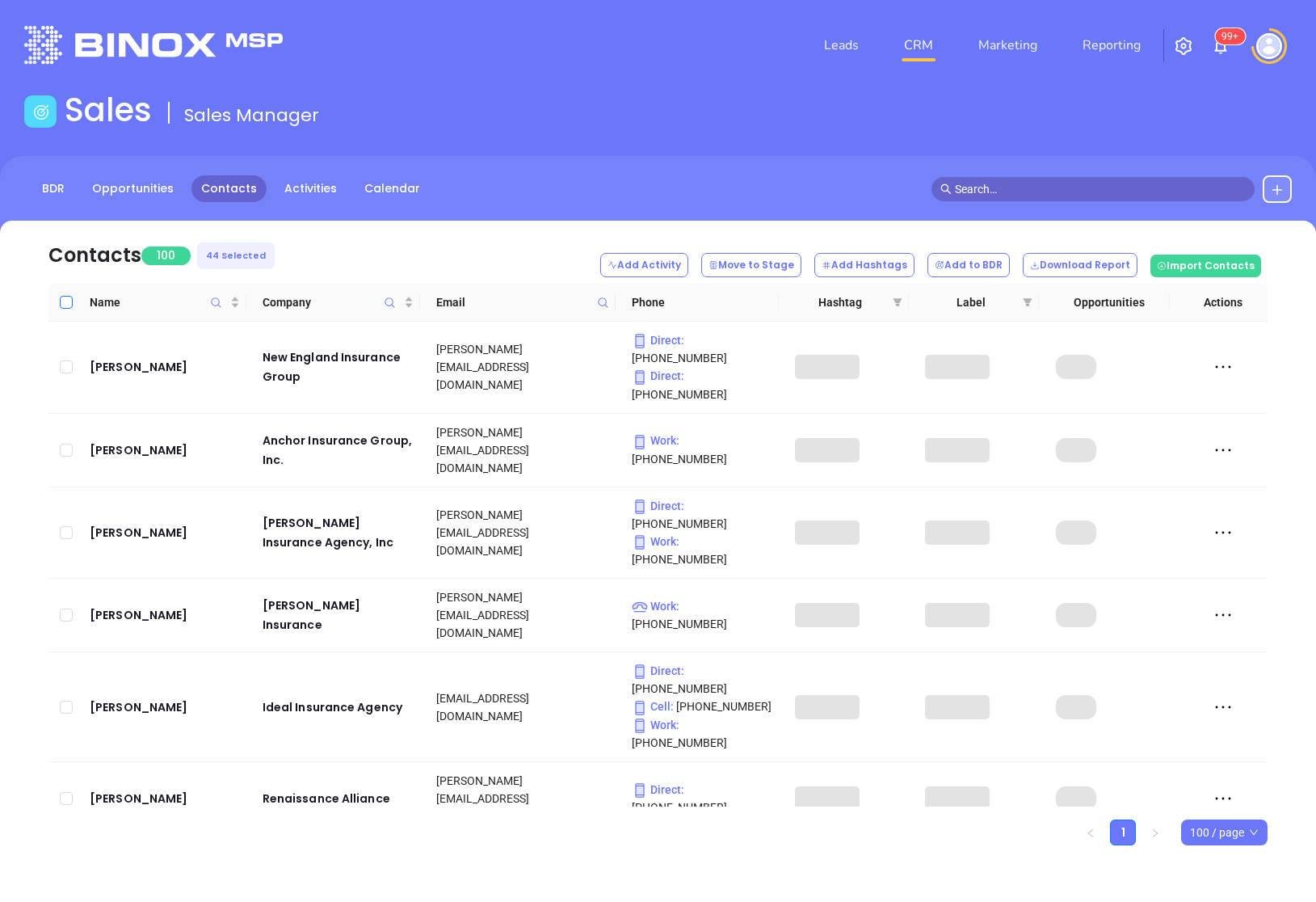
checkbox input "true"
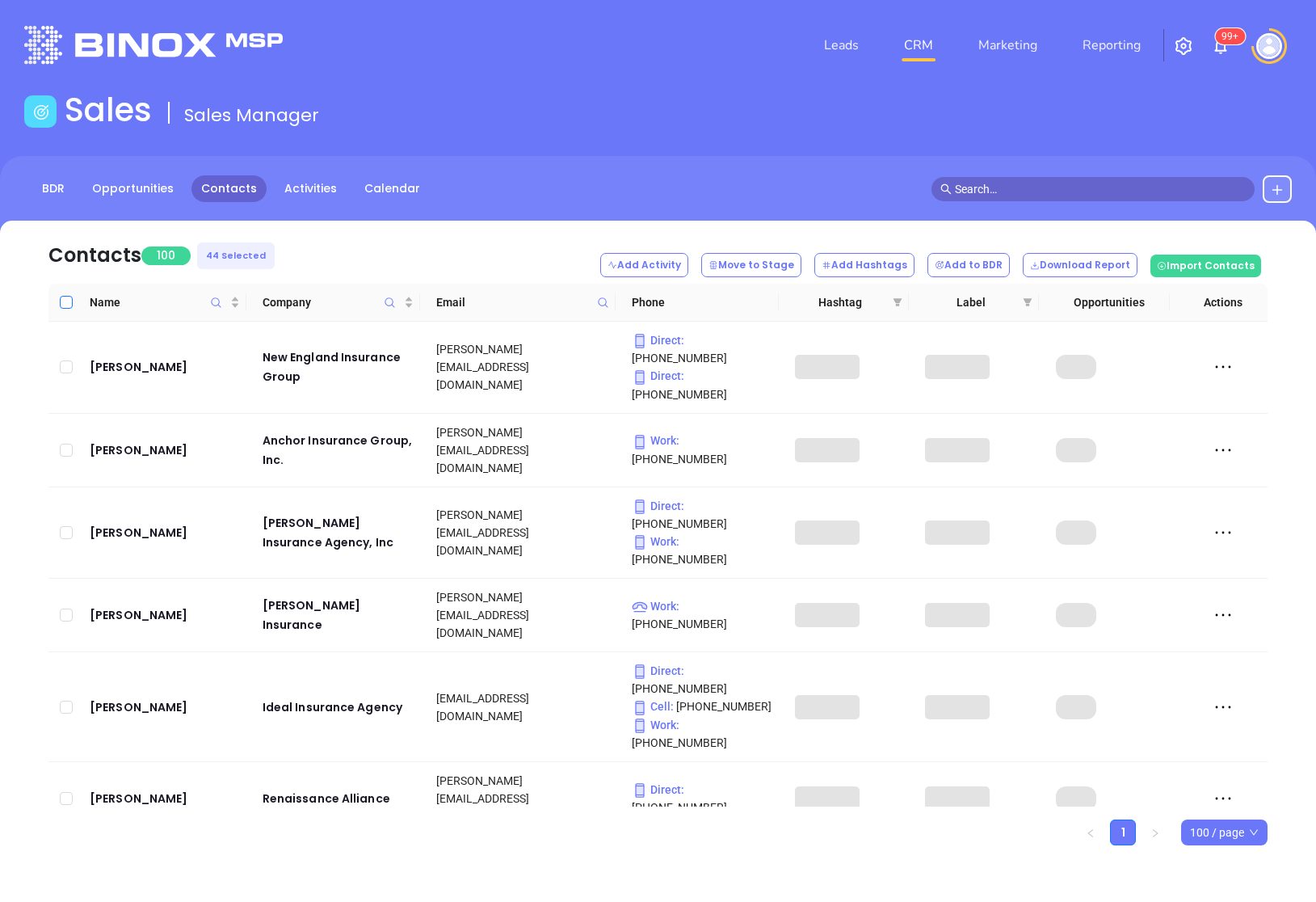
checkbox input "true"
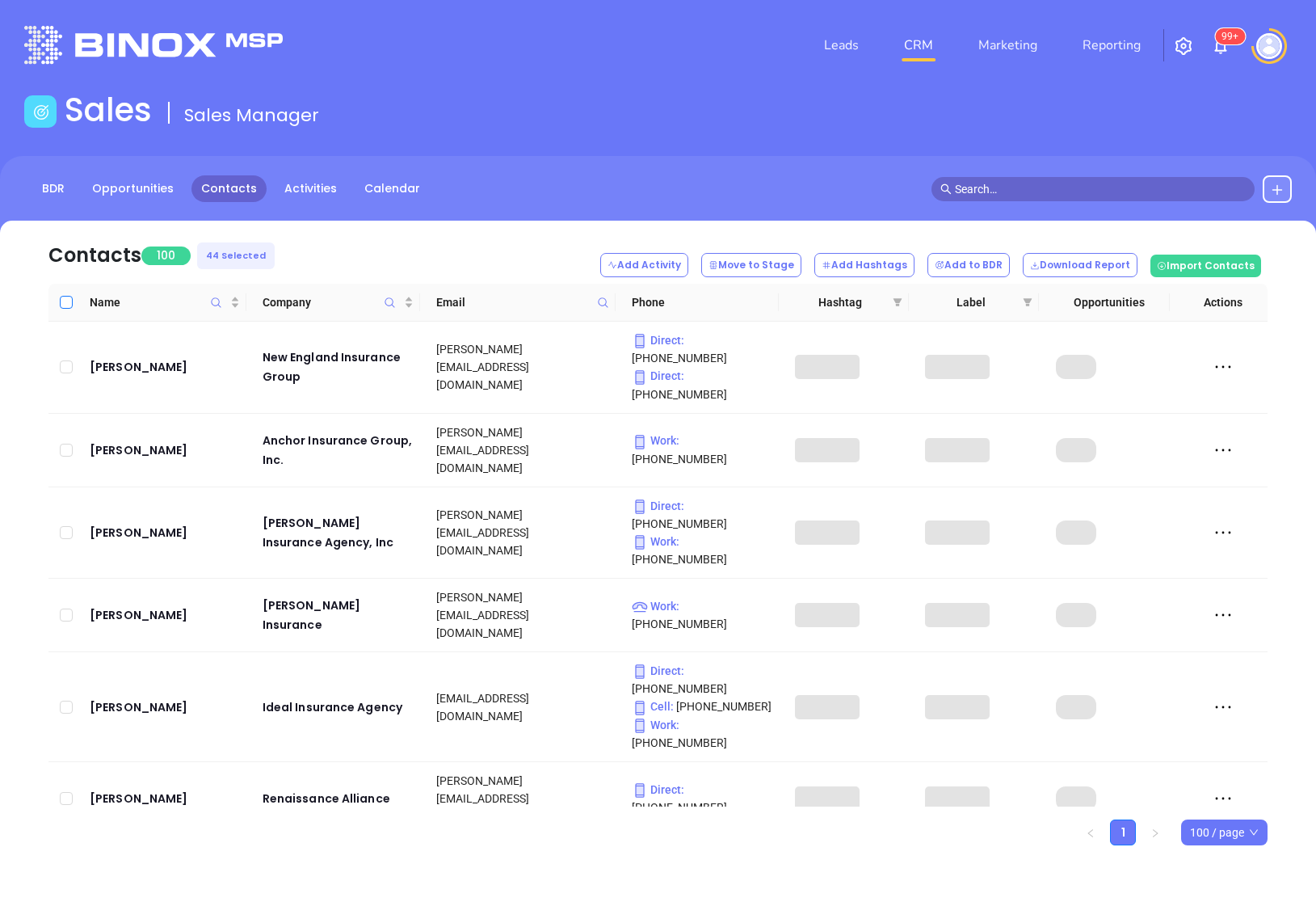
checkbox input "true"
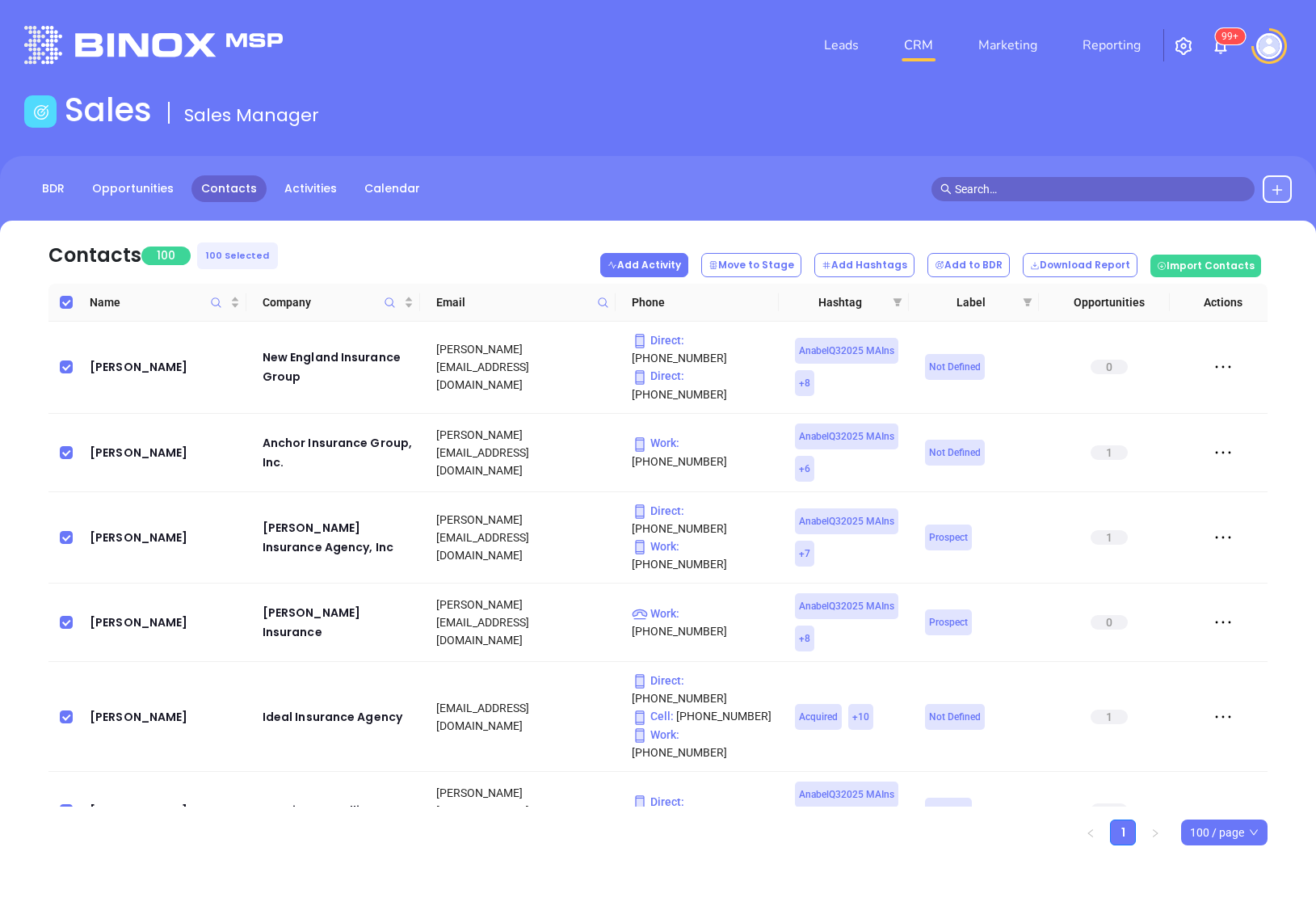
click at [688, 266] on button "Add Activity" at bounding box center [644, 265] width 88 height 24
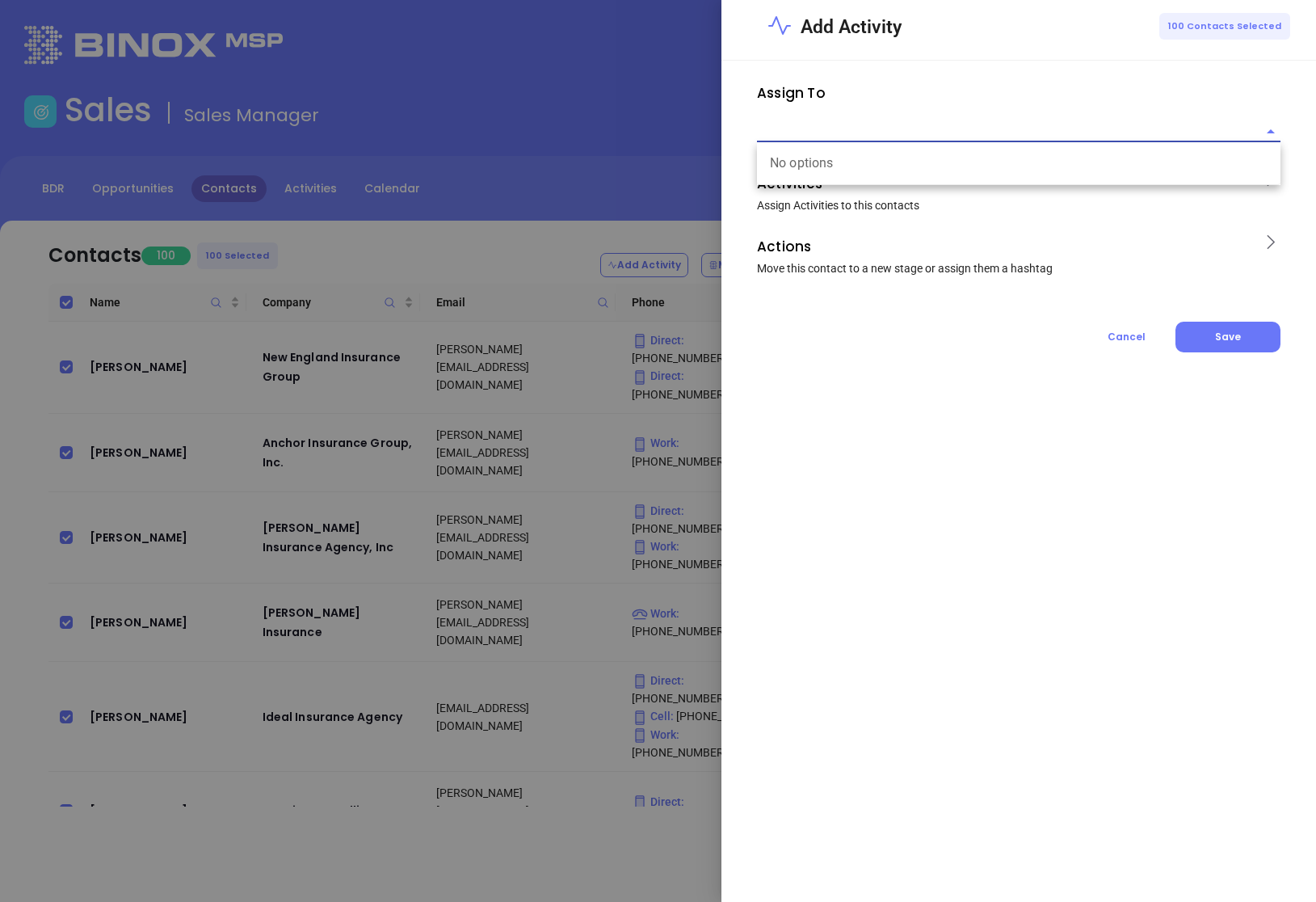
click at [927, 128] on input "text" at bounding box center [1007, 131] width 500 height 20
click at [937, 168] on li "[PERSON_NAME]" at bounding box center [1019, 164] width 524 height 29
type input "[PERSON_NAME]"
click at [926, 189] on p "Activities" at bounding box center [1003, 184] width 494 height 26
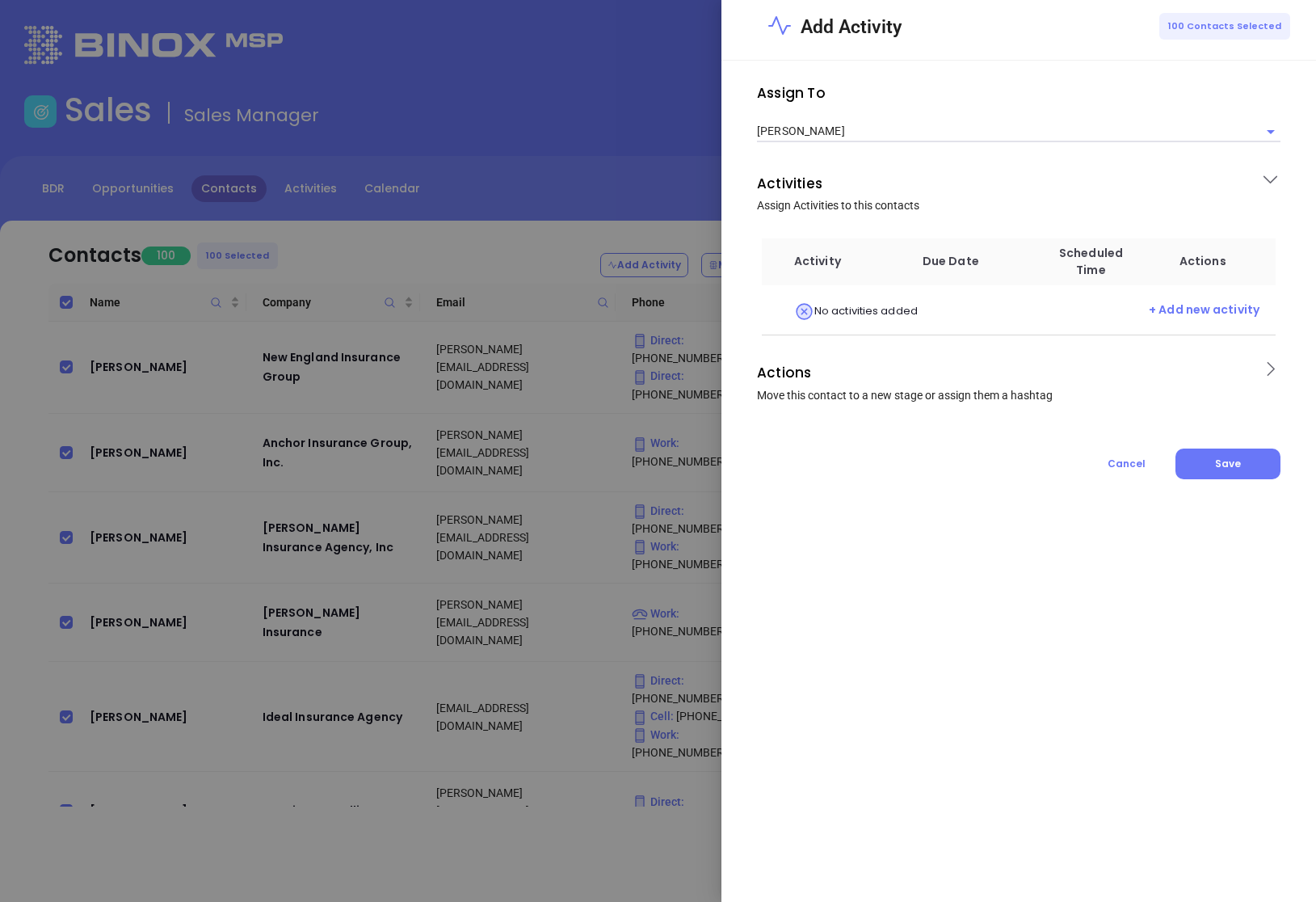
click at [1150, 306] on div "No activities added + Add new activity" at bounding box center [1027, 311] width 465 height 20
click at [1173, 314] on span "+ Add new activity" at bounding box center [1204, 311] width 111 height 20
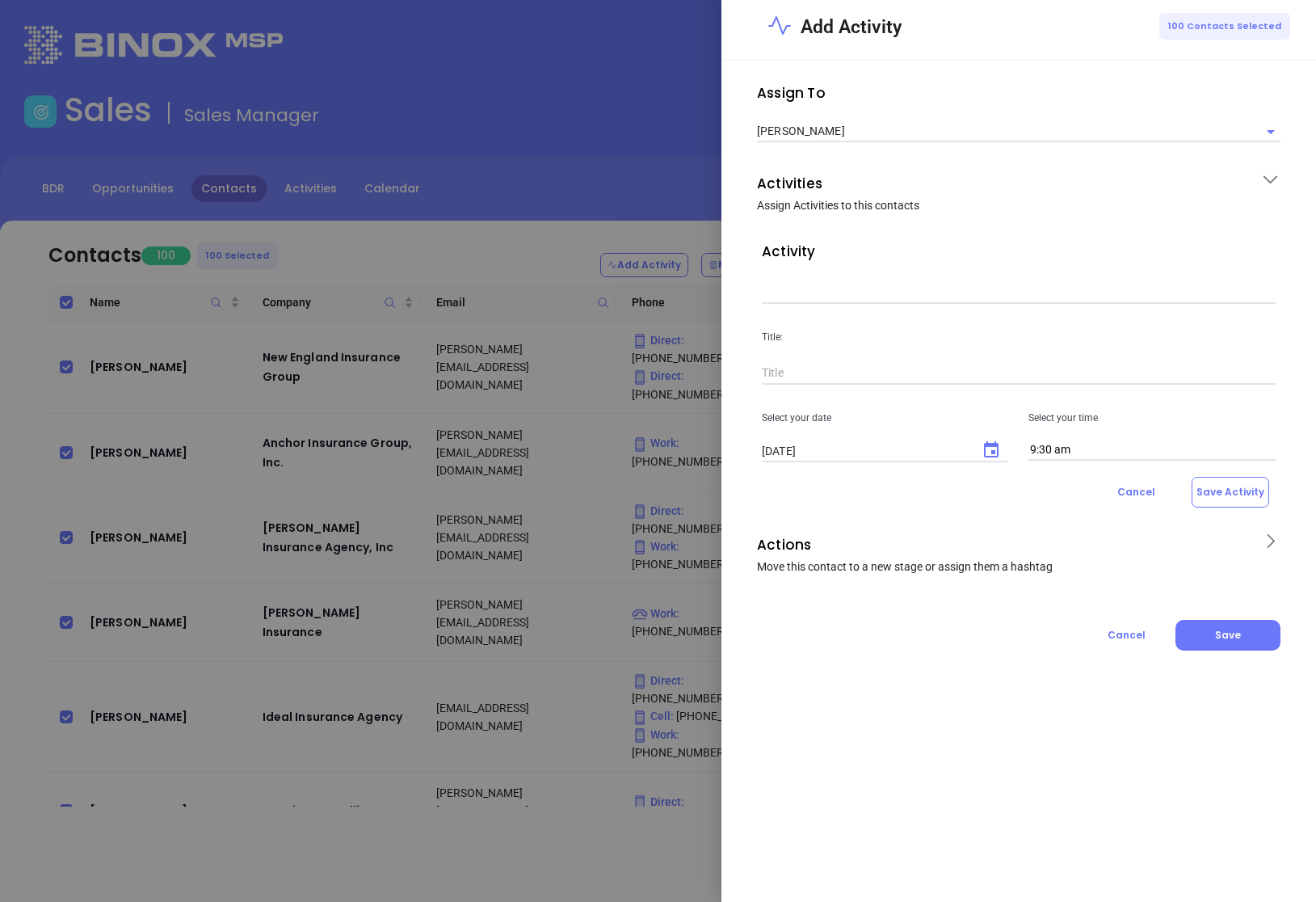
click at [842, 294] on input "text" at bounding box center [1019, 292] width 514 height 24
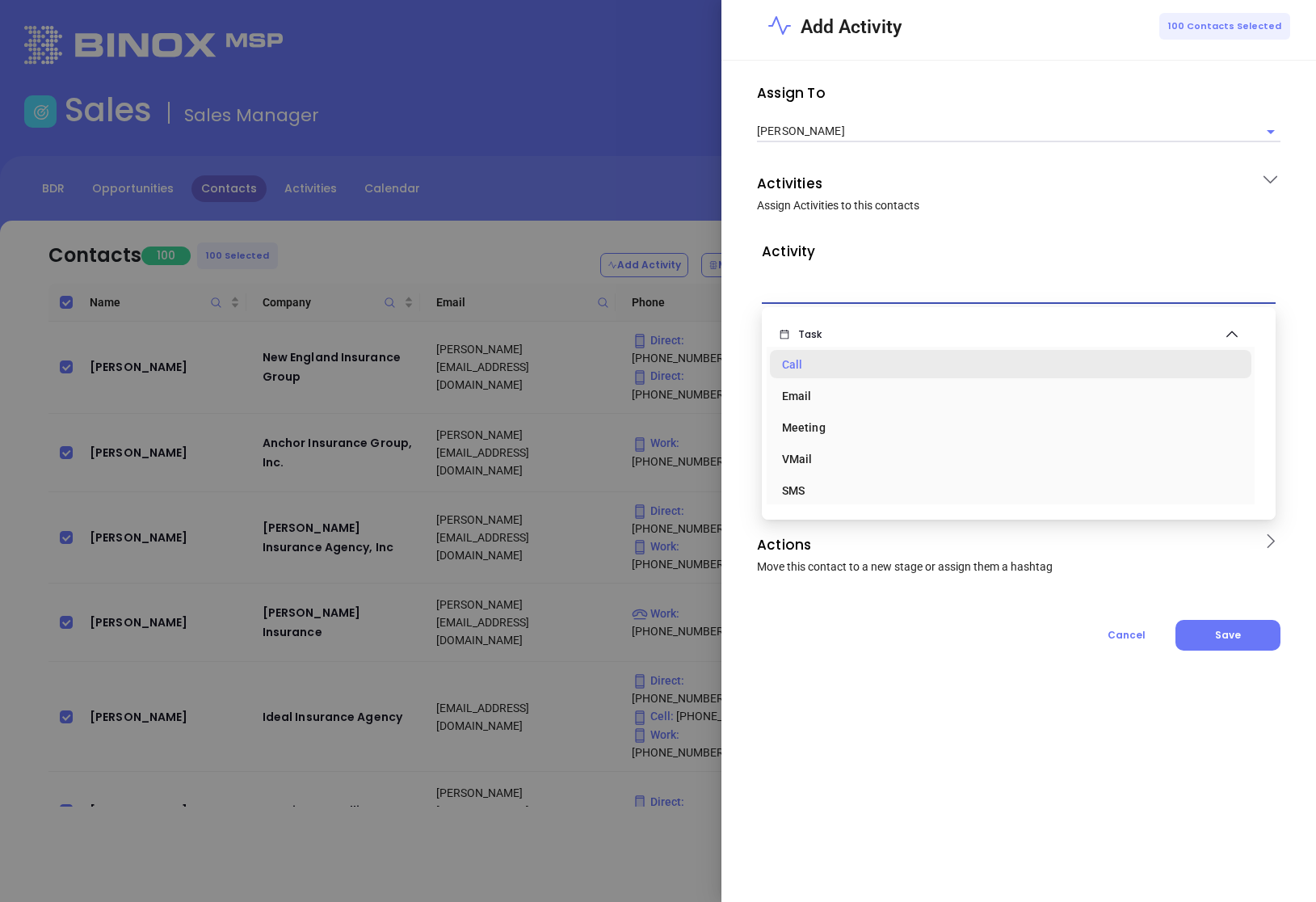
click at [821, 355] on div "Call" at bounding box center [1010, 364] width 456 height 33
type input "Task Call"
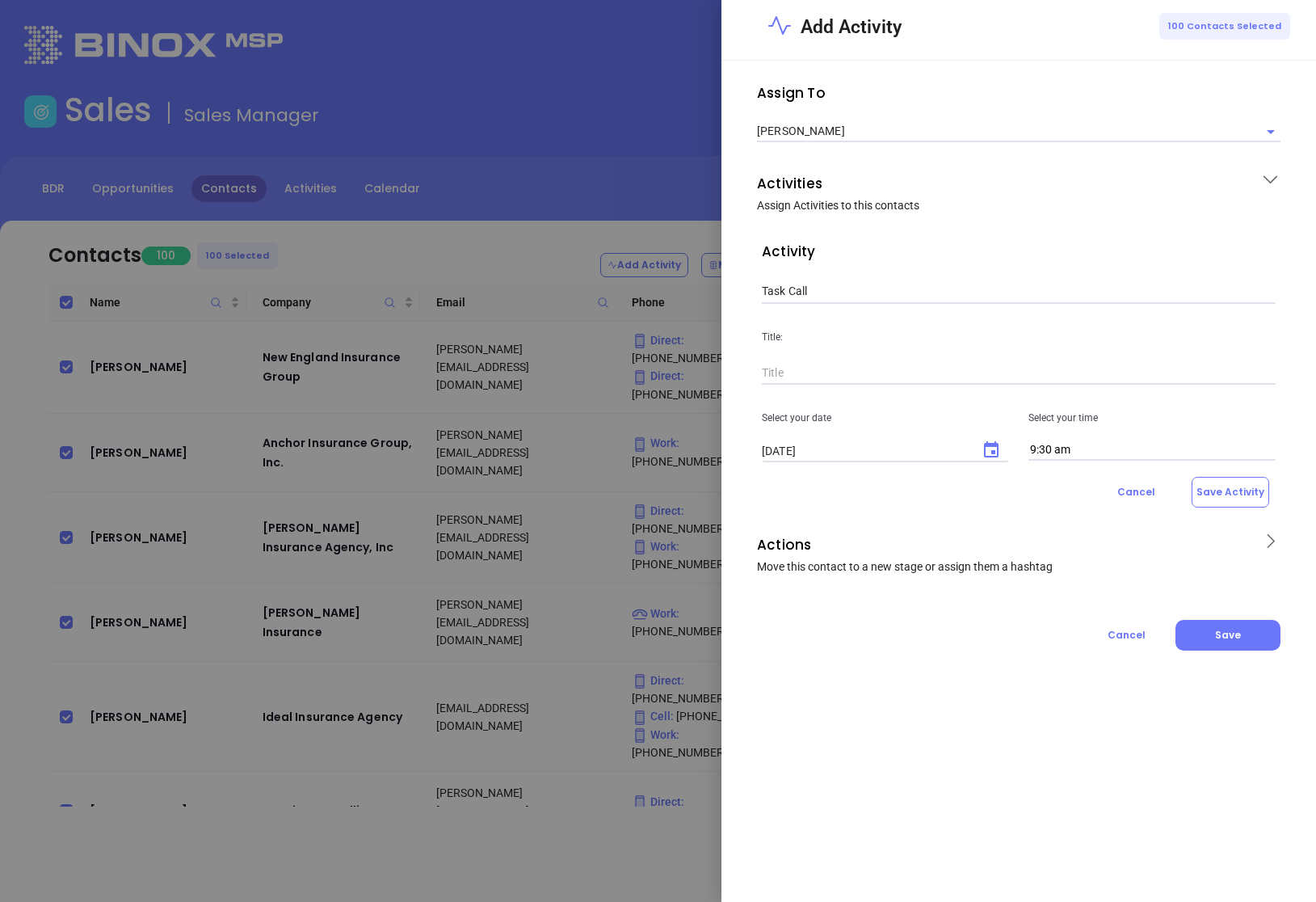
click at [821, 371] on input "text" at bounding box center [1019, 373] width 514 height 24
type input "1st call MA INS lead"
click at [983, 448] on icon "Choose date, selected date is Oct 7, 2025" at bounding box center [991, 450] width 20 height 20
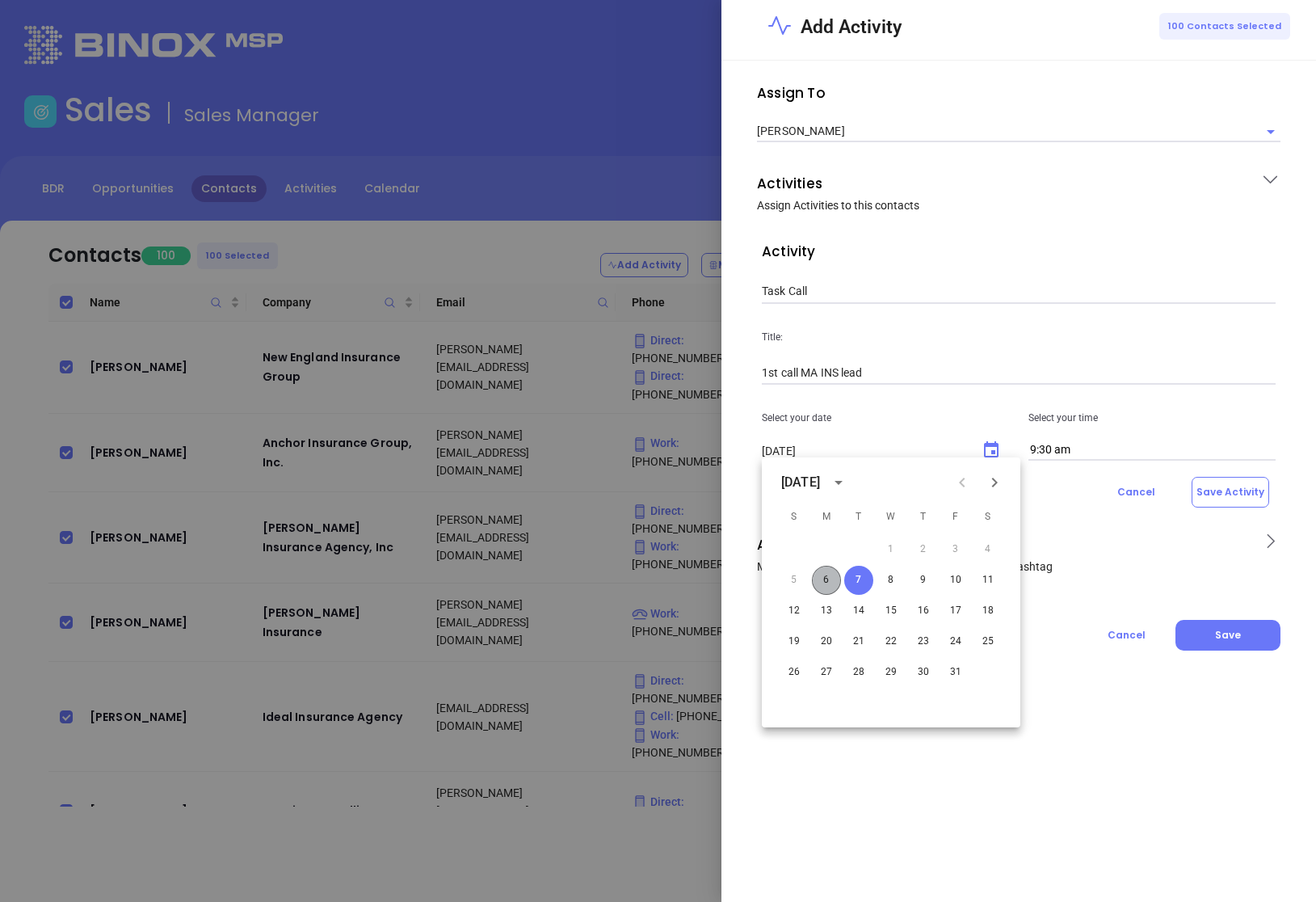
click at [823, 579] on button "6" at bounding box center [827, 581] width 29 height 29
type input "[DATE]"
click at [1075, 455] on input "9:30 am" at bounding box center [1152, 450] width 247 height 21
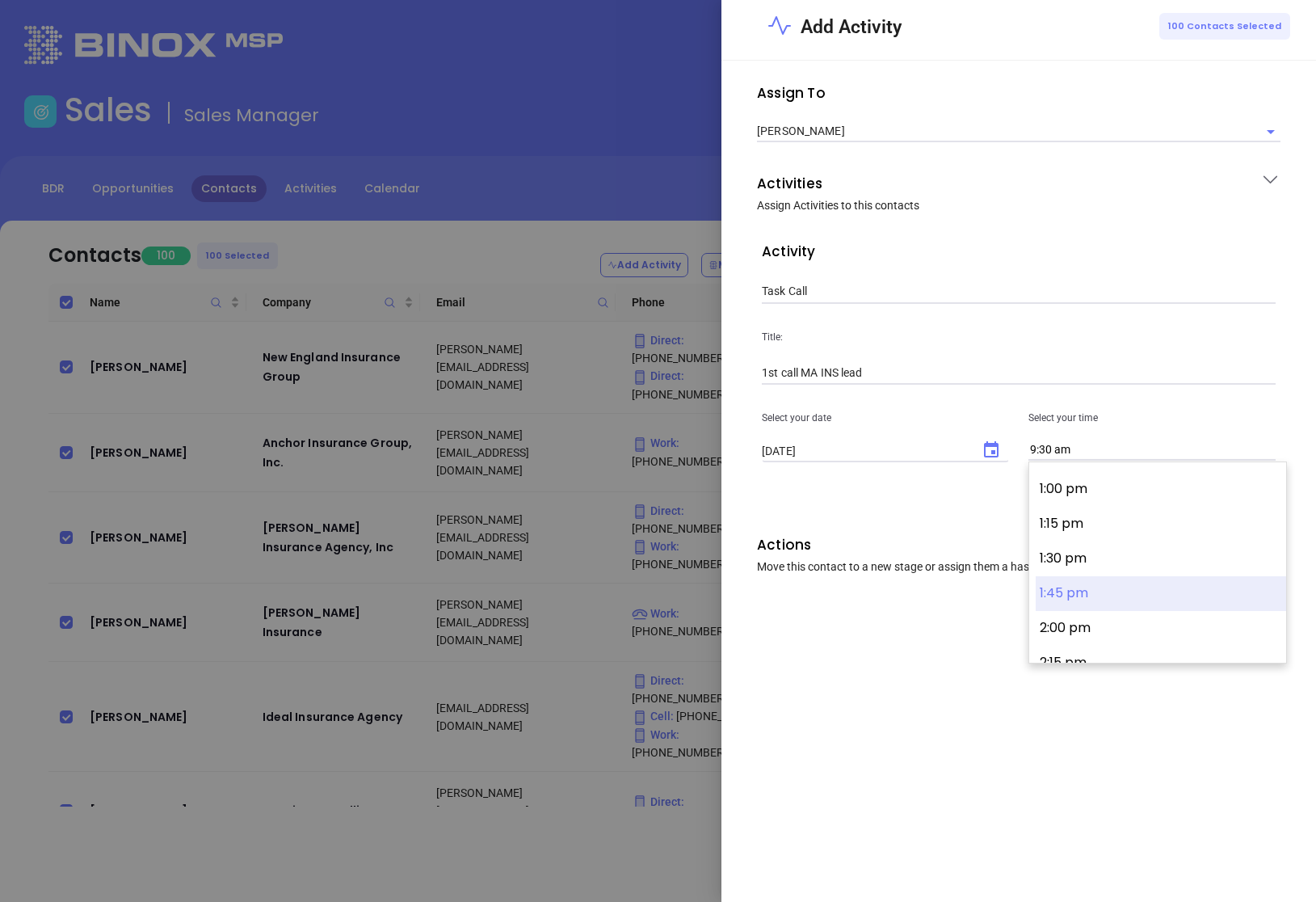
scroll to position [1791, 0]
click at [1075, 624] on button "2:00 pm" at bounding box center [1160, 626] width 251 height 34
type input "2:00 pm"
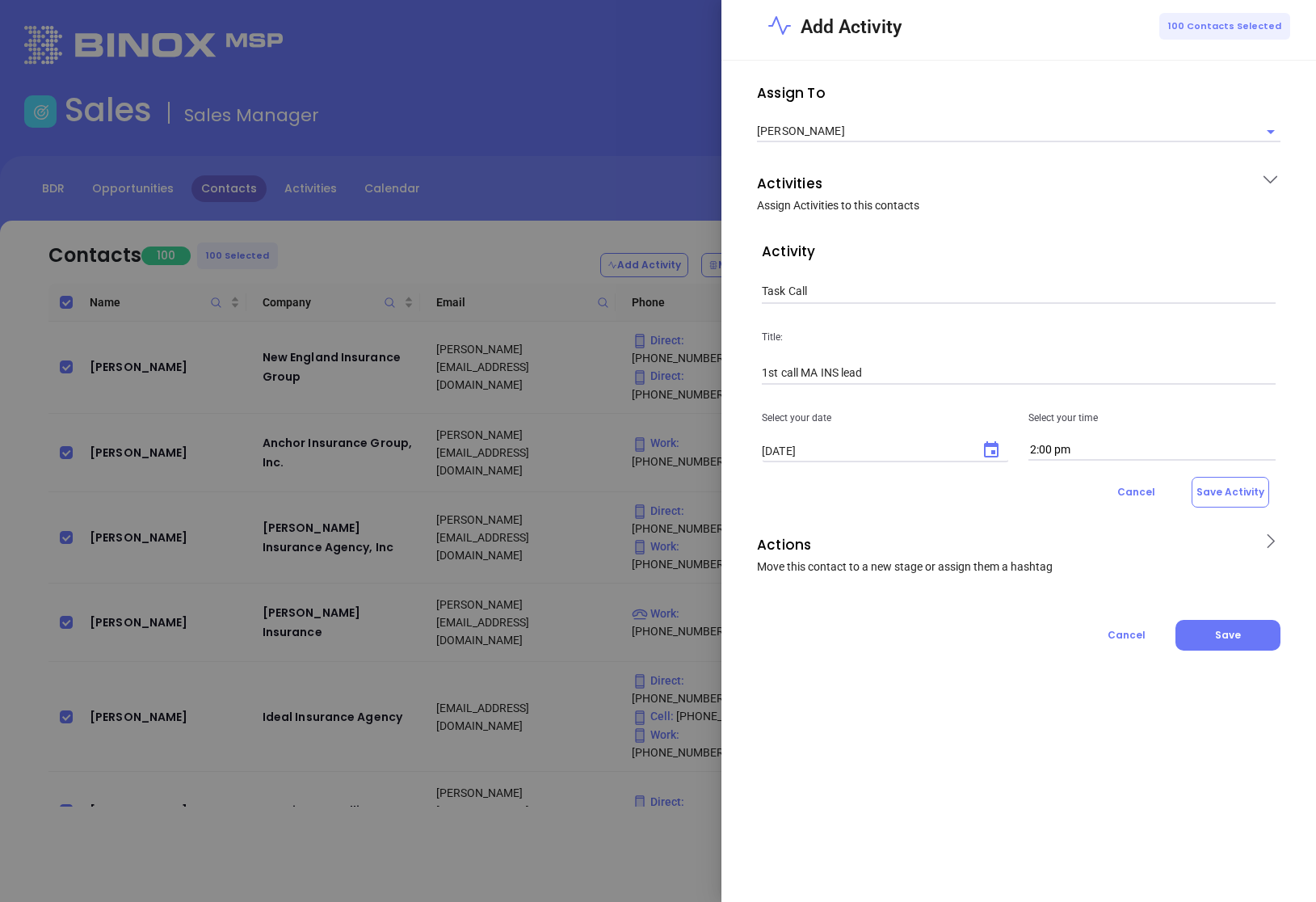
click at [1151, 549] on p "Actions" at bounding box center [1003, 544] width 494 height 26
click at [840, 672] on input "text" at bounding box center [1007, 667] width 489 height 20
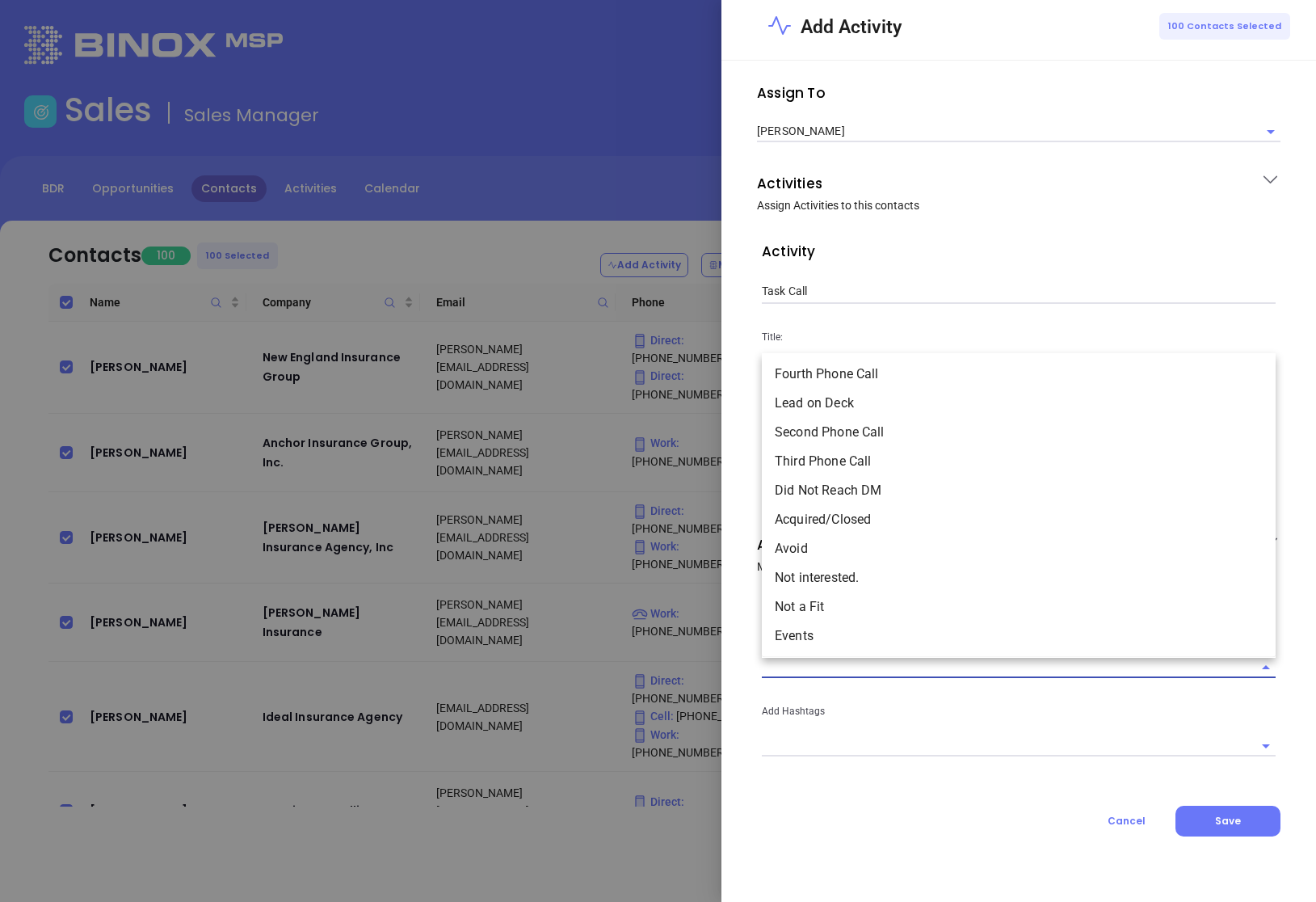
click at [896, 406] on li "Lead on Deck" at bounding box center [1019, 403] width 514 height 29
type input "Lead on Deck"
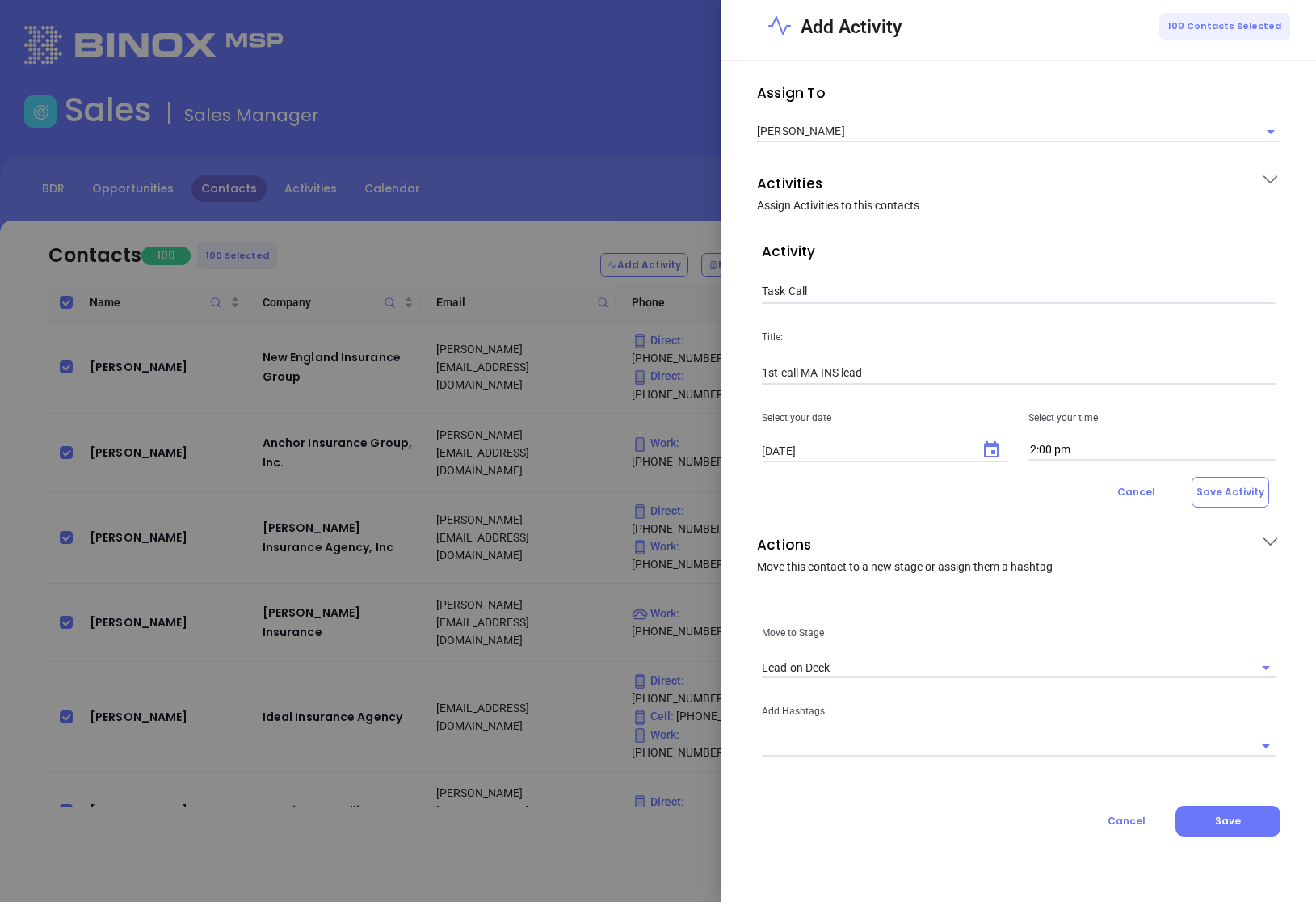
click at [996, 781] on div "Assign To [PERSON_NAME] Activities Assign Activities to this contacts Activity …" at bounding box center [1018, 458] width 556 height 756
click at [1244, 488] on button "Save Activity" at bounding box center [1231, 492] width 78 height 31
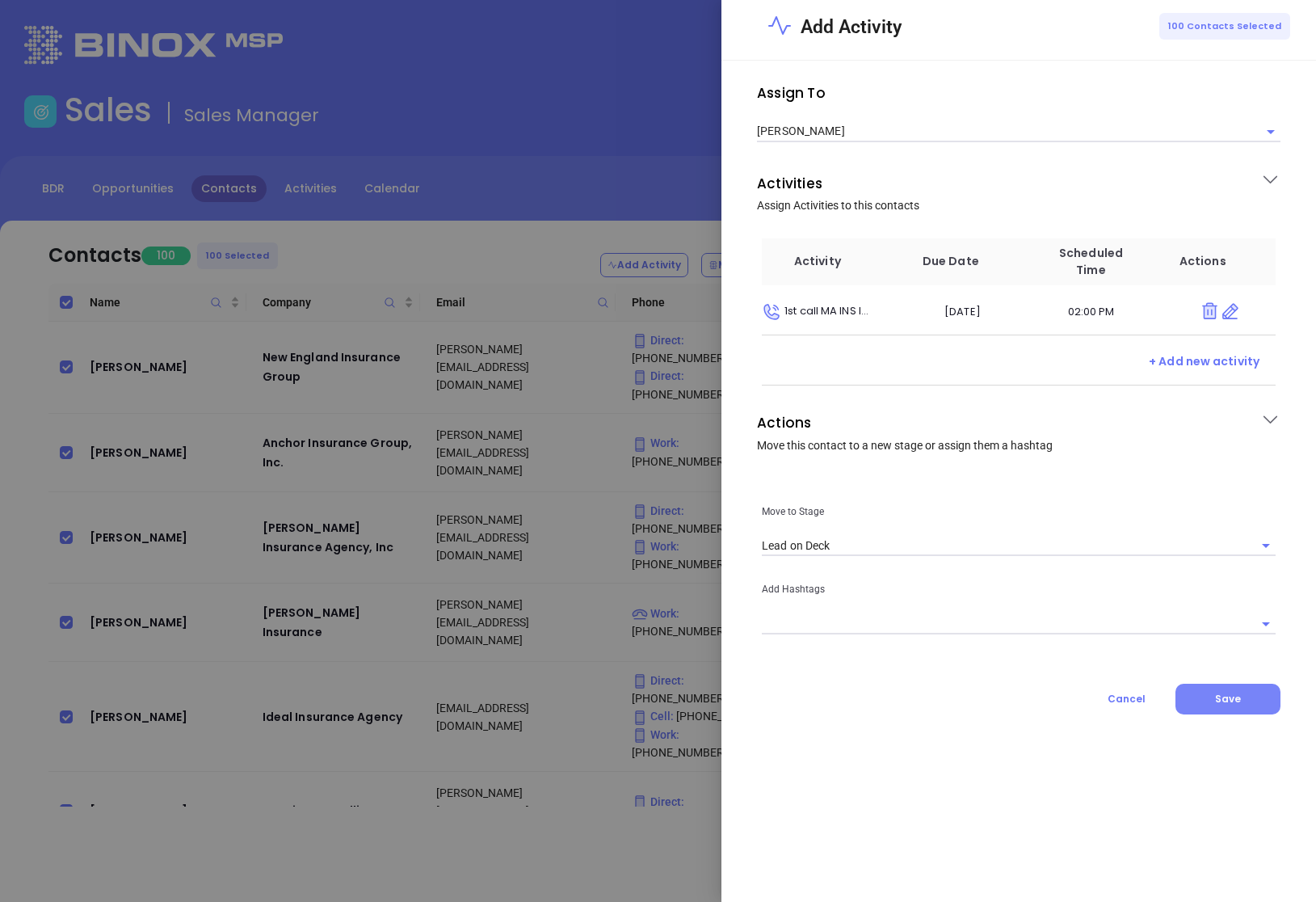
click at [1229, 696] on span "Save" at bounding box center [1228, 699] width 26 height 14
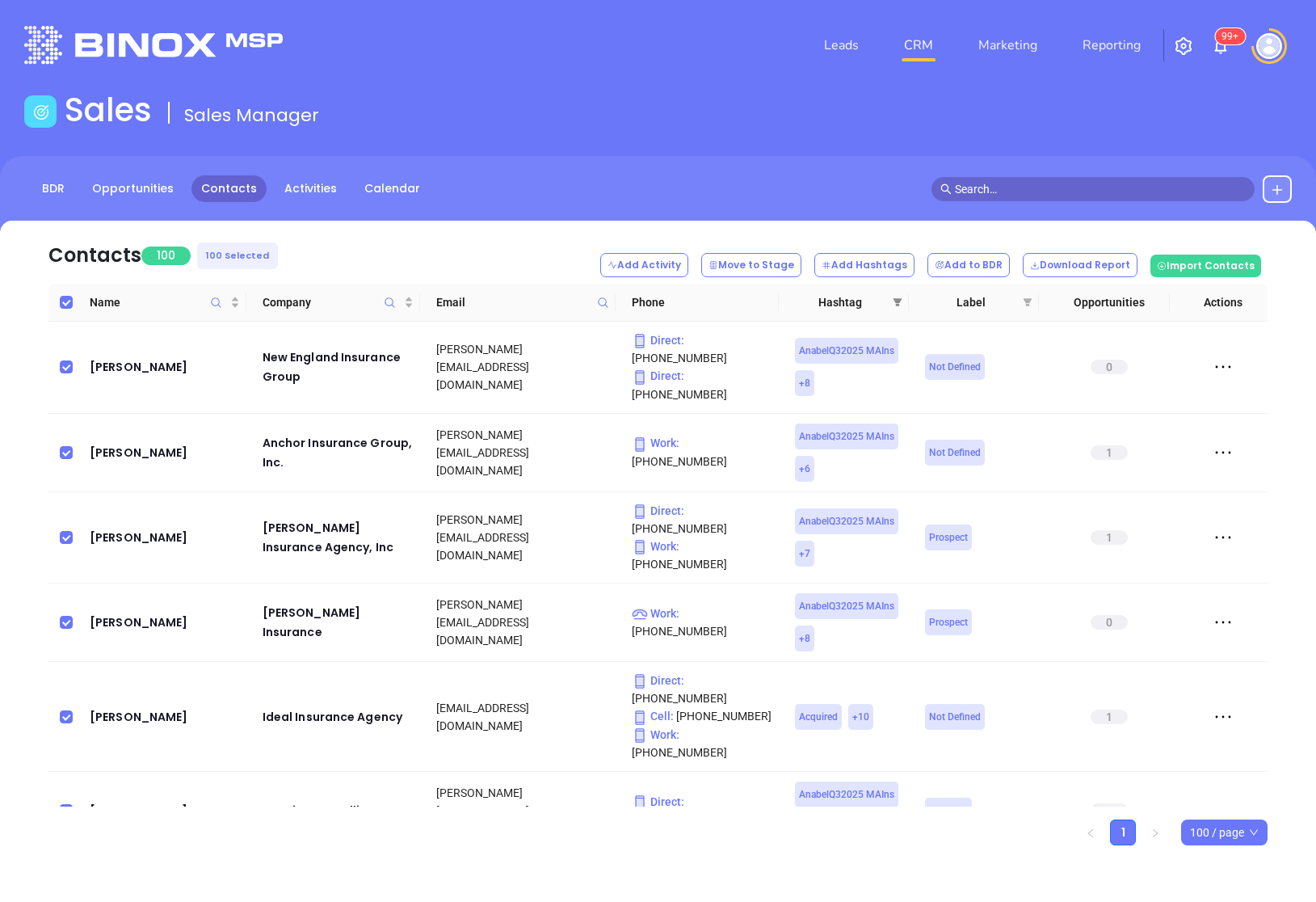
click at [903, 302] on span at bounding box center [897, 302] width 16 height 24
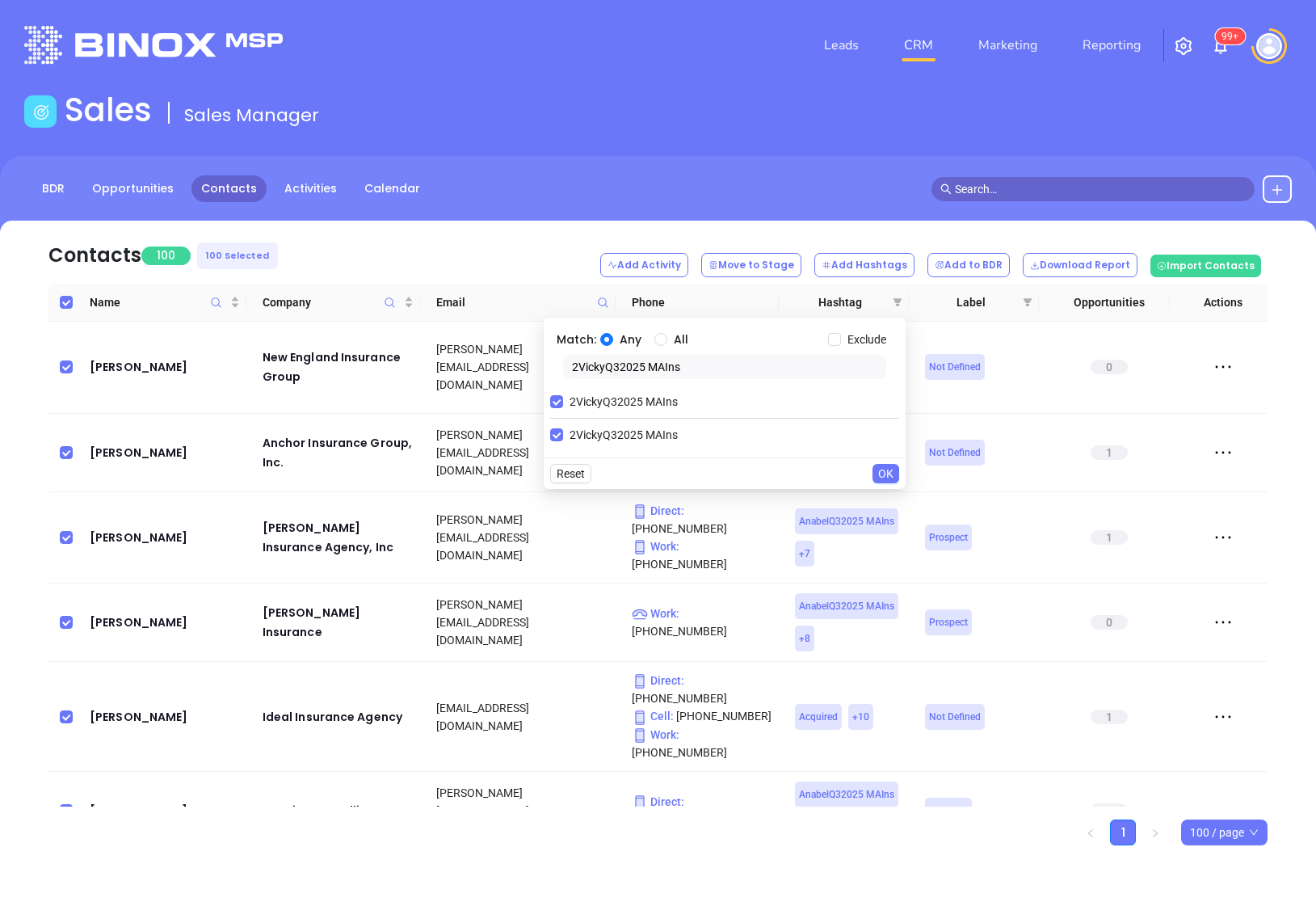
click at [681, 369] on input "2VickyQ32025 MAIns" at bounding box center [724, 367] width 323 height 24
paste input "Karina"
type input "2KarinaQ32025 MAIns"
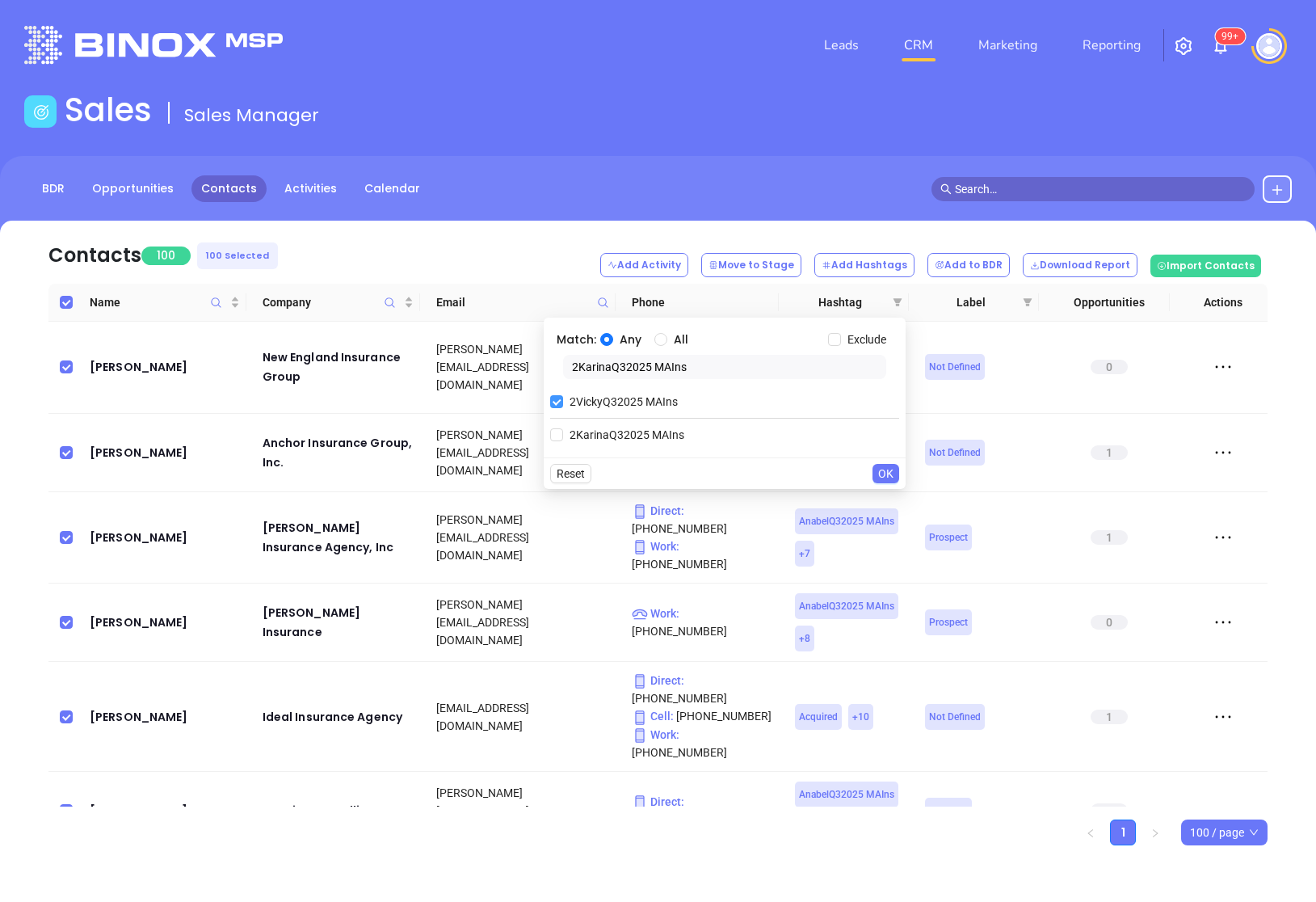
click at [561, 406] on input "2VickyQ32025 MAIns" at bounding box center [556, 401] width 13 height 13
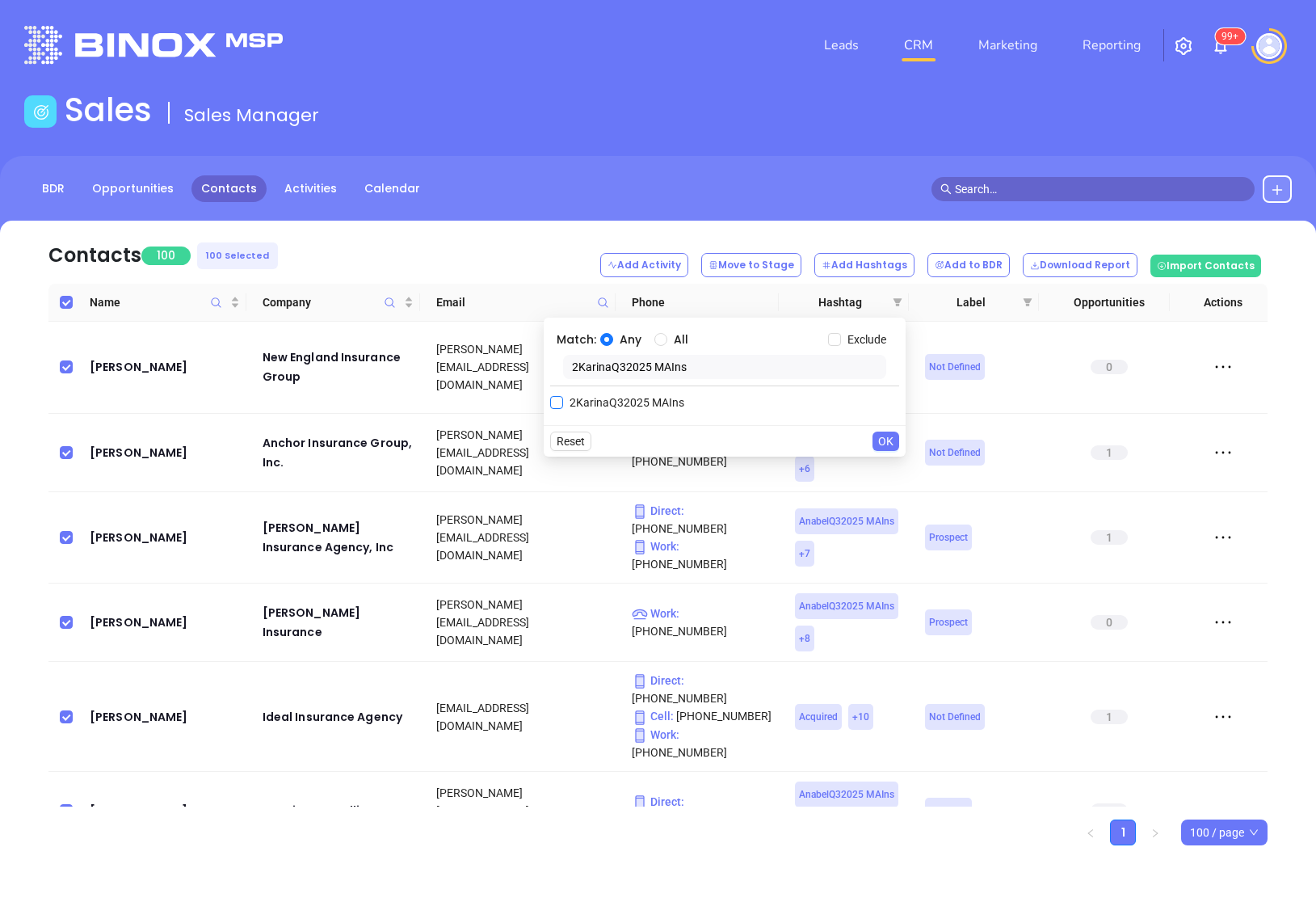
click at [556, 399] on input "2KarinaQ32025 MAIns" at bounding box center [556, 402] width 13 height 13
checkbox input "true"
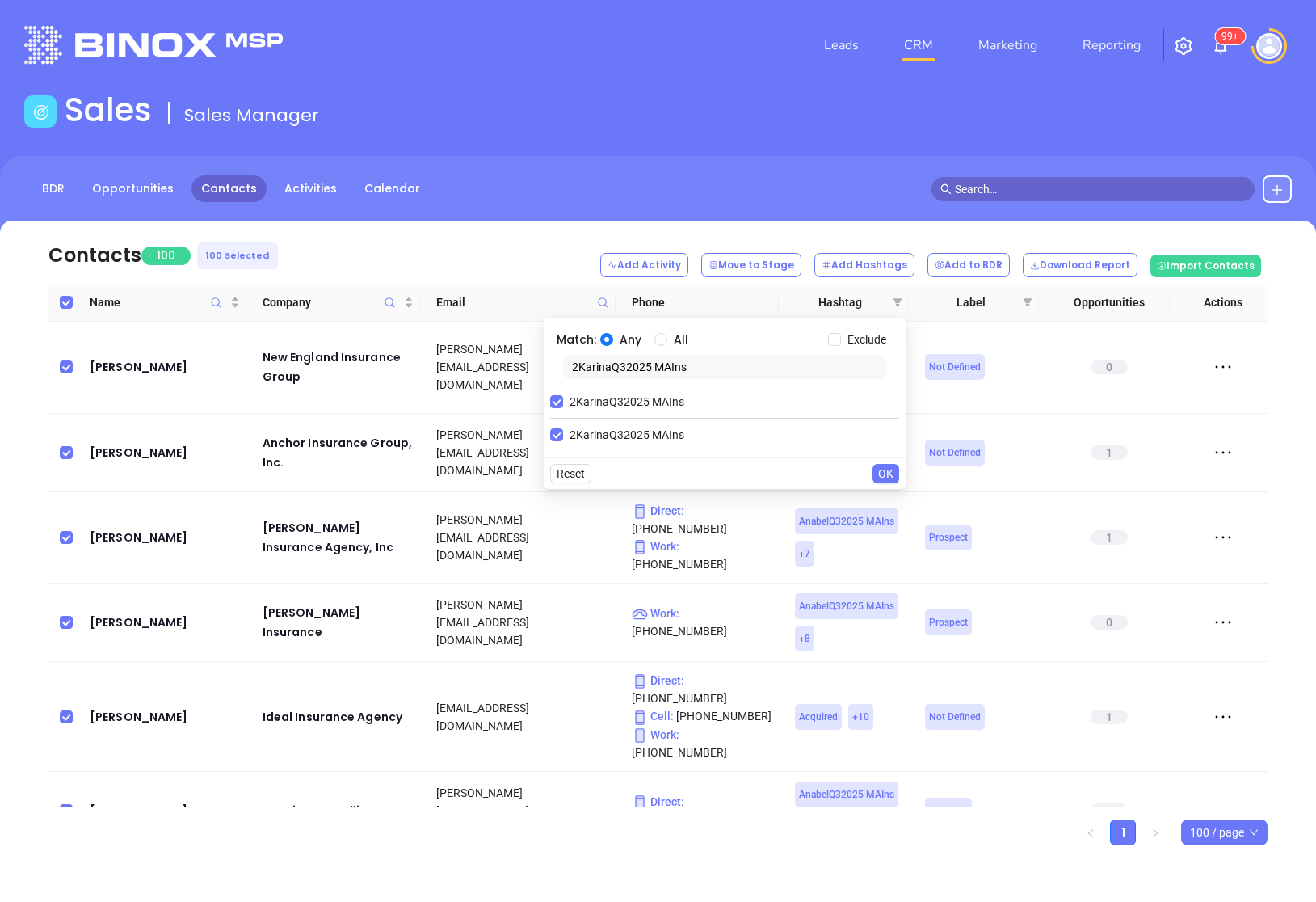
click at [882, 467] on span "OK" at bounding box center [886, 473] width 16 height 18
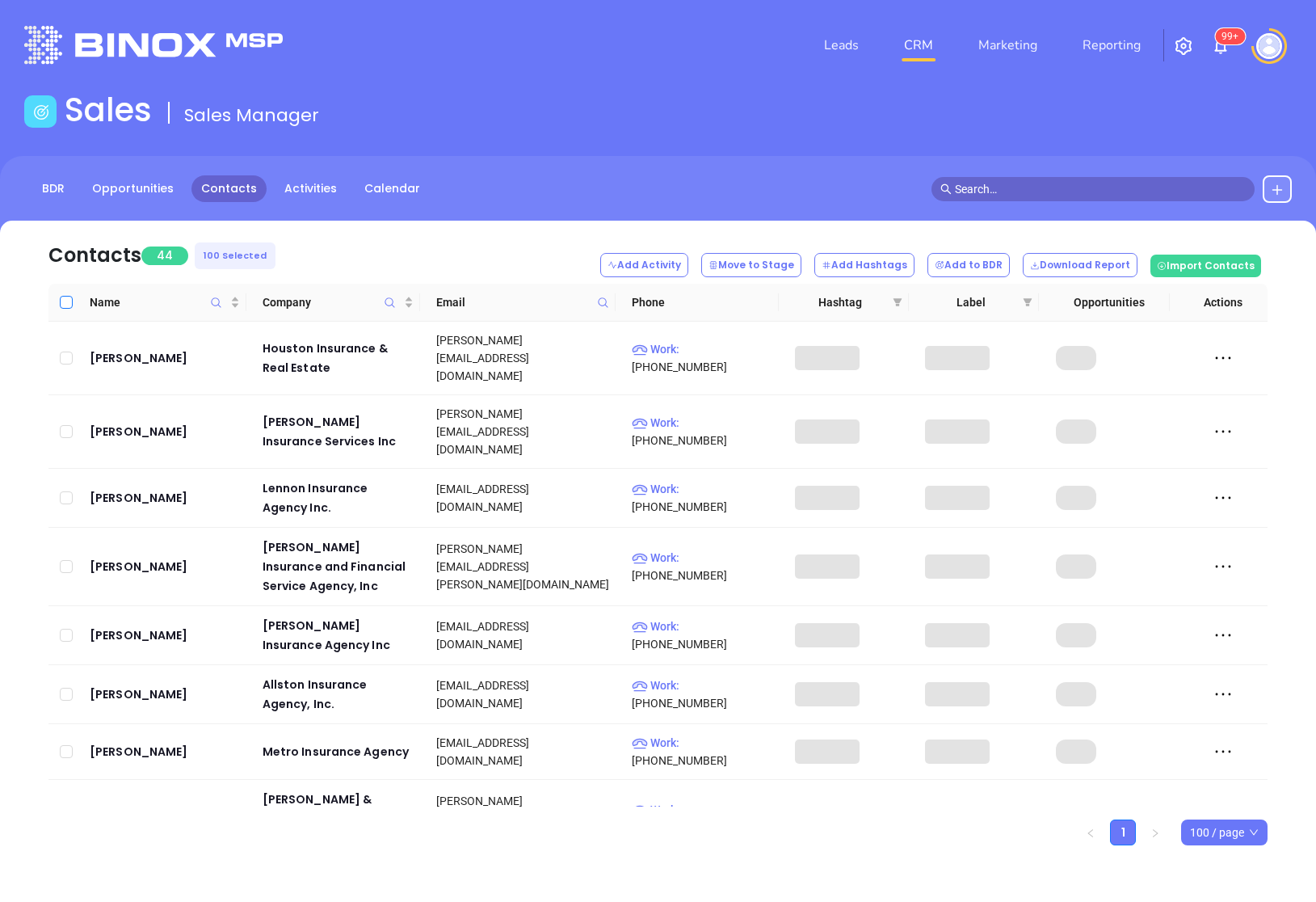
click at [71, 301] on input "Select all" at bounding box center [65, 302] width 13 height 13
checkbox input "true"
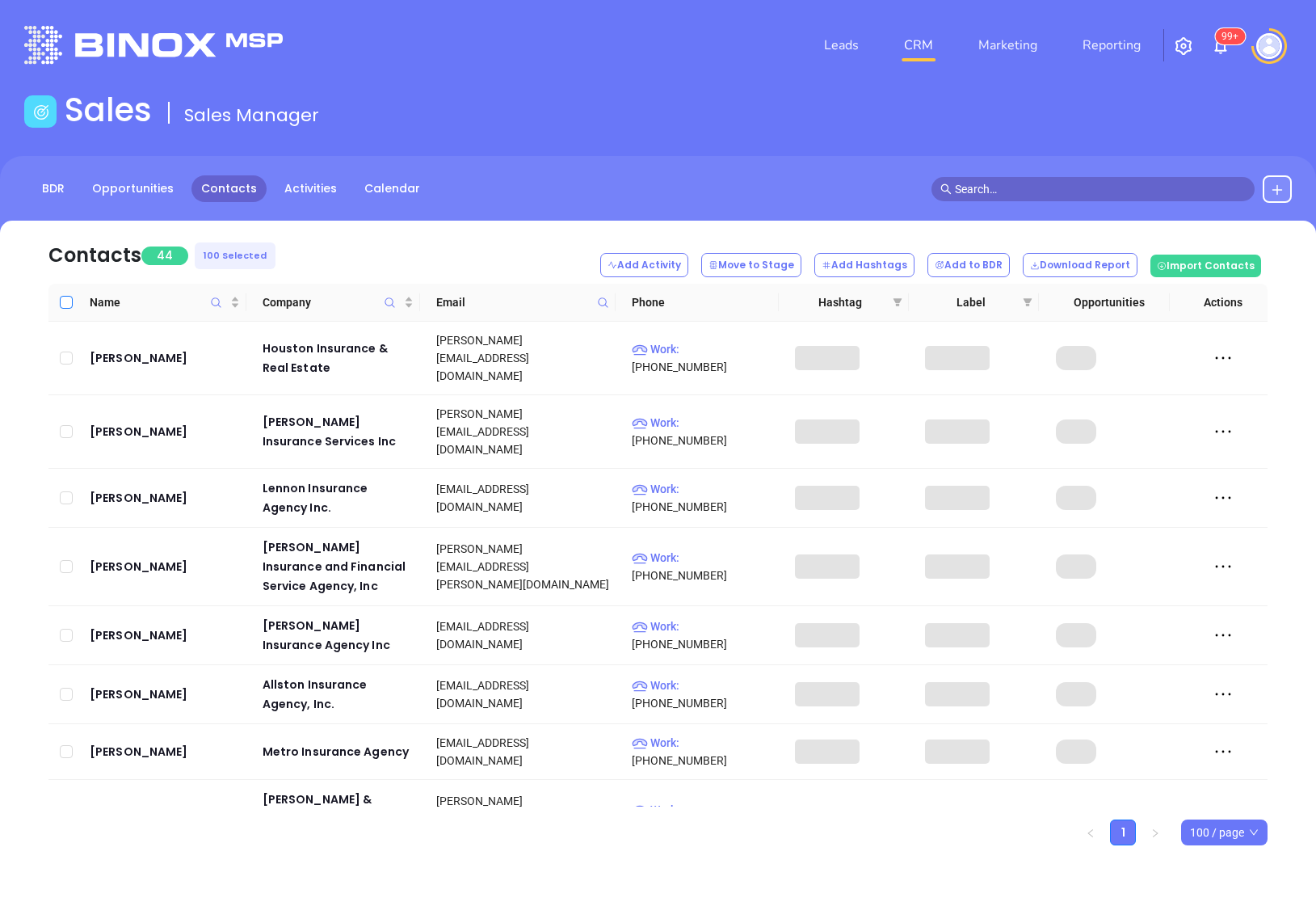
checkbox input "true"
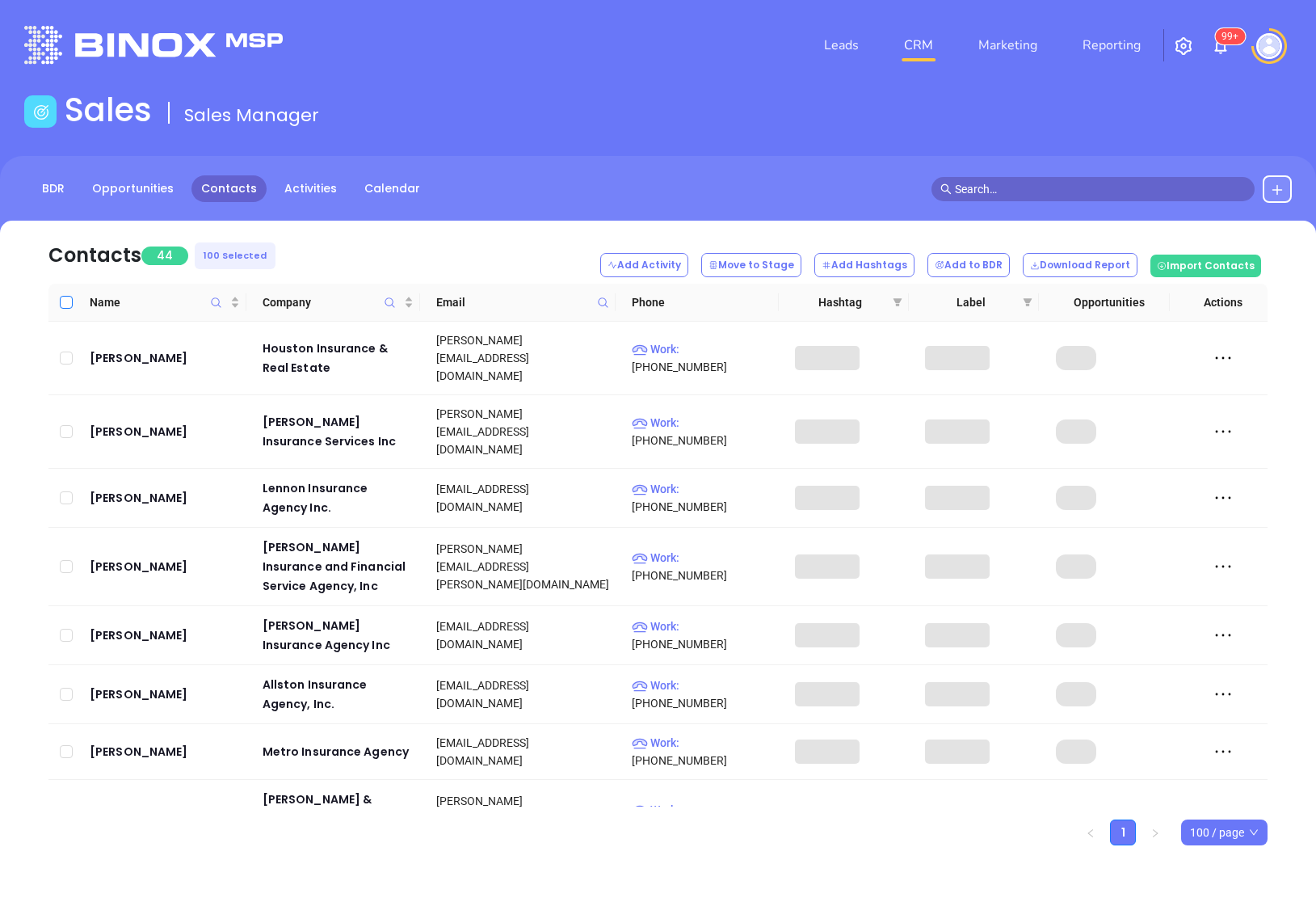
checkbox input "true"
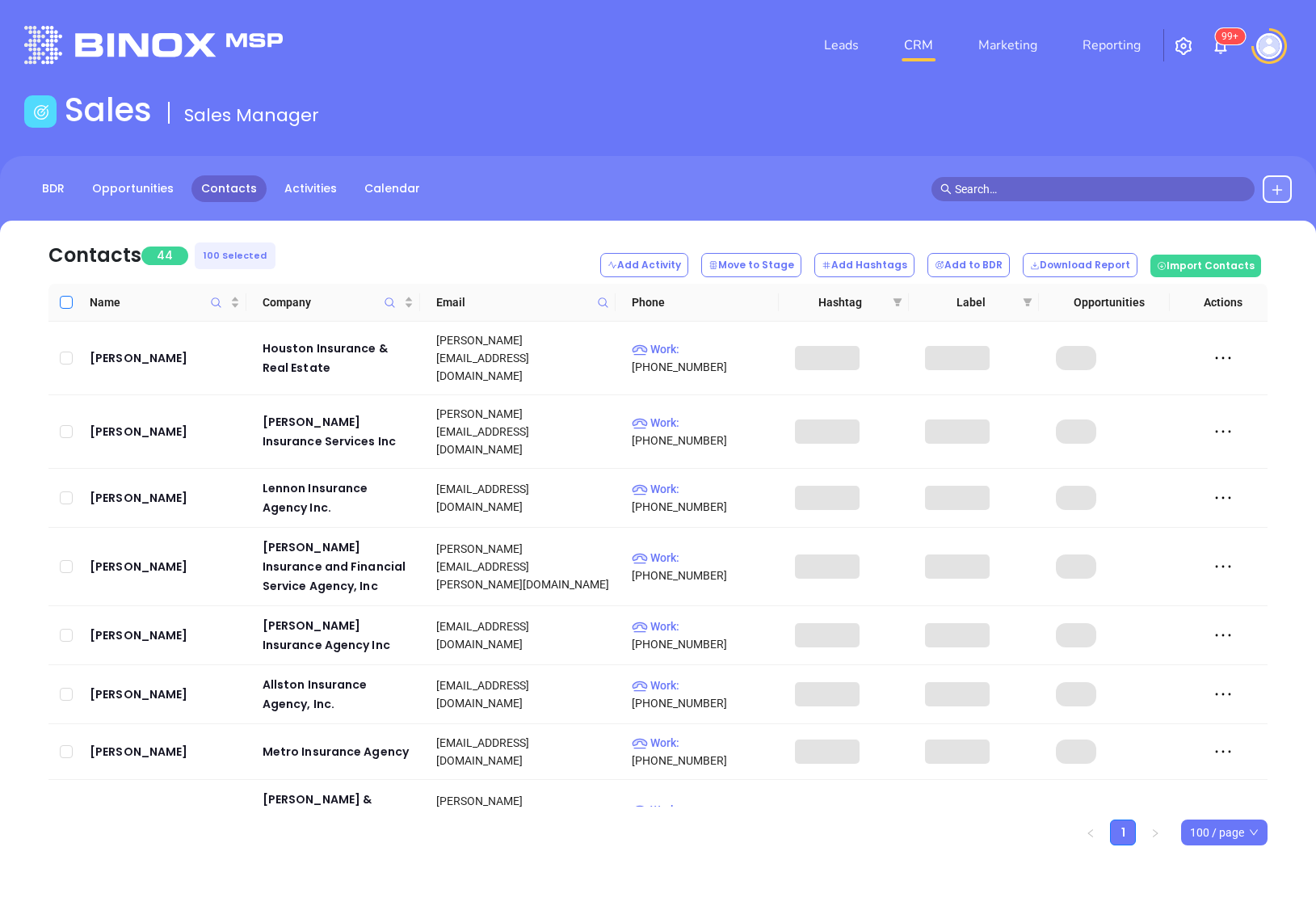
checkbox input "true"
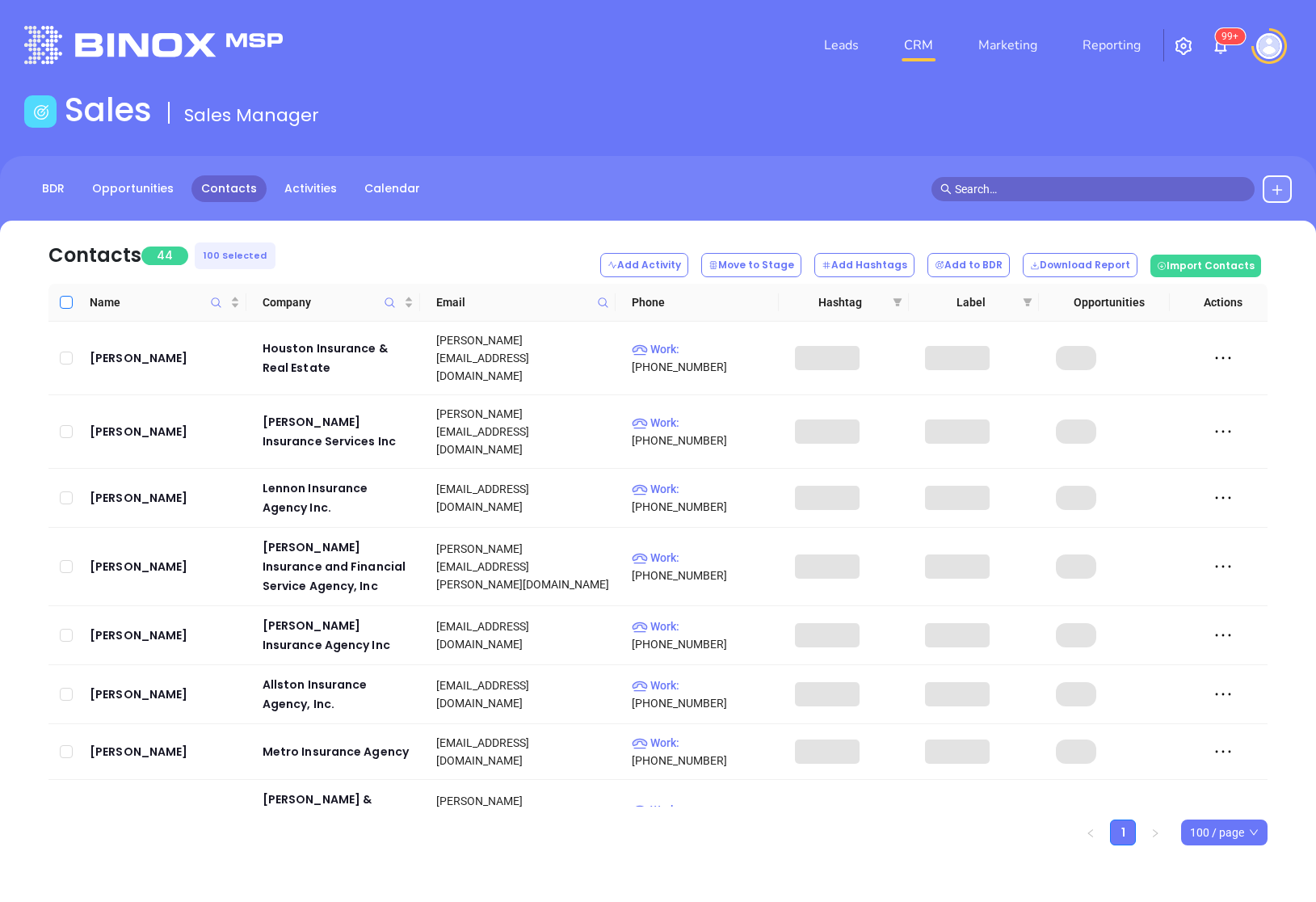
checkbox input "true"
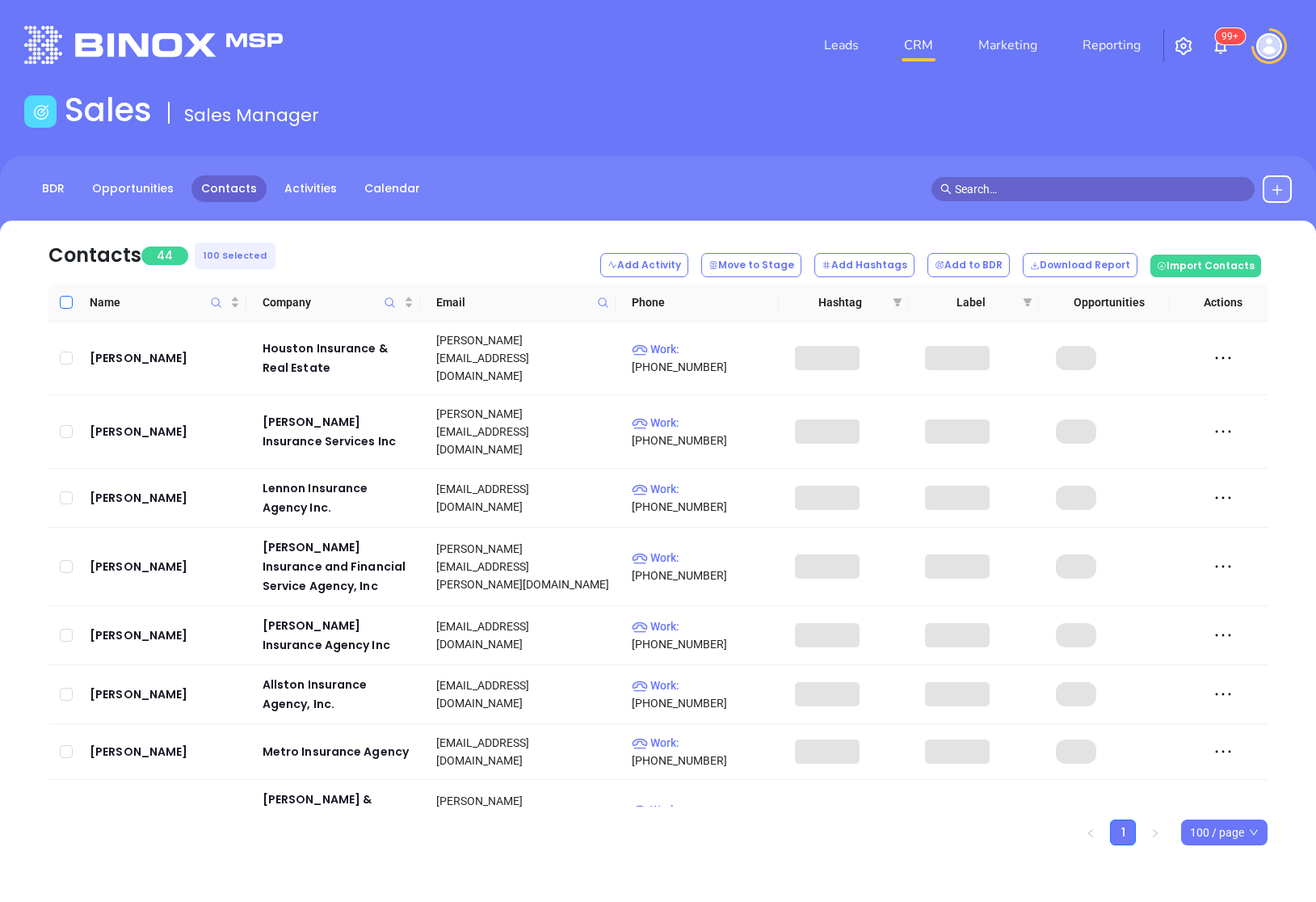
checkbox input "true"
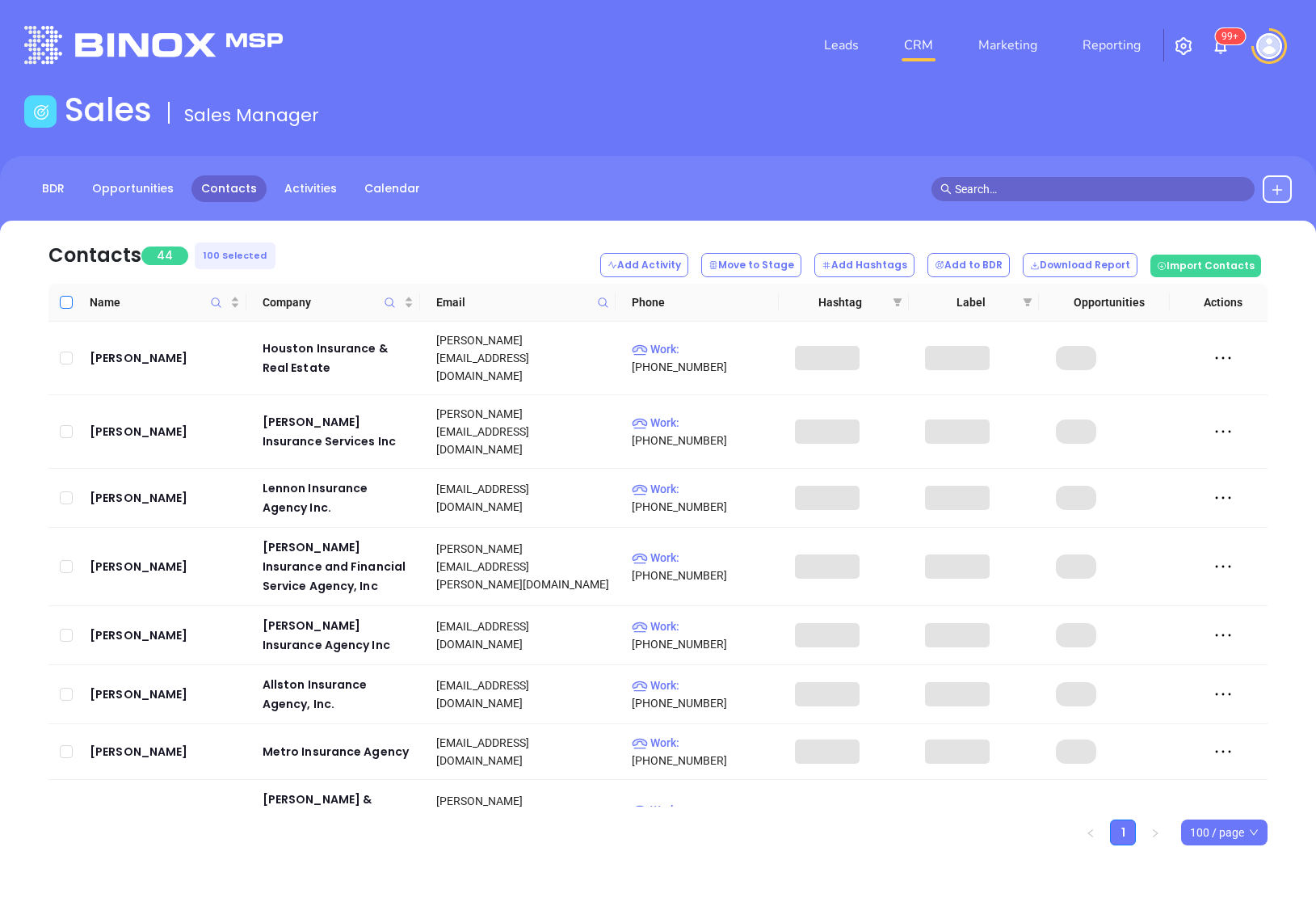
checkbox input "true"
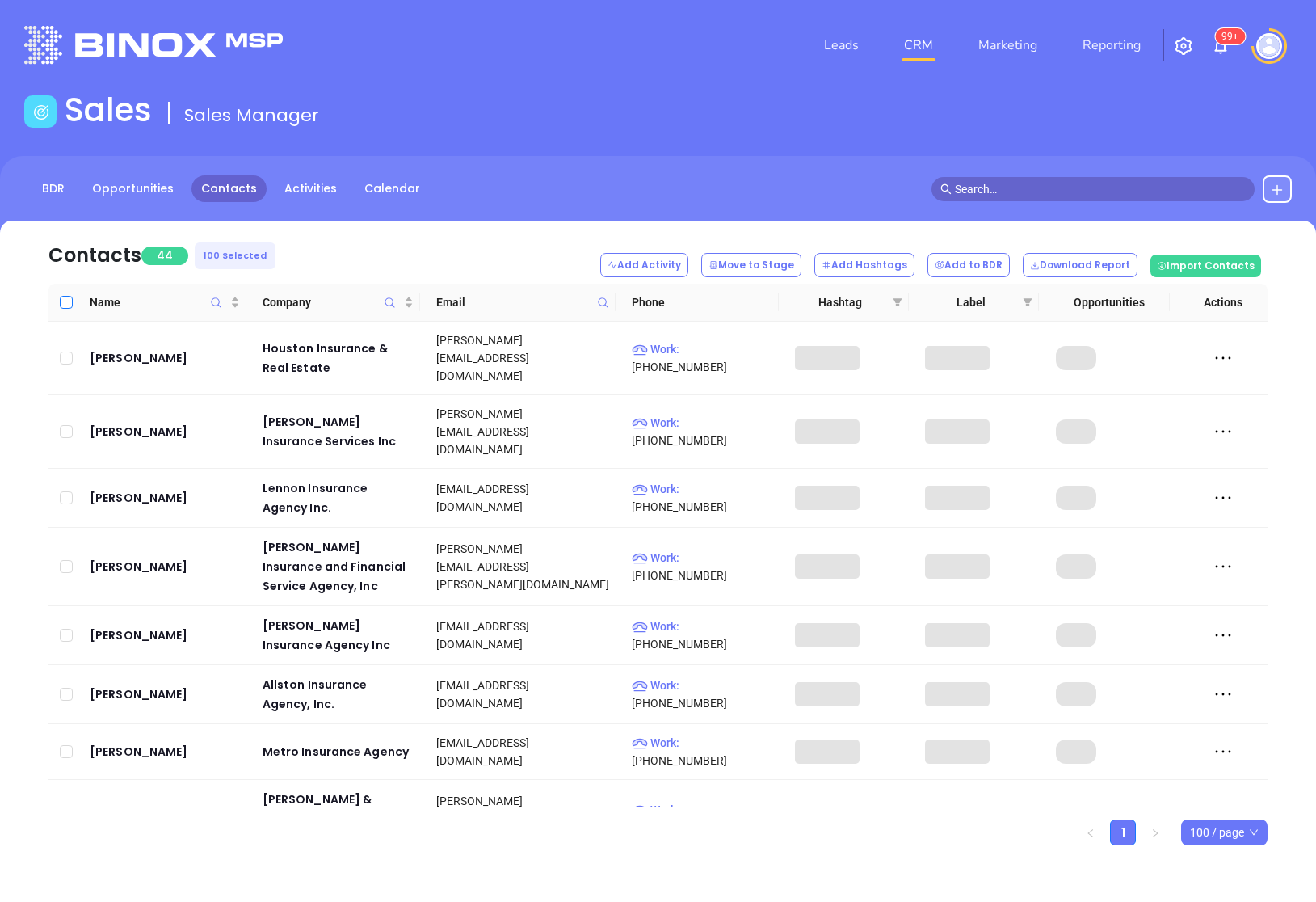
checkbox input "true"
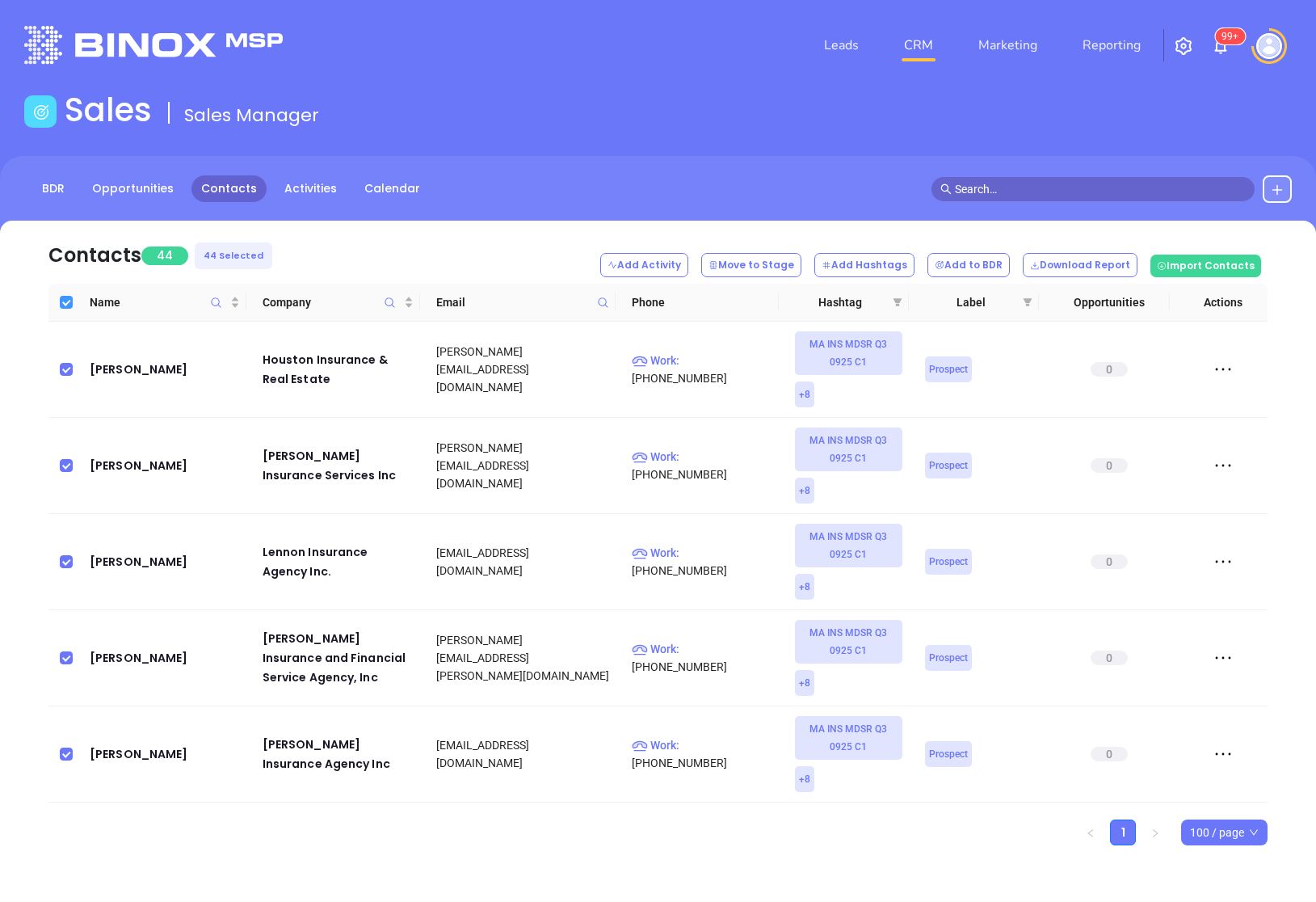
click at [70, 301] on input "Select all" at bounding box center [65, 302] width 13 height 13
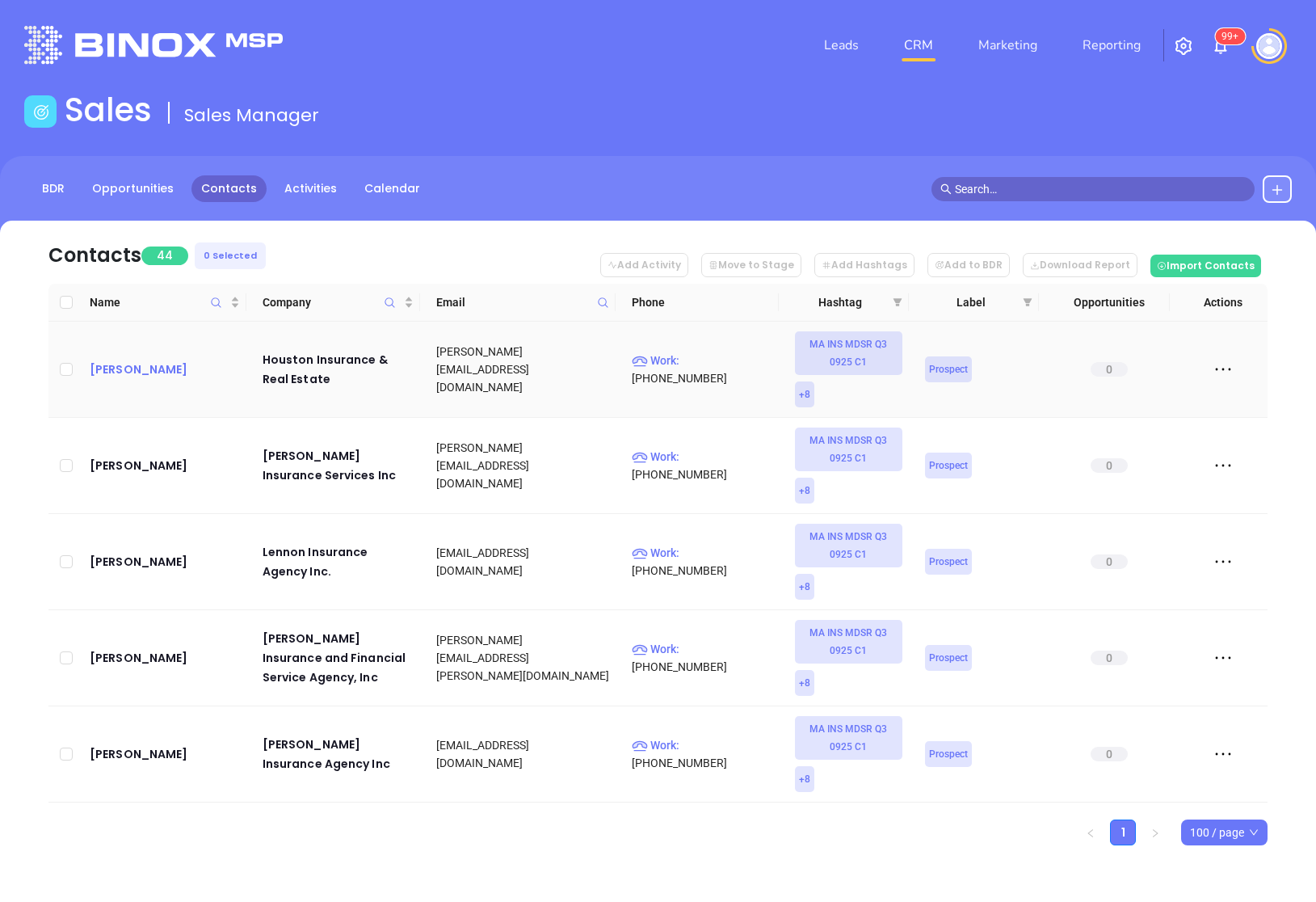
click at [175, 369] on div "[PERSON_NAME]" at bounding box center [164, 369] width 150 height 20
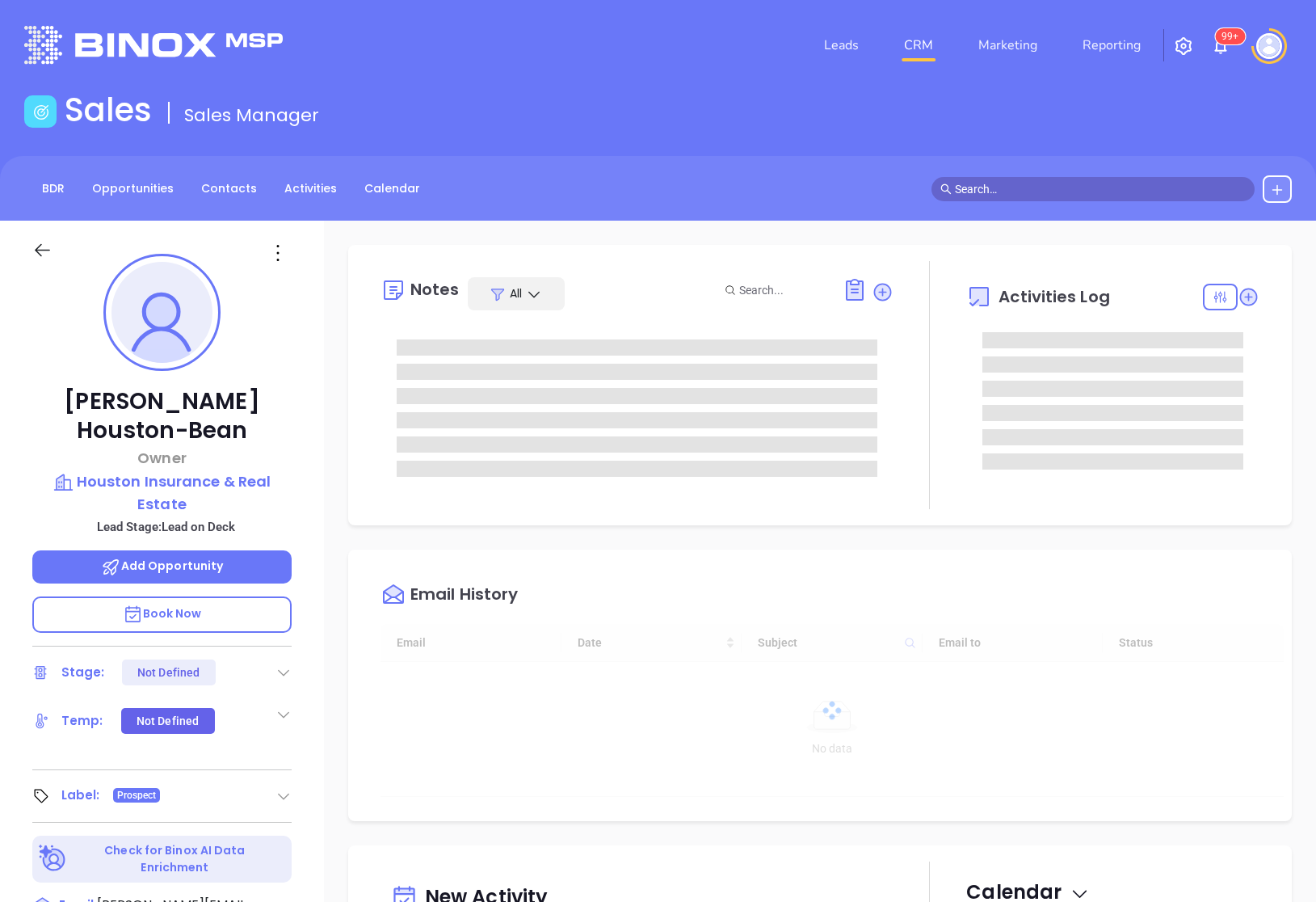
scroll to position [470, 0]
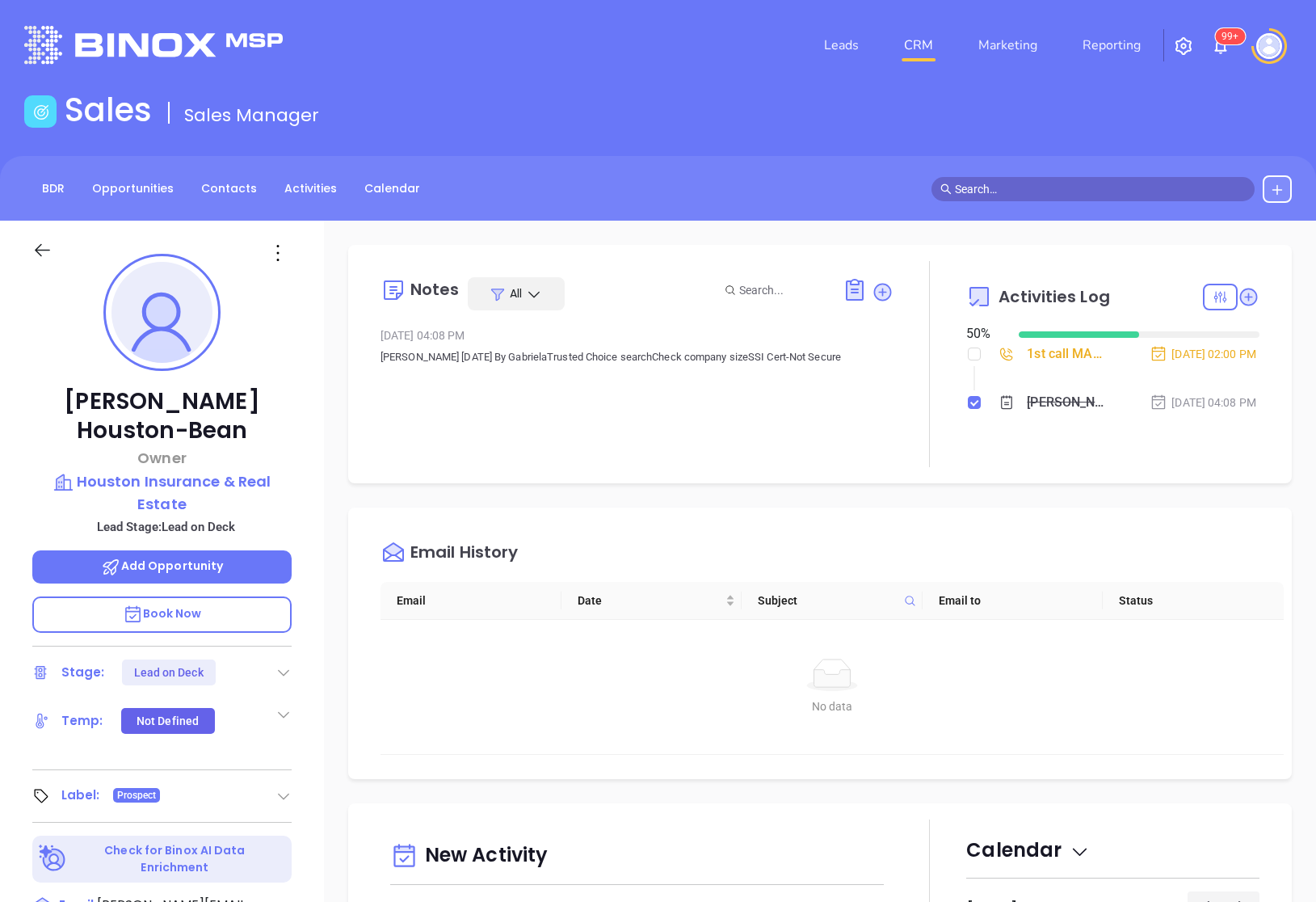
click at [38, 226] on div at bounding box center [162, 249] width 279 height 58
click at [38, 249] on icon at bounding box center [42, 250] width 20 height 20
